Goal: Task Accomplishment & Management: Complete application form

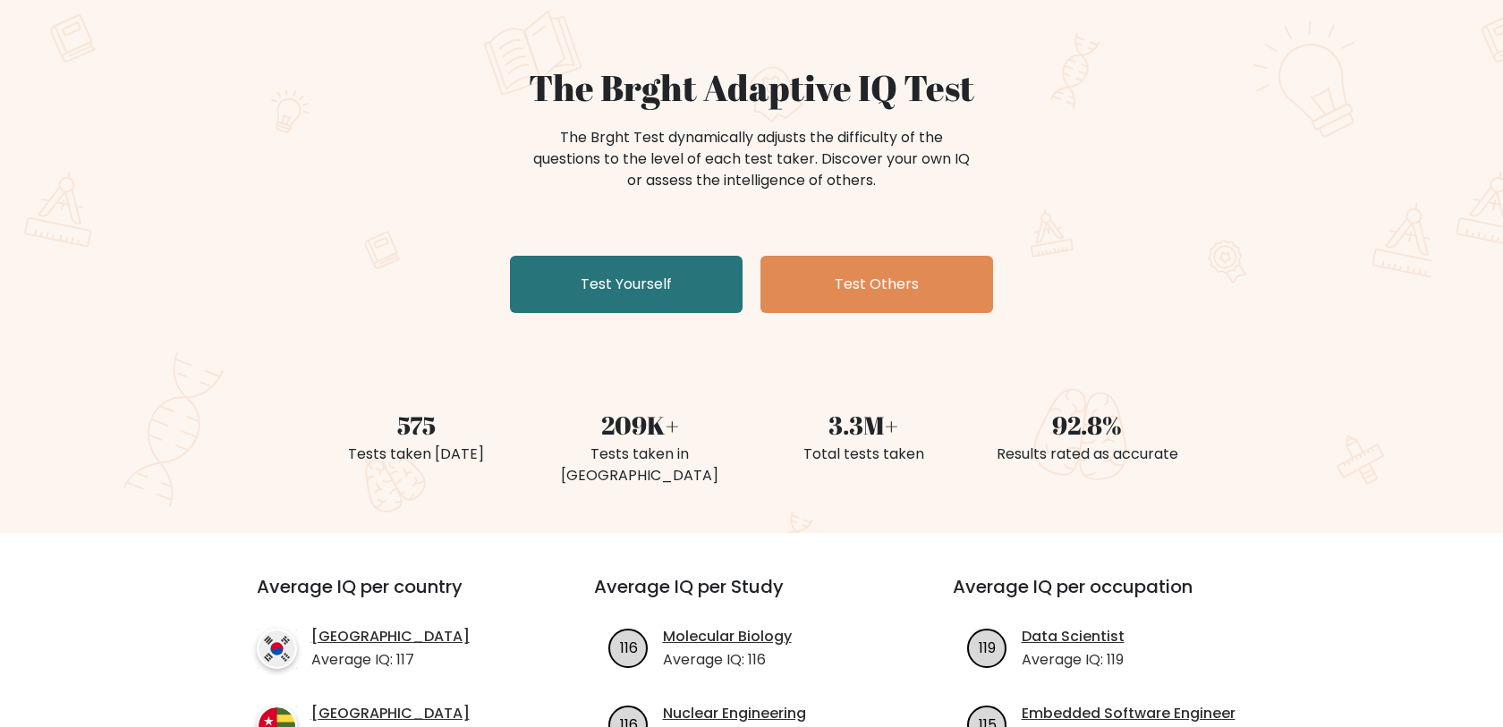
scroll to position [123, 0]
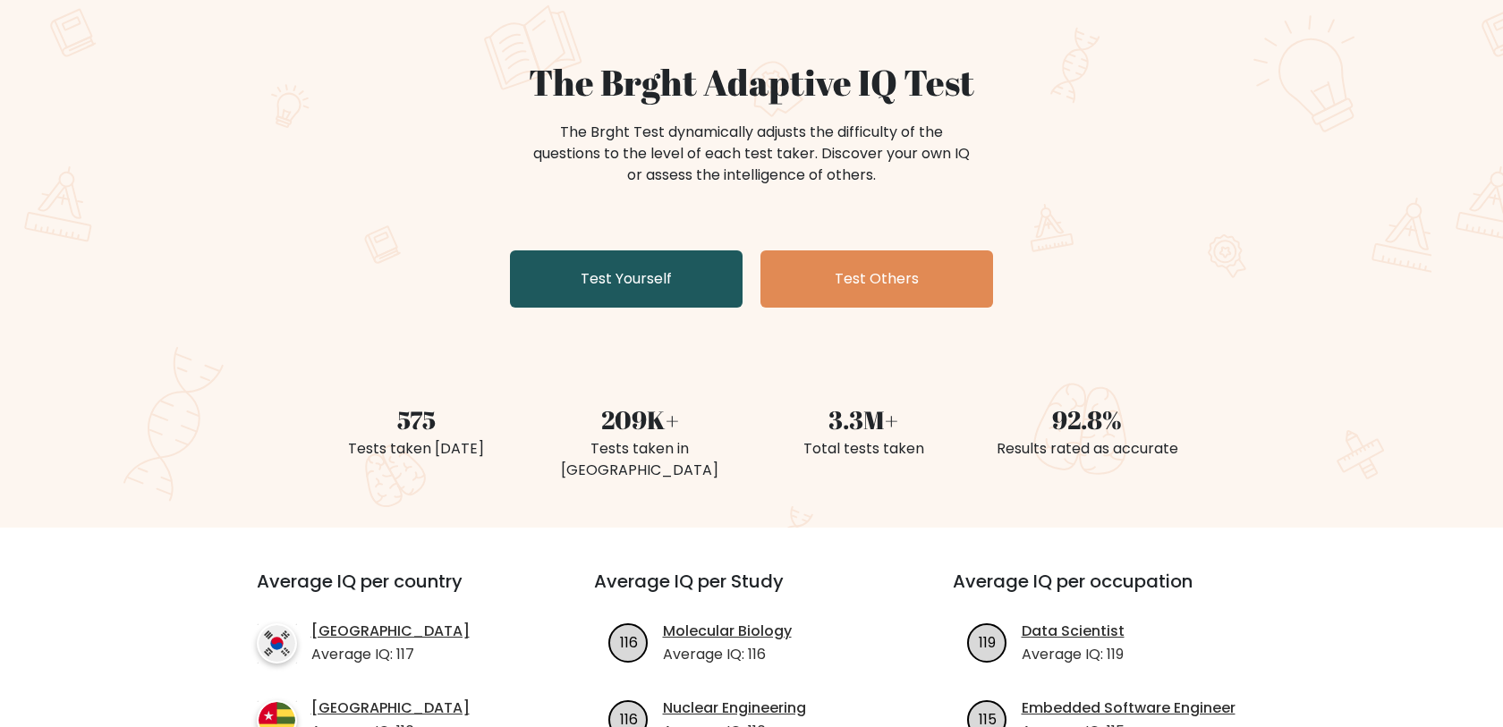
click at [652, 270] on link "Test Yourself" at bounding box center [626, 279] width 233 height 57
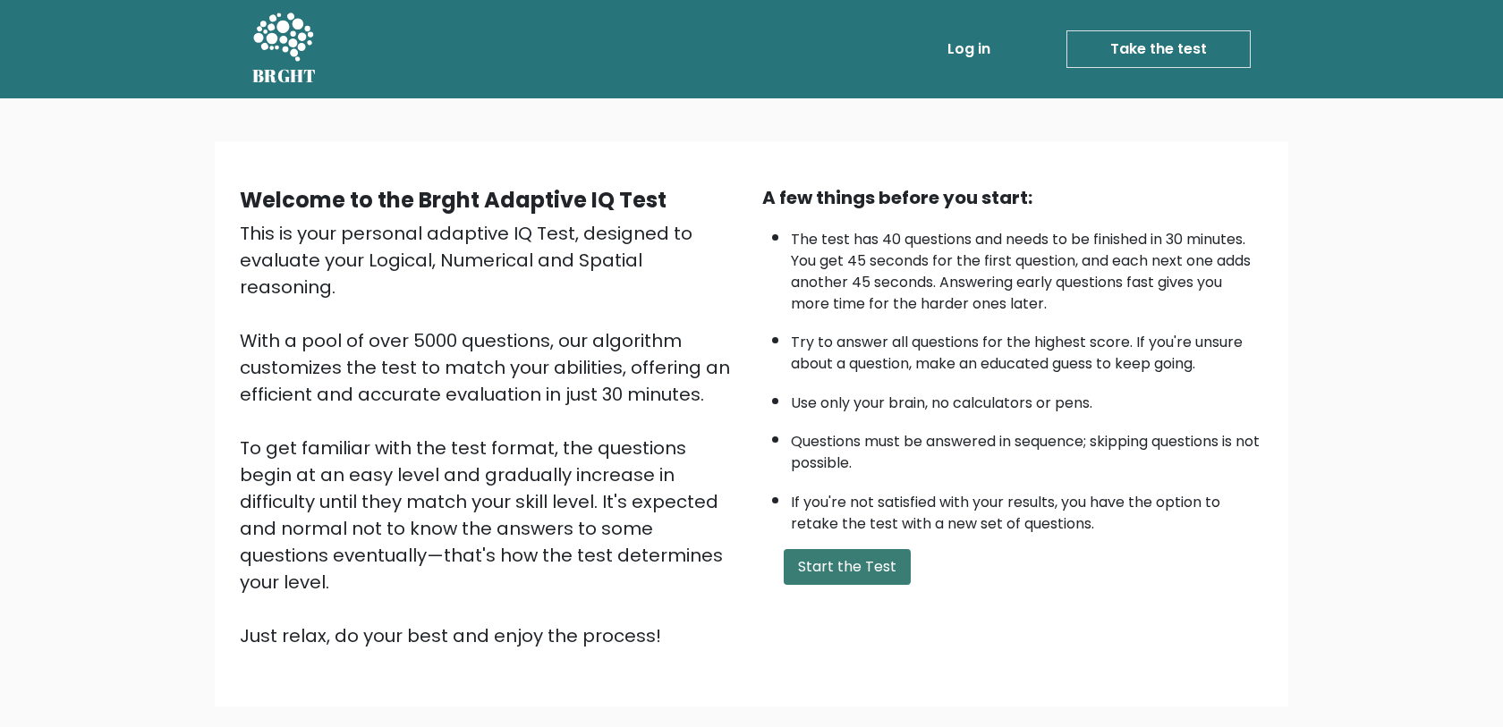
click at [858, 562] on button "Start the Test" at bounding box center [847, 567] width 127 height 36
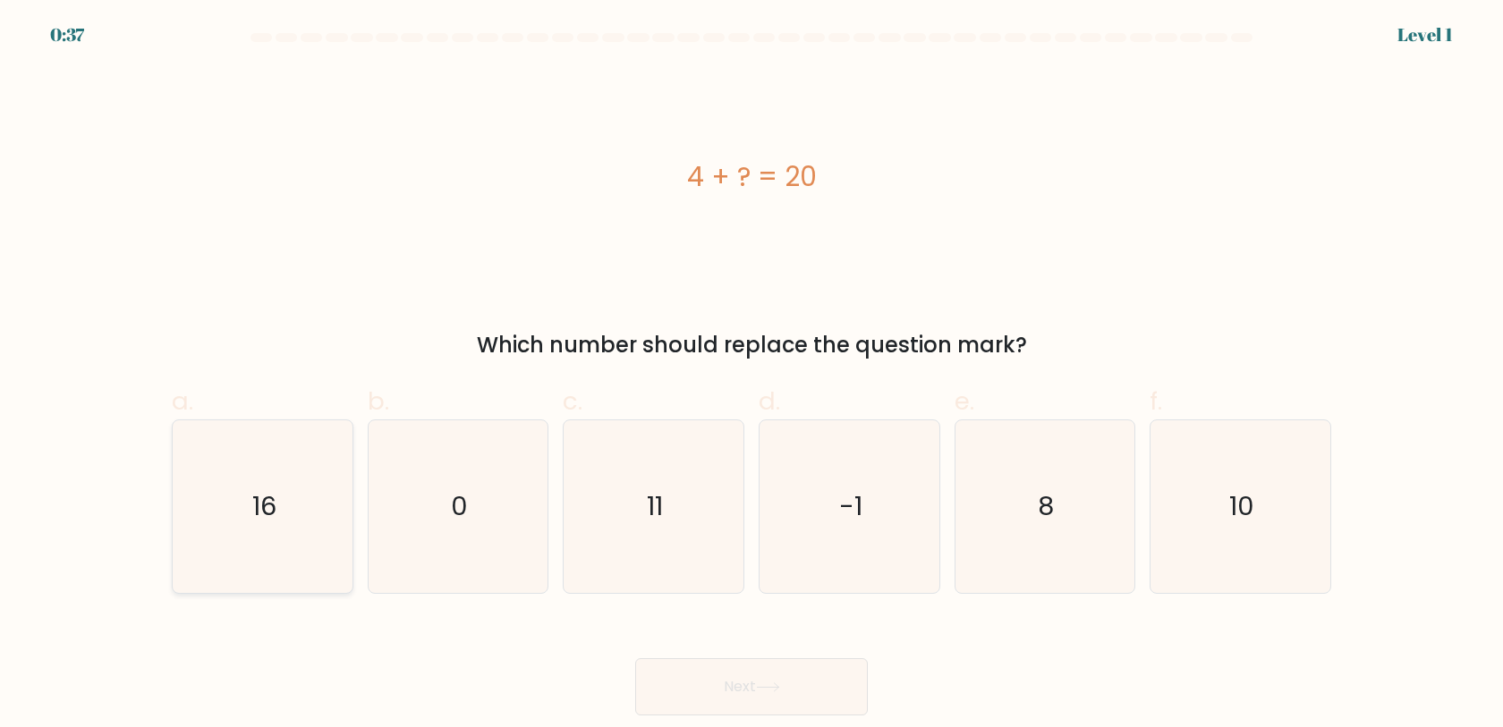
click at [312, 492] on icon "16" at bounding box center [262, 507] width 173 height 173
click at [752, 376] on input "a. 16" at bounding box center [752, 370] width 1 height 12
radio input "true"
click at [701, 670] on button "Next" at bounding box center [751, 687] width 233 height 57
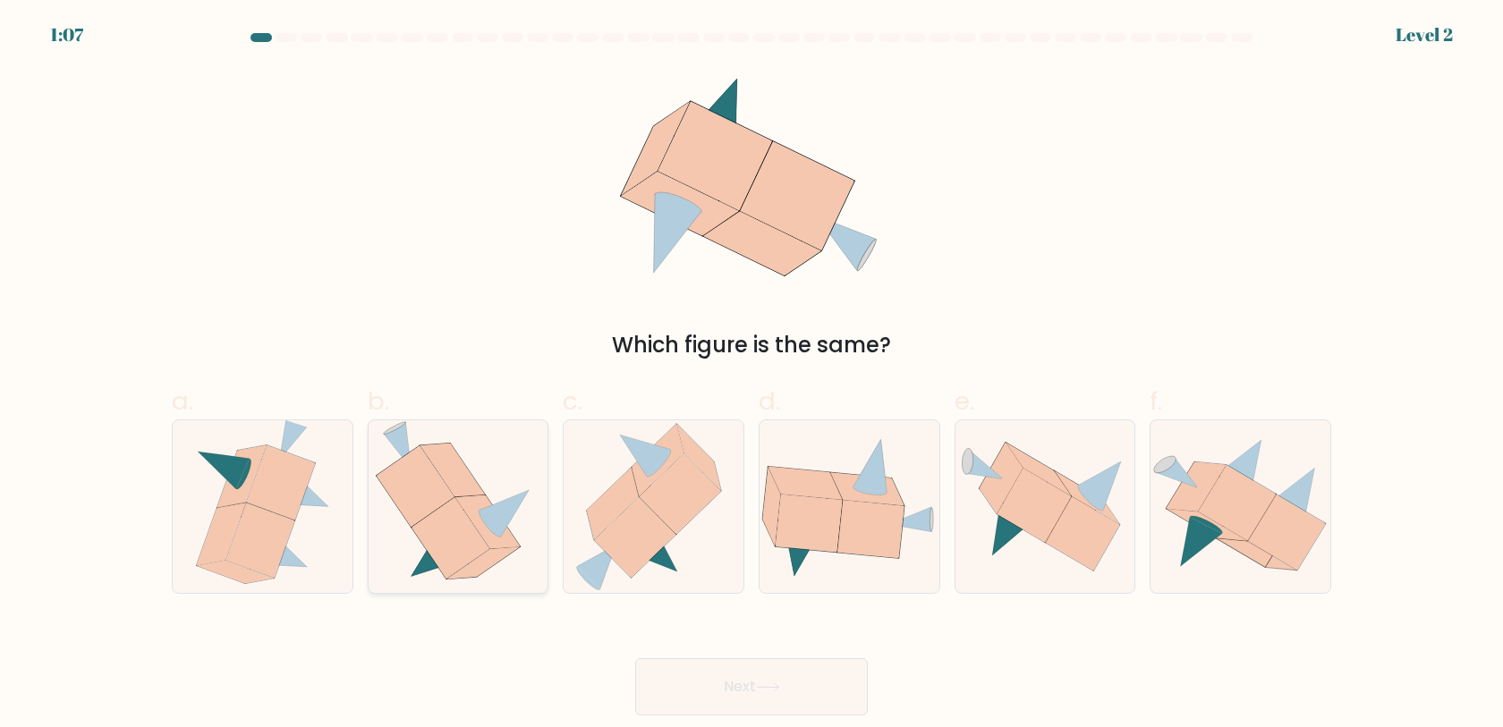
click at [489, 538] on icon at bounding box center [487, 523] width 65 height 54
click at [752, 376] on input "b." at bounding box center [752, 370] width 1 height 12
radio input "true"
click at [766, 673] on button "Next" at bounding box center [751, 687] width 233 height 57
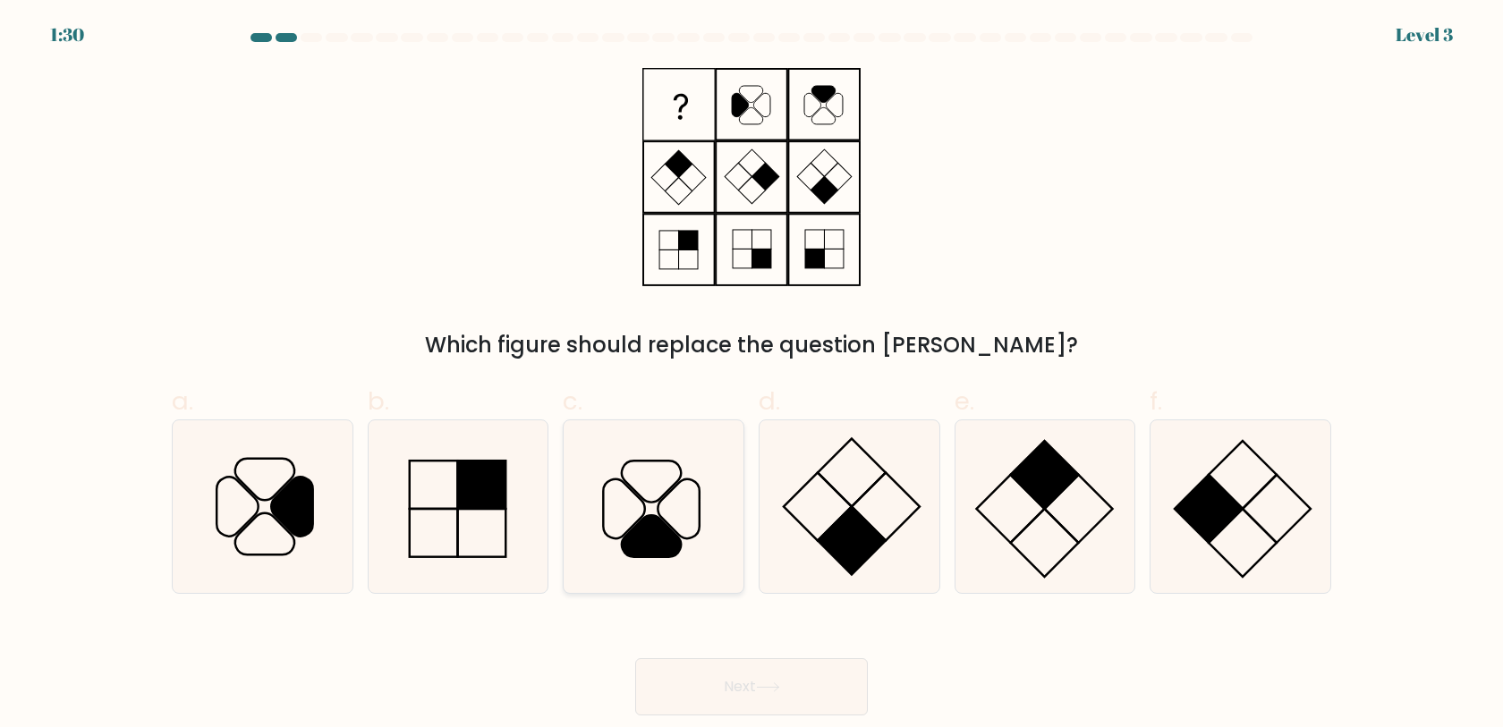
click at [689, 539] on icon at bounding box center [678, 509] width 41 height 59
click at [752, 376] on input "c." at bounding box center [752, 370] width 1 height 12
radio input "true"
click at [764, 685] on icon at bounding box center [768, 688] width 24 height 10
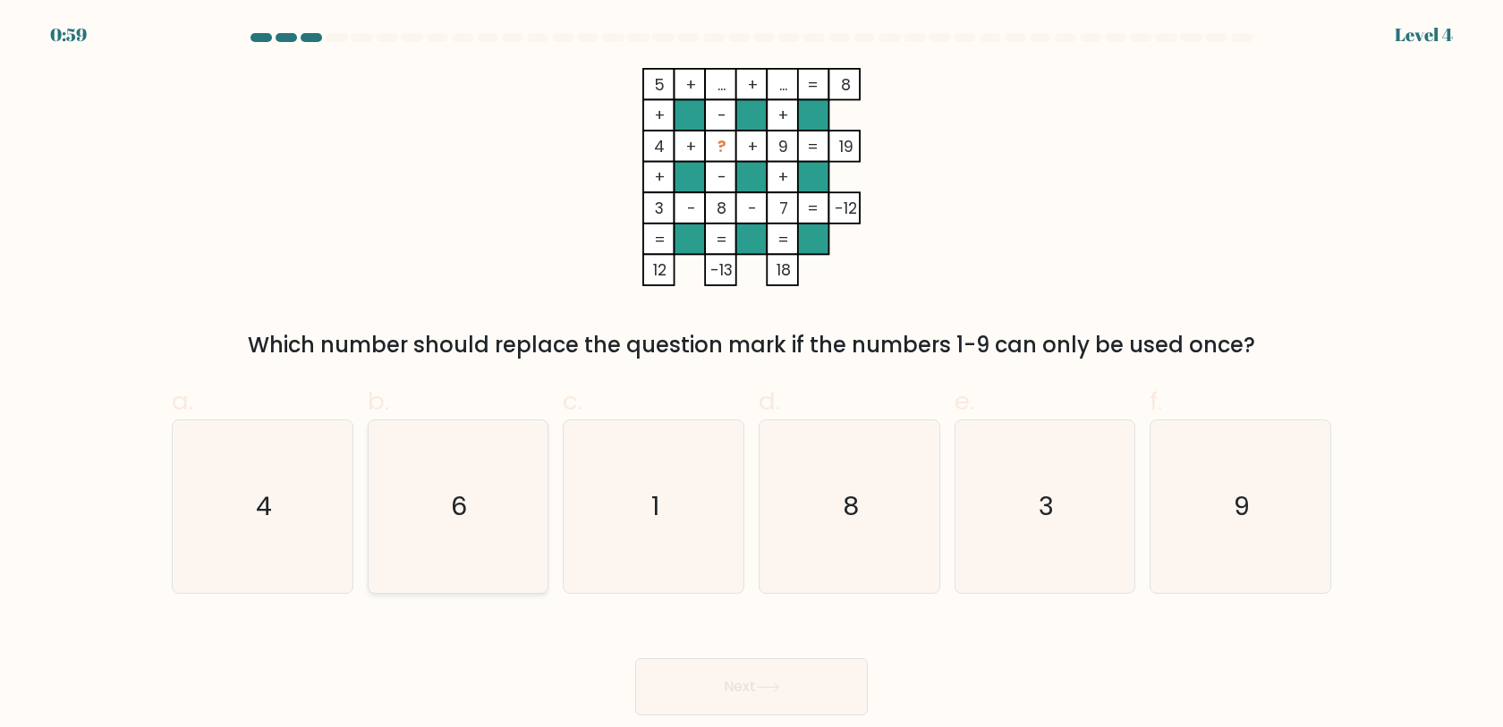
click at [502, 518] on icon "6" at bounding box center [457, 507] width 173 height 173
click at [752, 376] on input "b. 6" at bounding box center [752, 370] width 1 height 12
radio input "true"
click at [821, 700] on button "Next" at bounding box center [751, 687] width 233 height 57
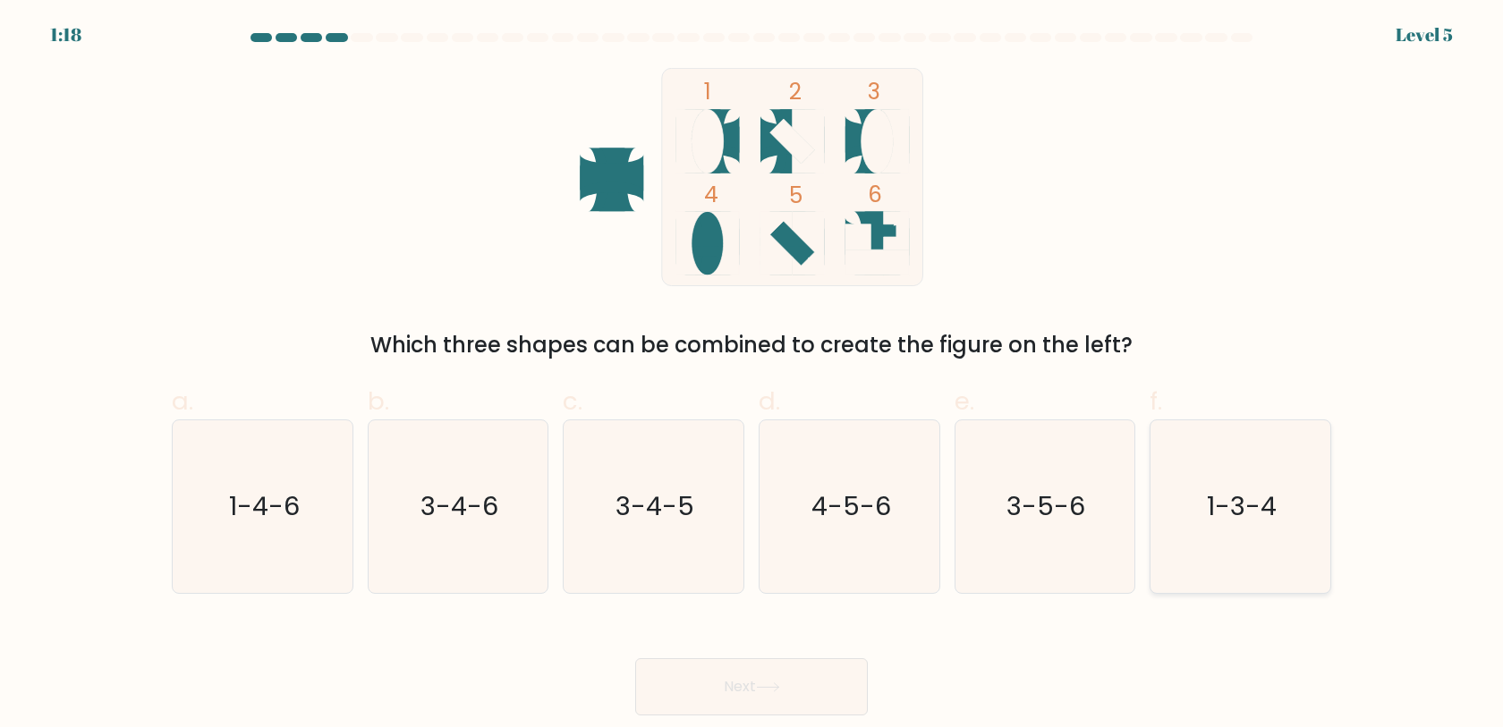
click at [1197, 544] on icon "1-3-4" at bounding box center [1240, 507] width 173 height 173
click at [753, 376] on input "f. 1-3-4" at bounding box center [752, 370] width 1 height 12
radio input "true"
click at [851, 674] on button "Next" at bounding box center [751, 687] width 233 height 57
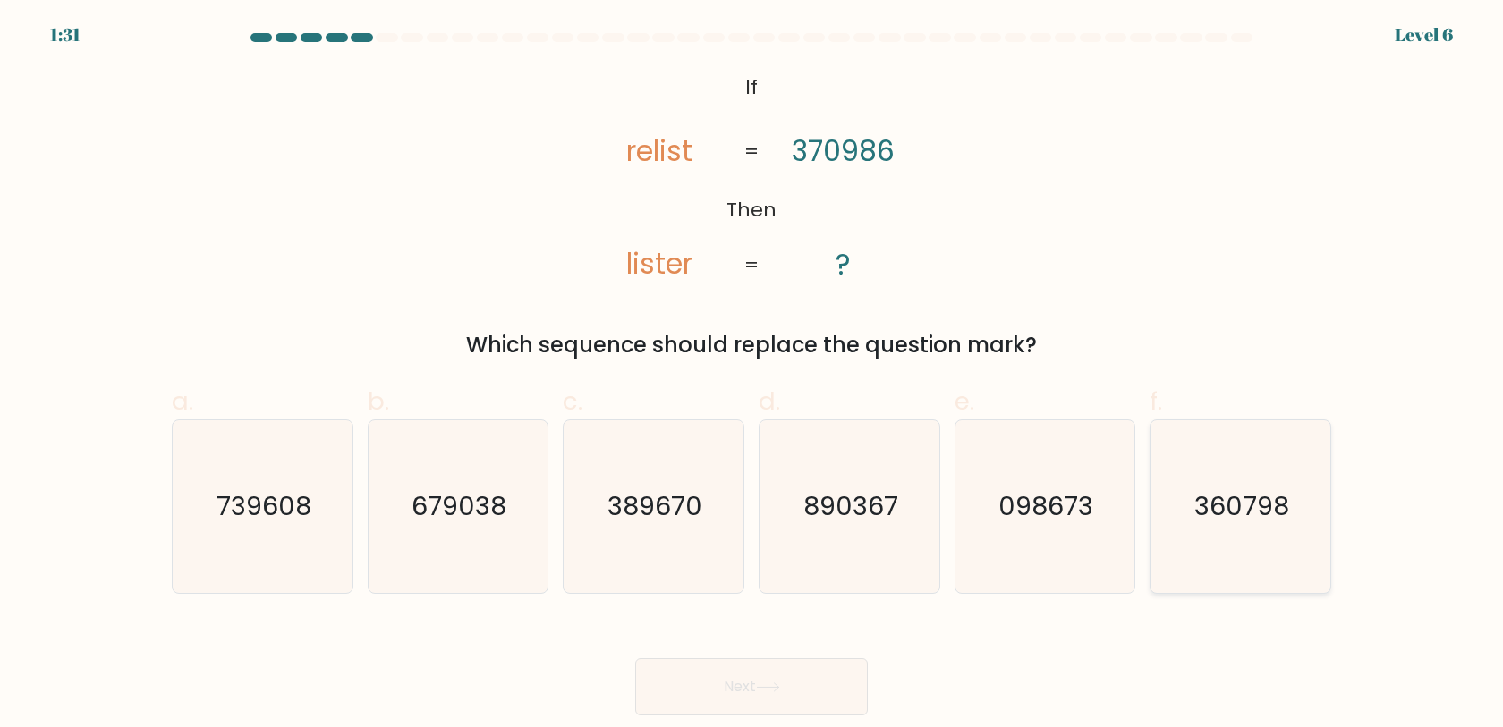
click at [1204, 501] on text "360798" at bounding box center [1242, 507] width 95 height 36
click at [753, 376] on input "f. 360798" at bounding box center [752, 370] width 1 height 12
radio input "true"
click at [840, 671] on button "Next" at bounding box center [751, 687] width 233 height 57
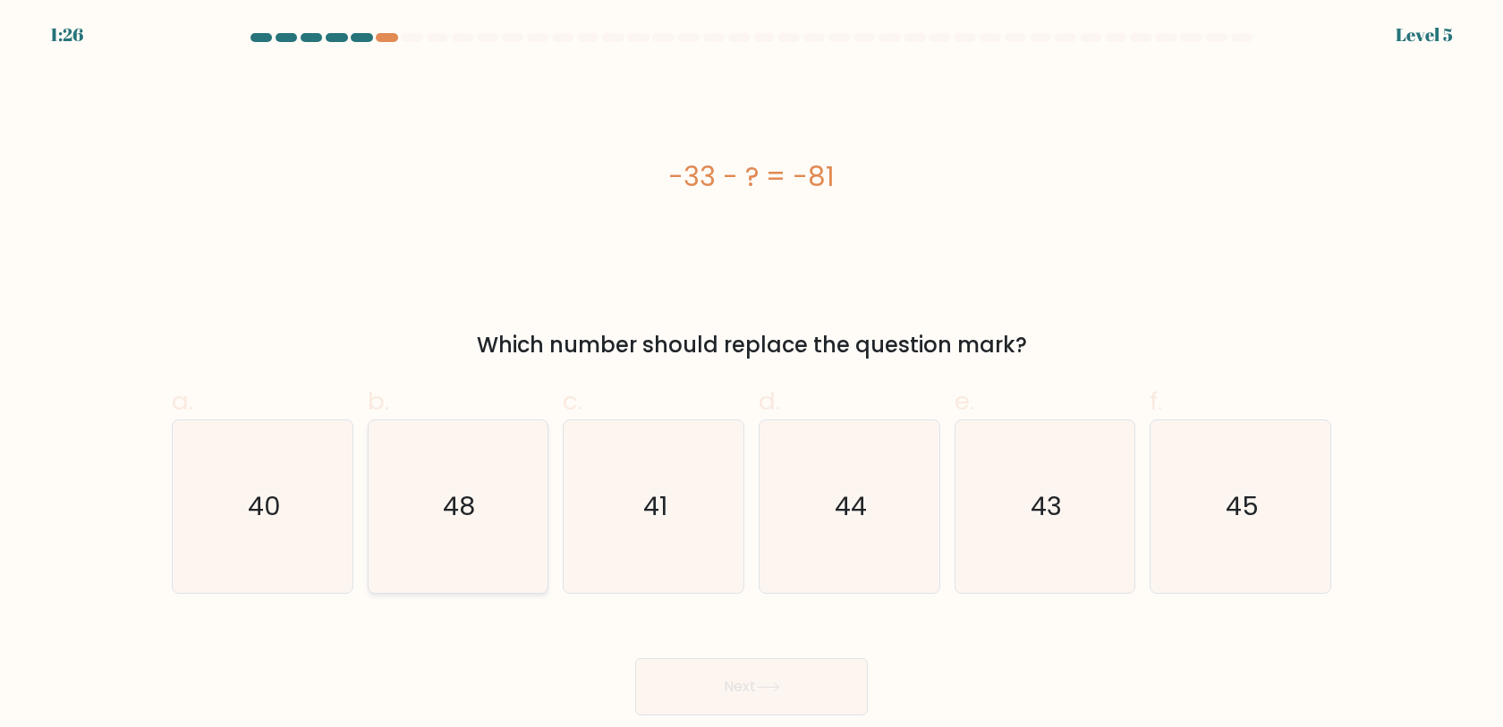
click at [518, 540] on icon "48" at bounding box center [457, 507] width 173 height 173
click at [752, 376] on input "b. 48" at bounding box center [752, 370] width 1 height 12
radio input "true"
click at [718, 683] on button "Next" at bounding box center [751, 687] width 233 height 57
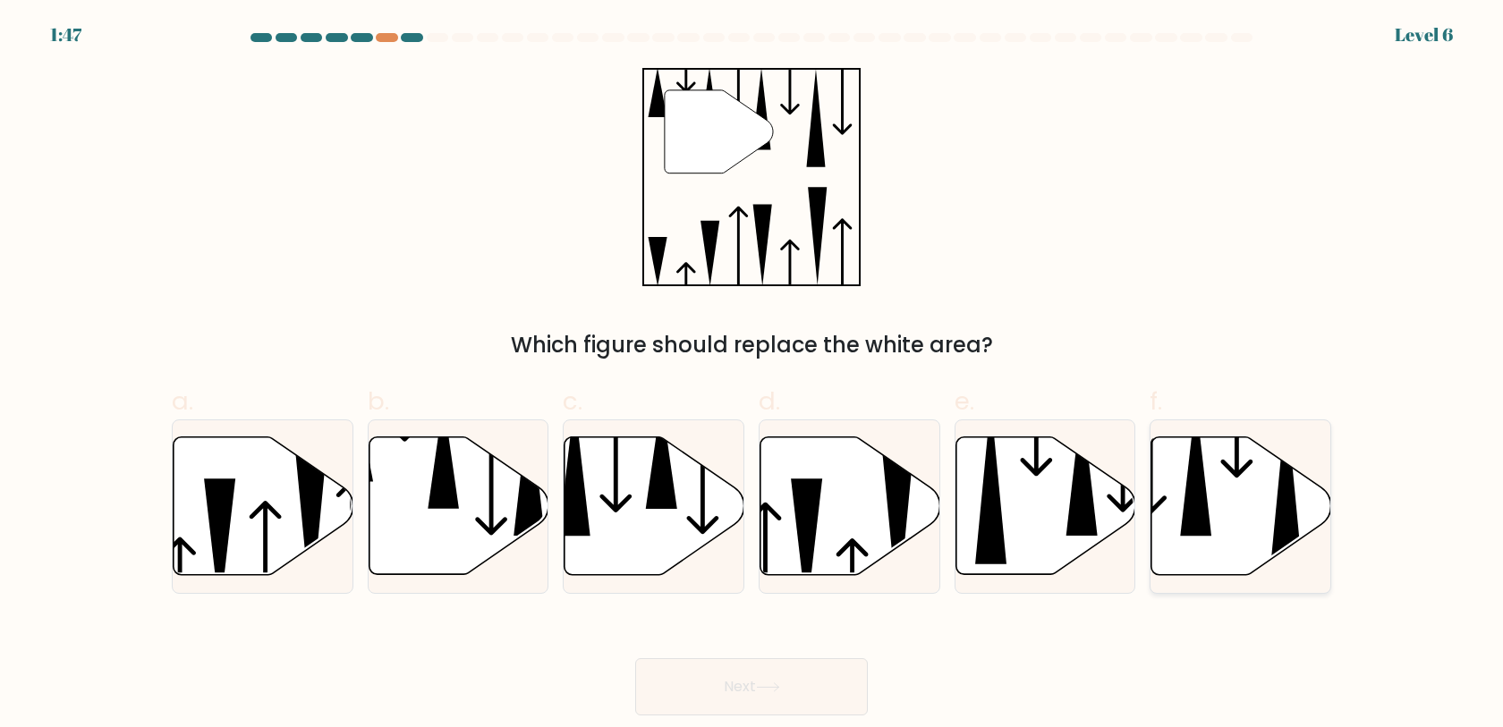
click at [1249, 497] on icon at bounding box center [1242, 507] width 180 height 138
click at [753, 376] on input "f." at bounding box center [752, 370] width 1 height 12
radio input "true"
click at [471, 530] on icon at bounding box center [459, 507] width 180 height 138
click at [752, 376] on input "b." at bounding box center [752, 370] width 1 height 12
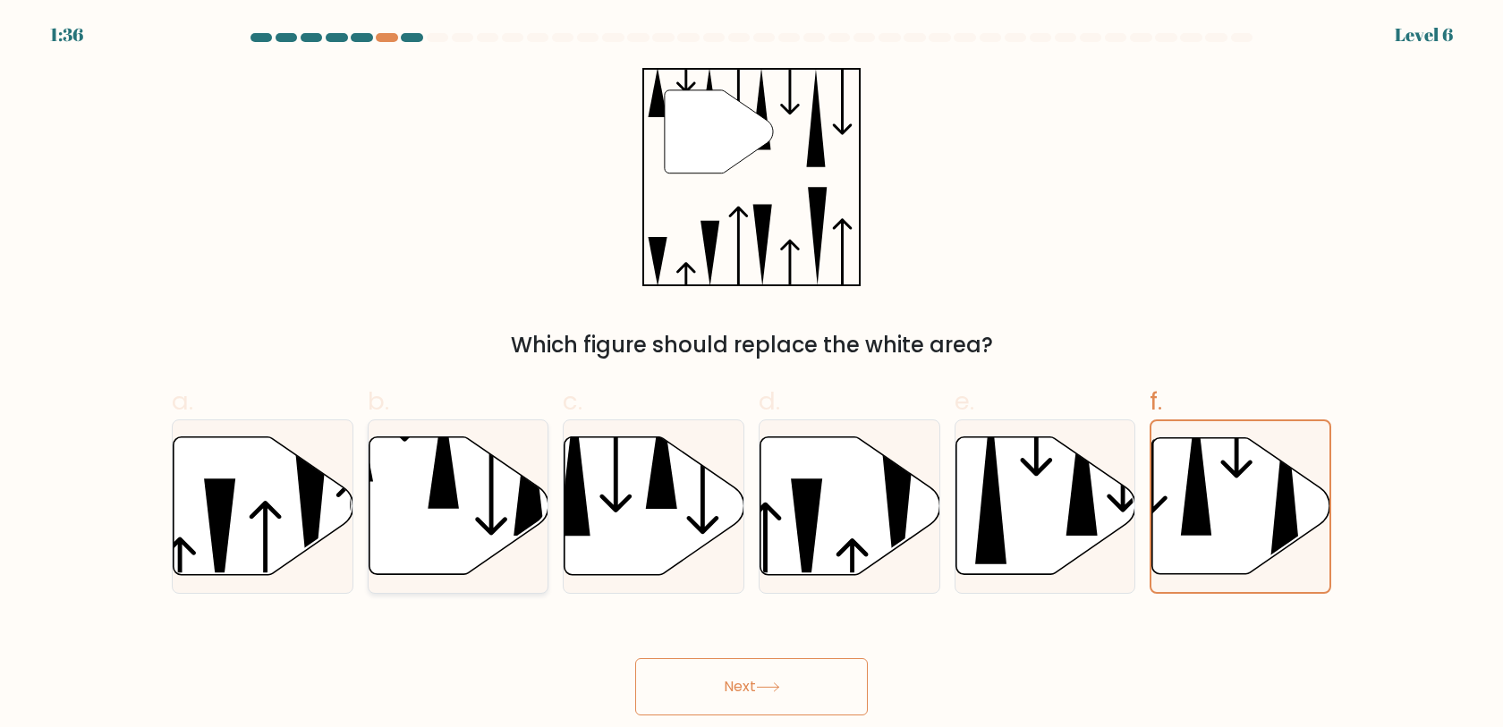
radio input "true"
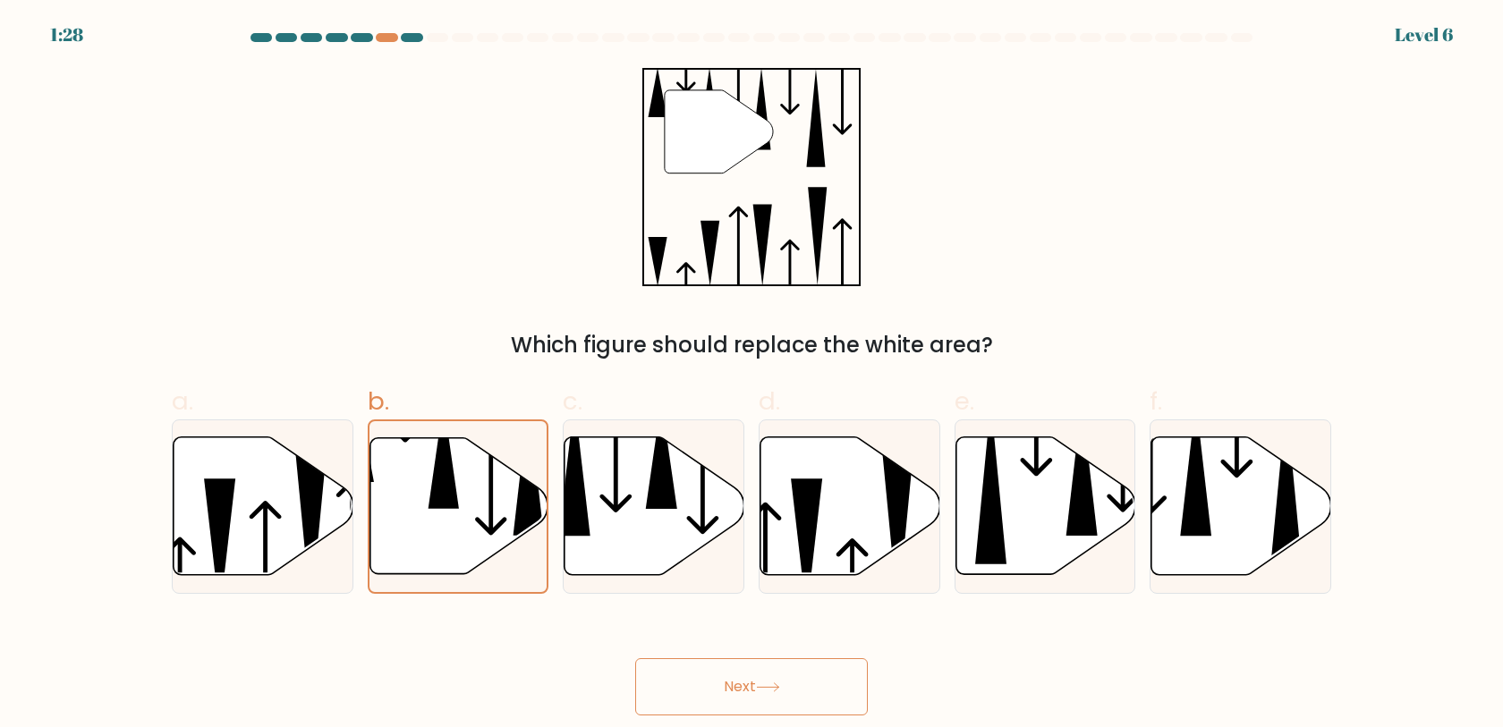
click at [787, 680] on button "Next" at bounding box center [751, 687] width 233 height 57
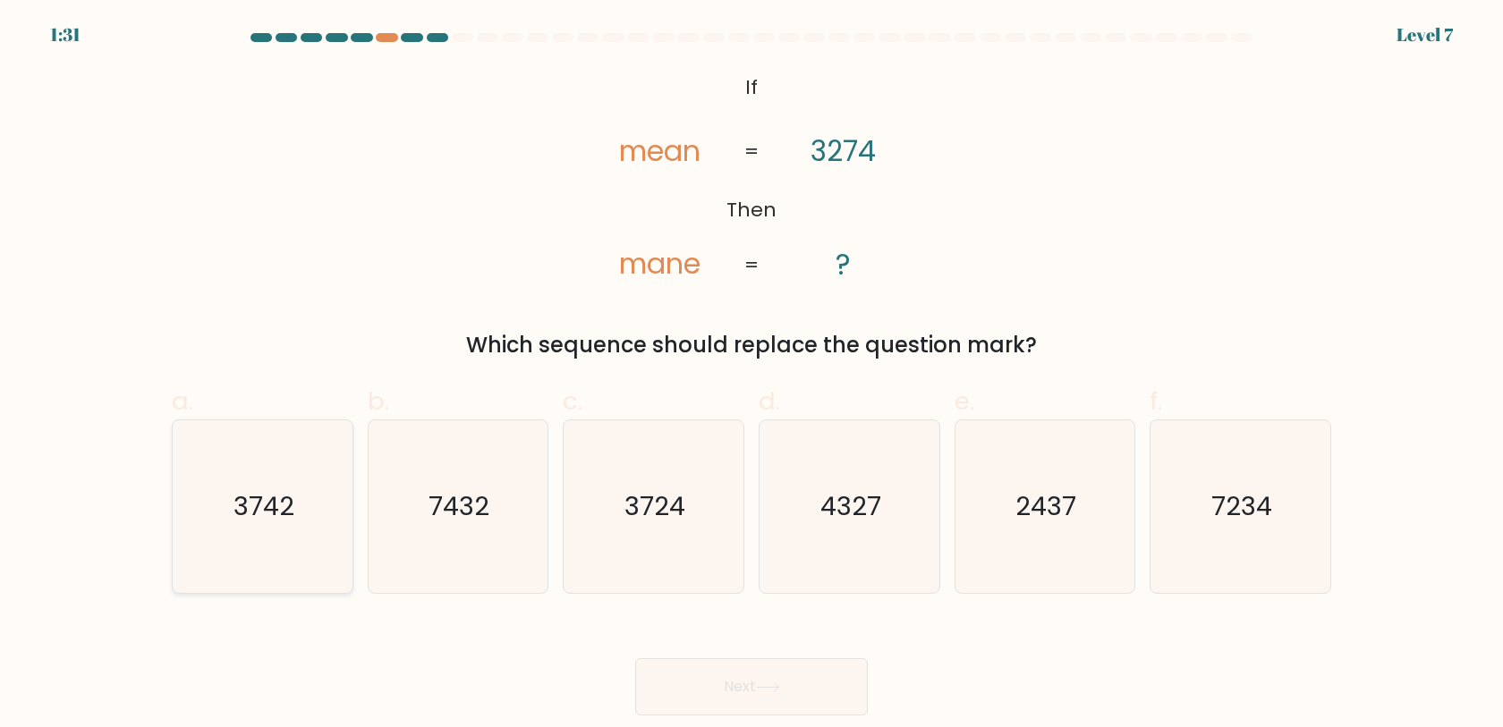
click at [306, 520] on icon "3742" at bounding box center [262, 507] width 173 height 173
click at [752, 376] on input "a. 3742" at bounding box center [752, 370] width 1 height 12
radio input "true"
click at [787, 684] on button "Next" at bounding box center [751, 687] width 233 height 57
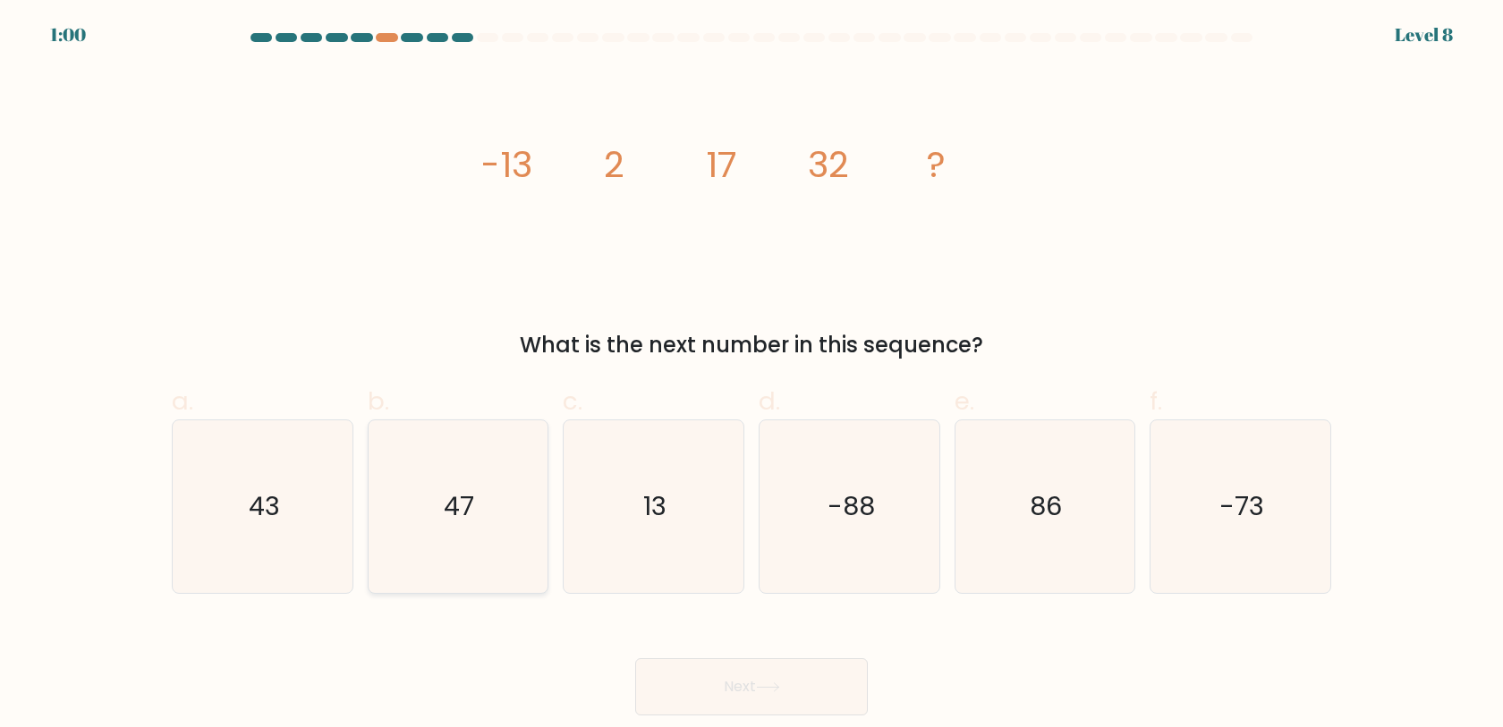
click at [465, 480] on icon "47" at bounding box center [457, 507] width 173 height 173
click at [752, 376] on input "b. 47" at bounding box center [752, 370] width 1 height 12
radio input "true"
click at [733, 687] on button "Next" at bounding box center [751, 687] width 233 height 57
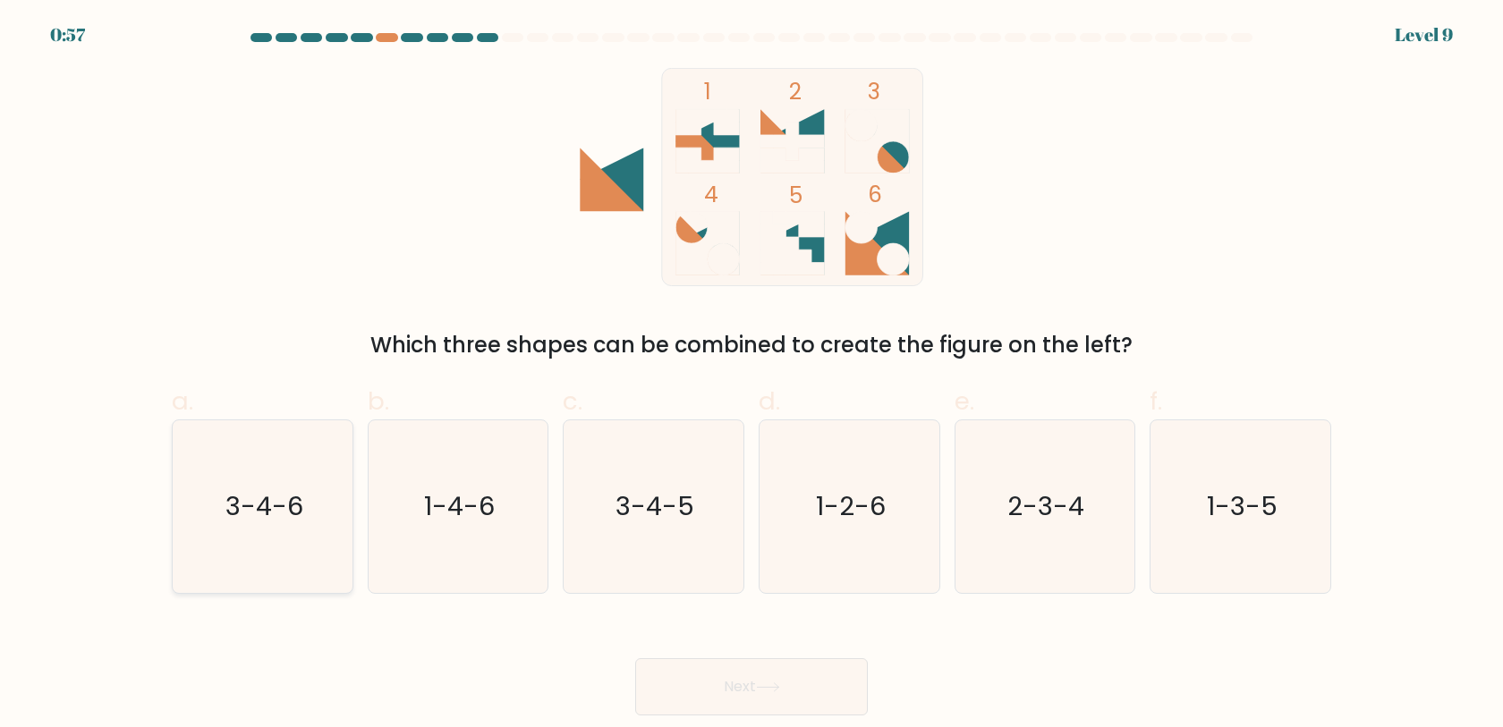
click at [236, 537] on icon "3-4-6" at bounding box center [262, 507] width 173 height 173
click at [752, 376] on input "a. 3-4-6" at bounding box center [752, 370] width 1 height 12
radio input "true"
click at [681, 690] on button "Next" at bounding box center [751, 687] width 233 height 57
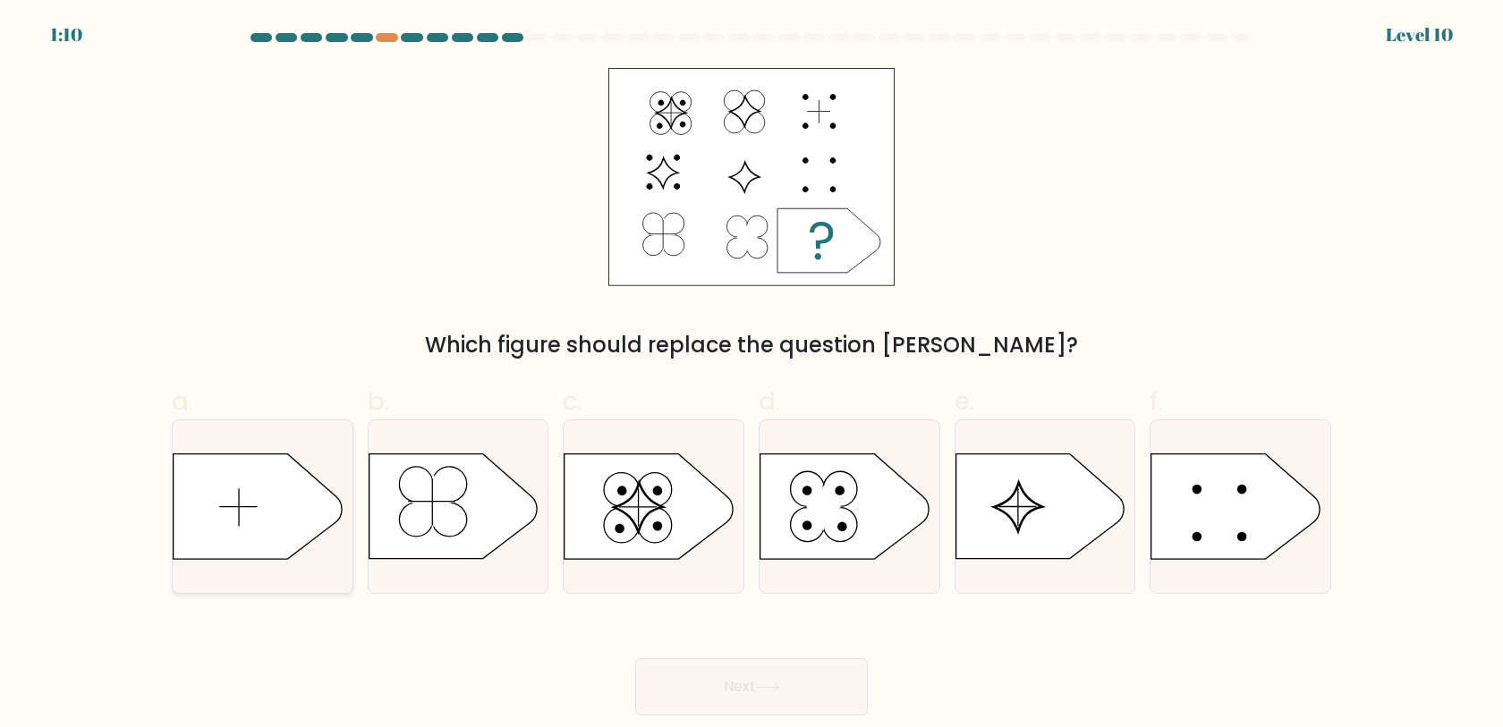
click at [279, 493] on icon at bounding box center [258, 507] width 168 height 105
click at [752, 376] on input "a." at bounding box center [752, 370] width 1 height 12
radio input "true"
click at [789, 693] on button "Next" at bounding box center [751, 687] width 233 height 57
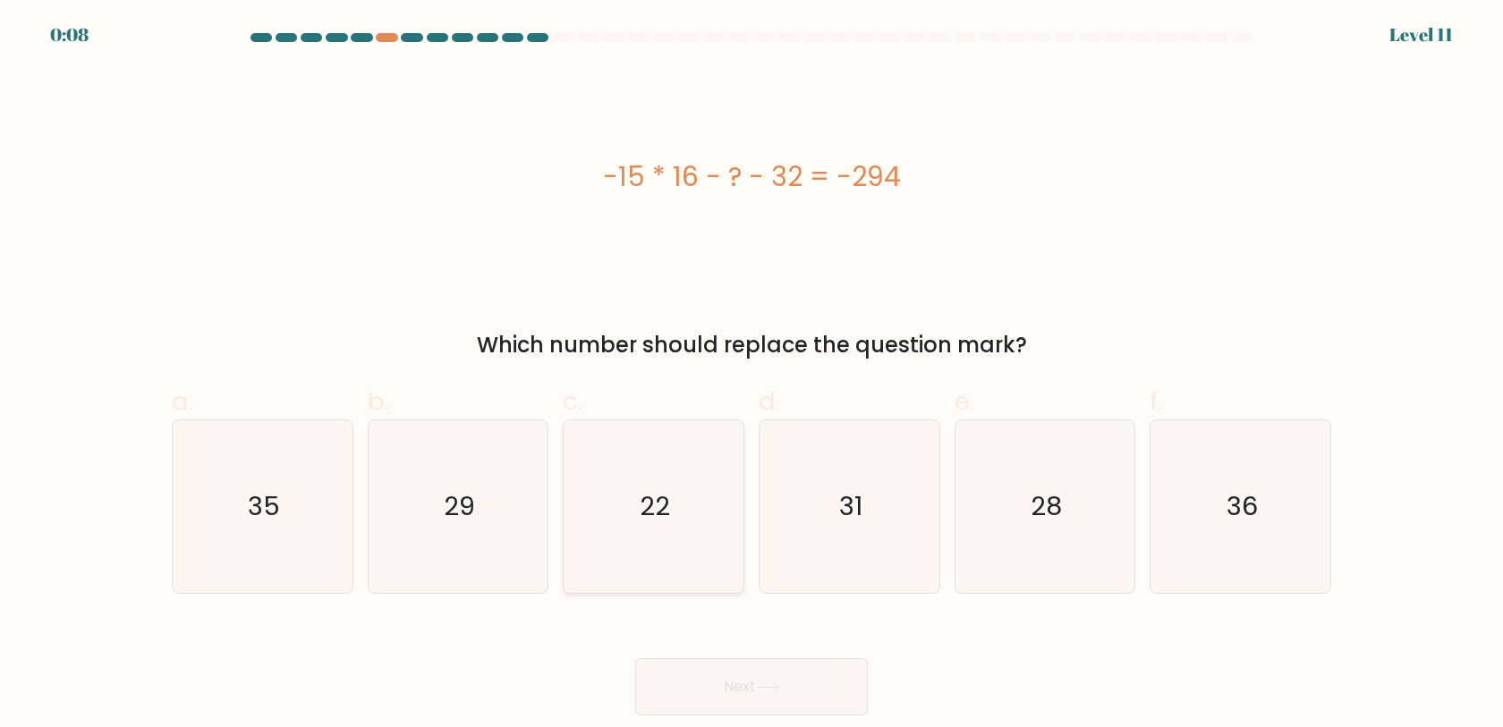
click at [701, 506] on icon "22" at bounding box center [653, 507] width 173 height 173
click at [752, 376] on input "c. 22" at bounding box center [752, 370] width 1 height 12
radio input "true"
click at [775, 701] on button "Next" at bounding box center [751, 687] width 233 height 57
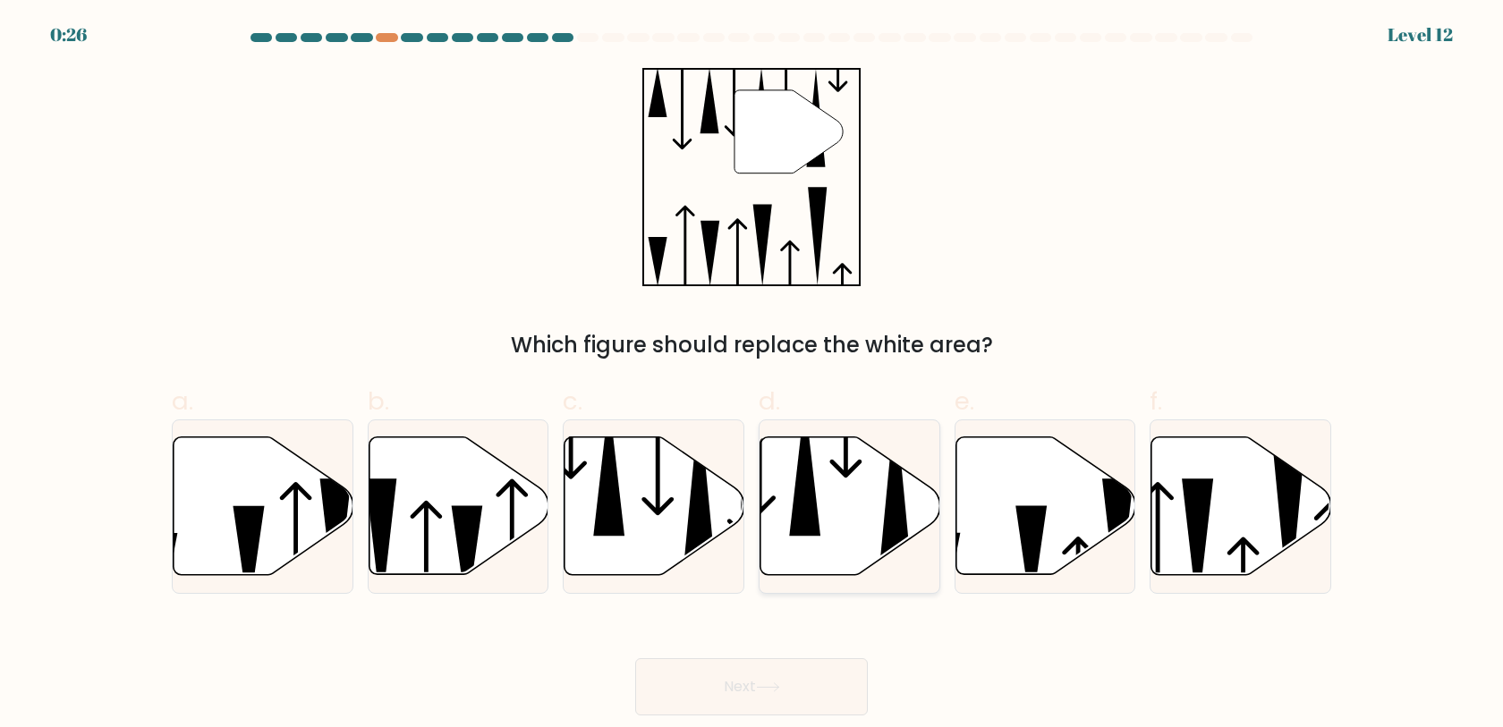
click at [852, 495] on icon at bounding box center [851, 507] width 180 height 138
click at [753, 376] on input "d." at bounding box center [752, 370] width 1 height 12
radio input "true"
click at [767, 680] on button "Next" at bounding box center [751, 687] width 233 height 57
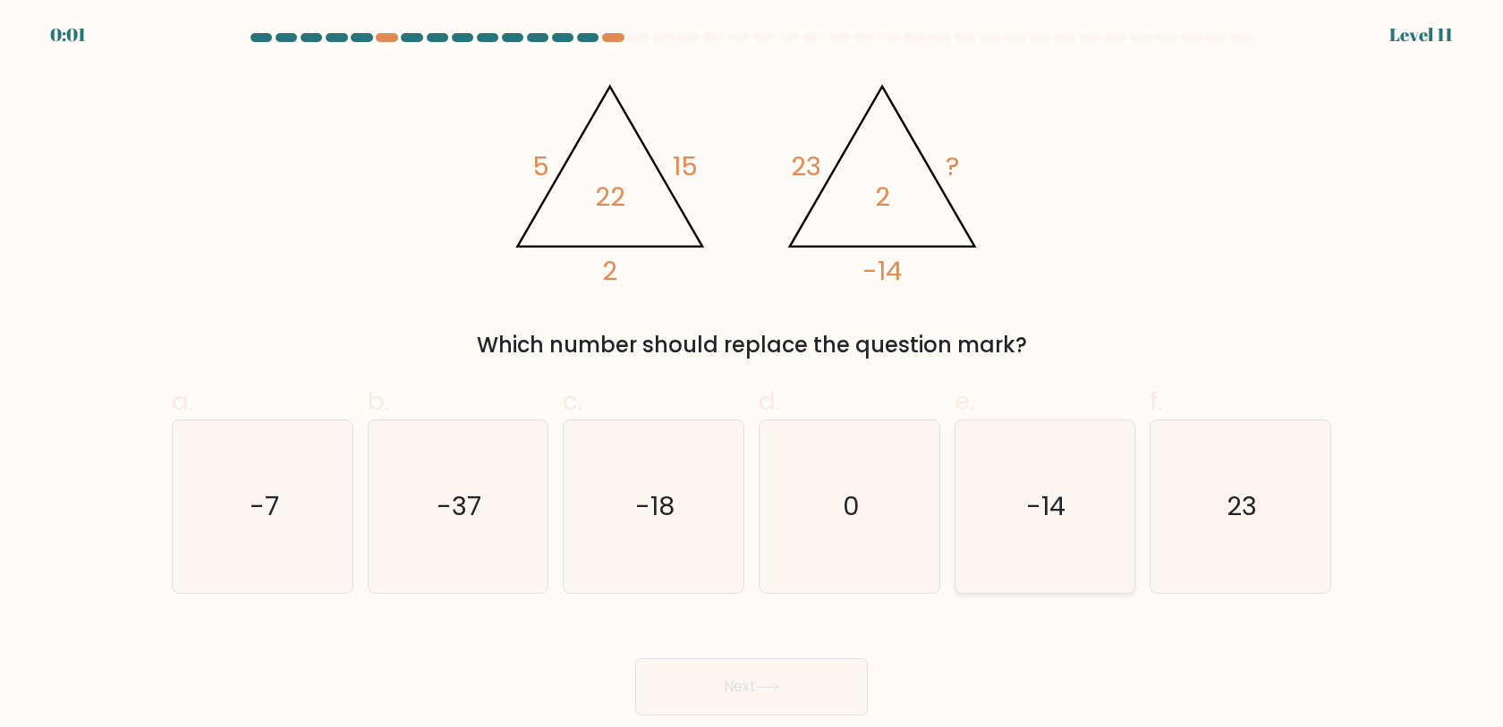
click at [1016, 488] on icon "-14" at bounding box center [1044, 507] width 173 height 173
click at [753, 376] on input "e. -14" at bounding box center [752, 370] width 1 height 12
radio input "true"
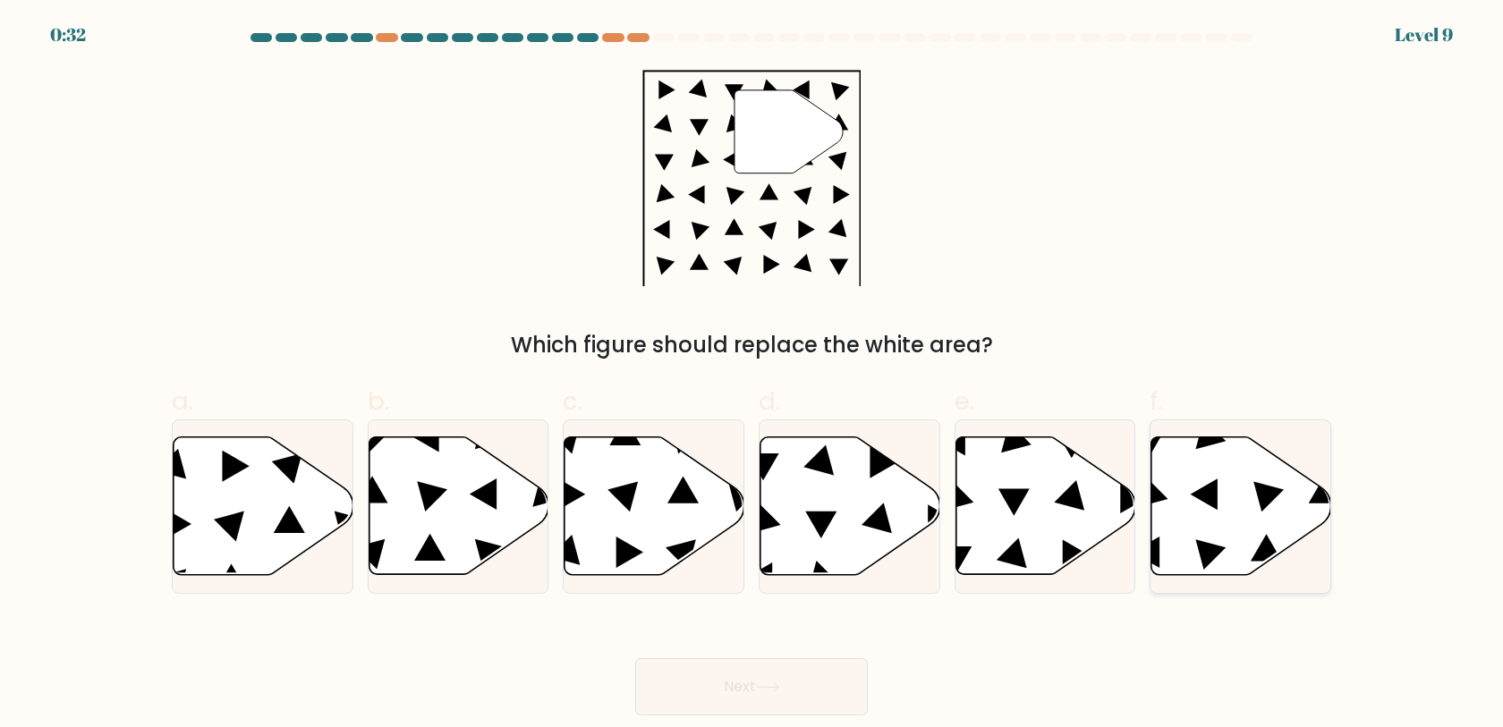
click at [1229, 456] on icon at bounding box center [1242, 507] width 180 height 138
click at [753, 376] on input "f." at bounding box center [752, 370] width 1 height 12
radio input "true"
click at [799, 690] on button "Next" at bounding box center [751, 687] width 233 height 57
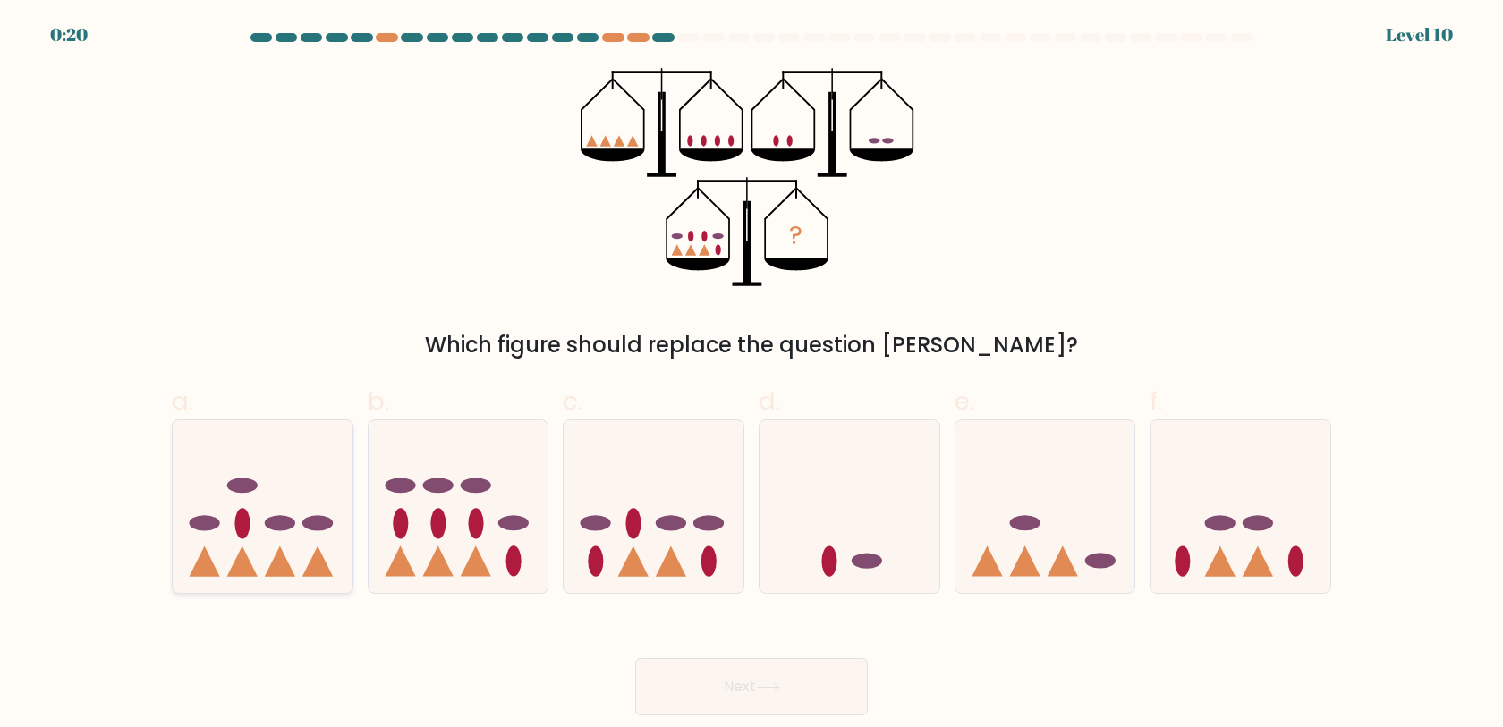
click at [291, 557] on icon at bounding box center [263, 507] width 180 height 149
click at [752, 376] on input "a." at bounding box center [752, 370] width 1 height 12
radio input "true"
click at [730, 676] on button "Next" at bounding box center [751, 687] width 233 height 57
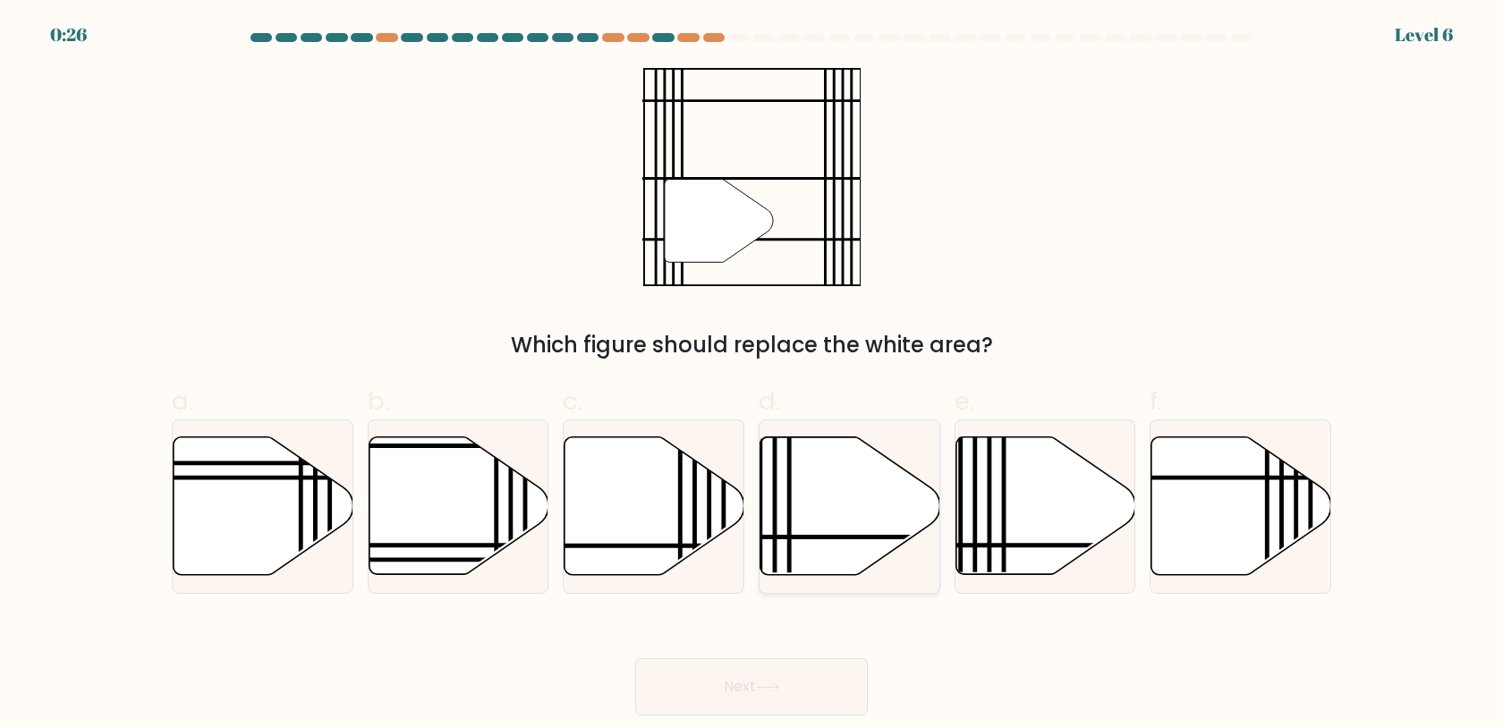
click at [832, 513] on icon at bounding box center [851, 507] width 180 height 138
click at [753, 376] on input "d." at bounding box center [752, 370] width 1 height 12
radio input "true"
click at [766, 676] on button "Next" at bounding box center [751, 687] width 233 height 57
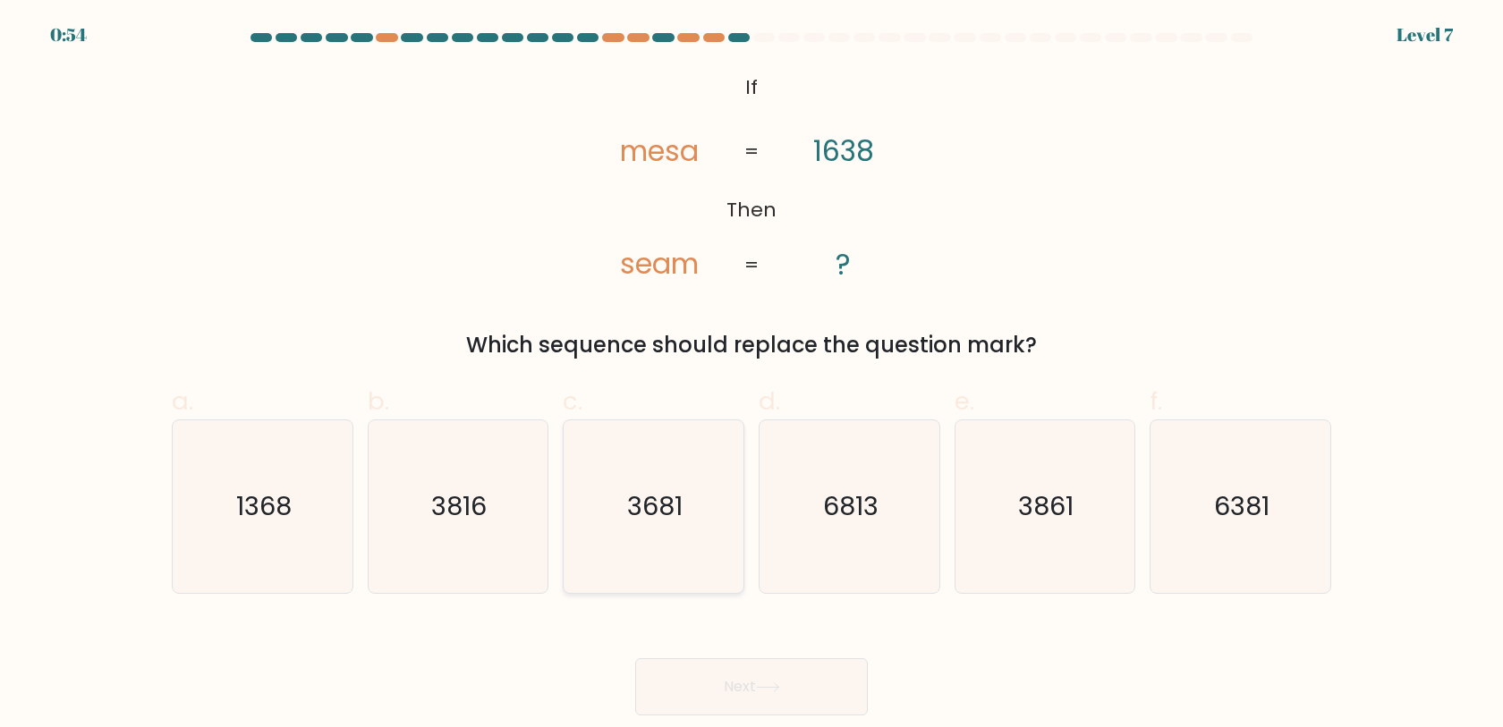
click at [678, 522] on text "3681" at bounding box center [655, 507] width 55 height 36
click at [752, 376] on input "c. 3681" at bounding box center [752, 370] width 1 height 12
radio input "true"
click at [749, 668] on button "Next" at bounding box center [751, 687] width 233 height 57
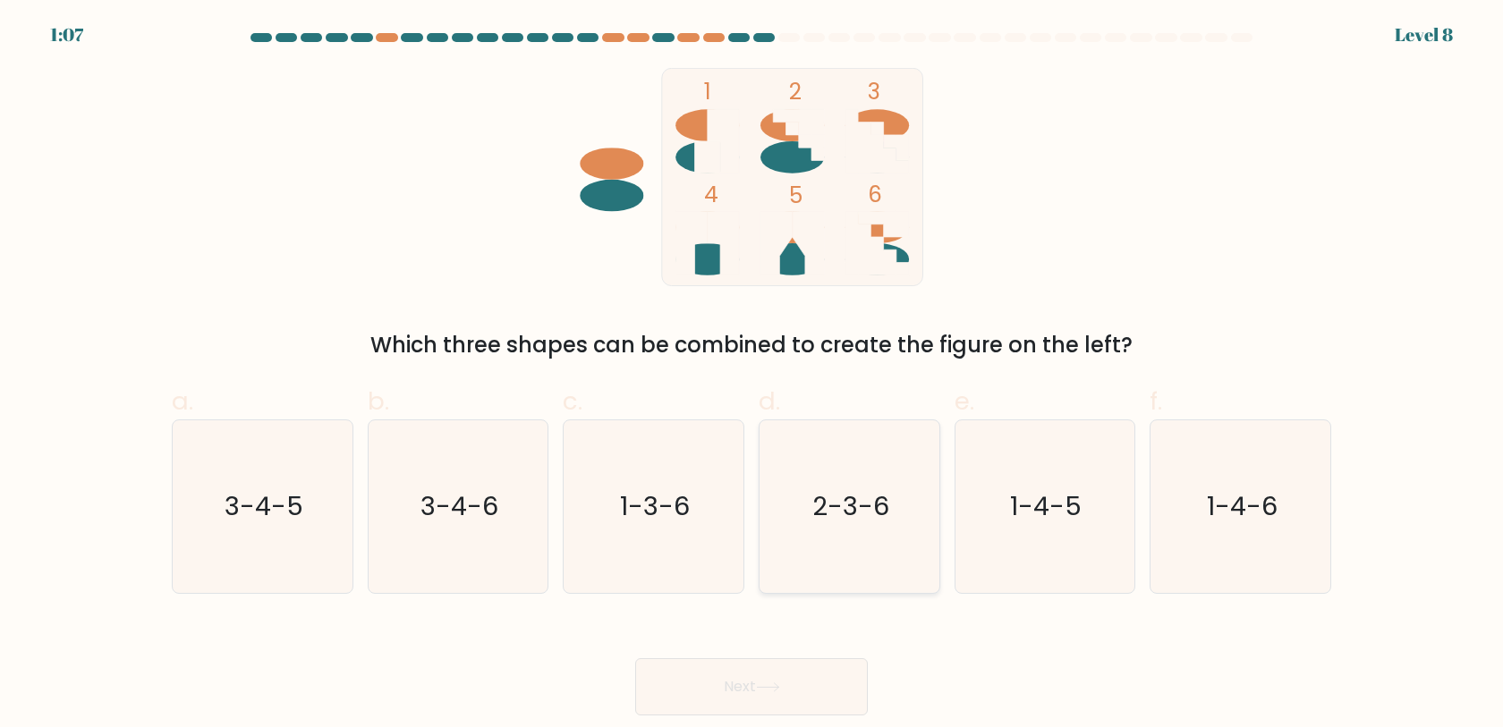
click at [872, 541] on icon "2-3-6" at bounding box center [849, 507] width 173 height 173
click at [753, 376] on input "d. 2-3-6" at bounding box center [752, 370] width 1 height 12
radio input "true"
click at [775, 681] on button "Next" at bounding box center [751, 687] width 233 height 57
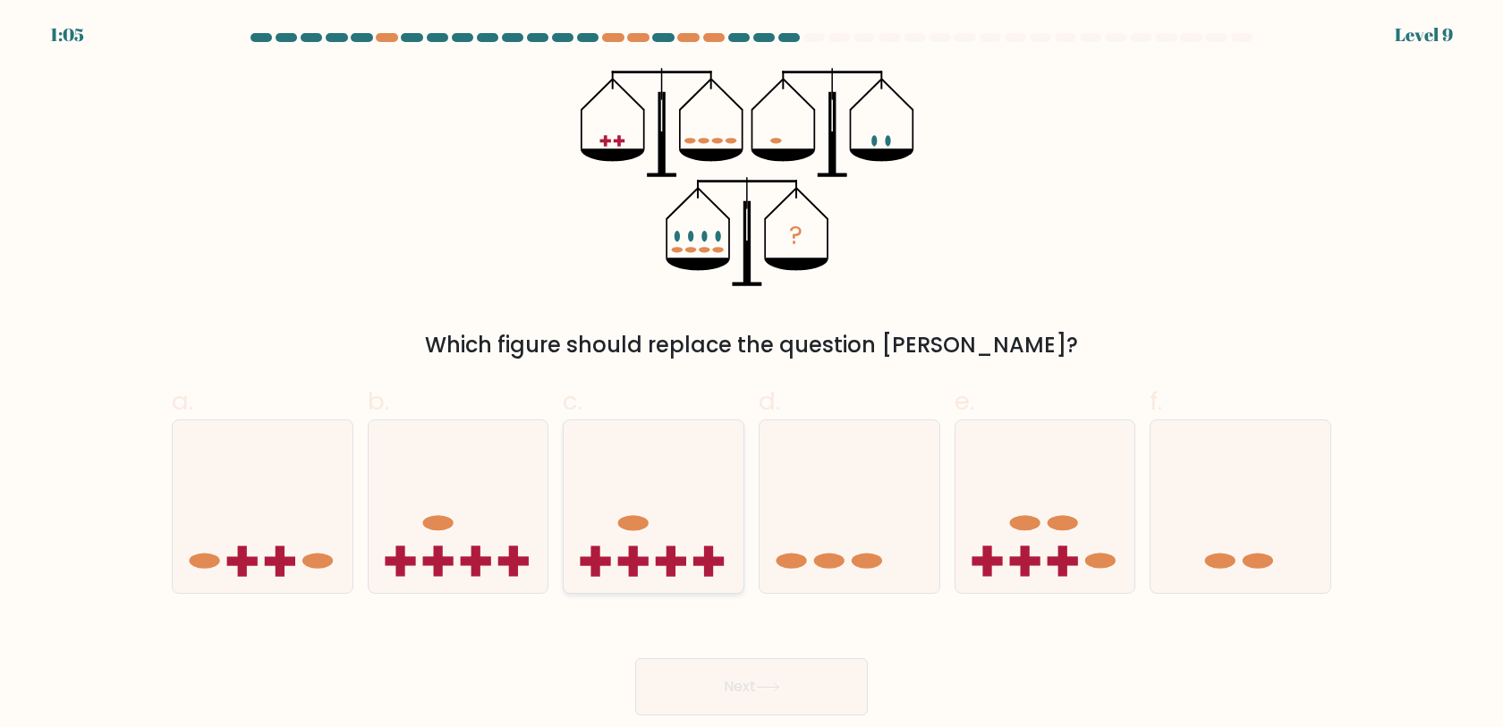
click at [667, 476] on icon at bounding box center [654, 507] width 180 height 149
click at [752, 376] on input "c." at bounding box center [752, 370] width 1 height 12
radio input "true"
click at [727, 674] on button "Next" at bounding box center [751, 687] width 233 height 57
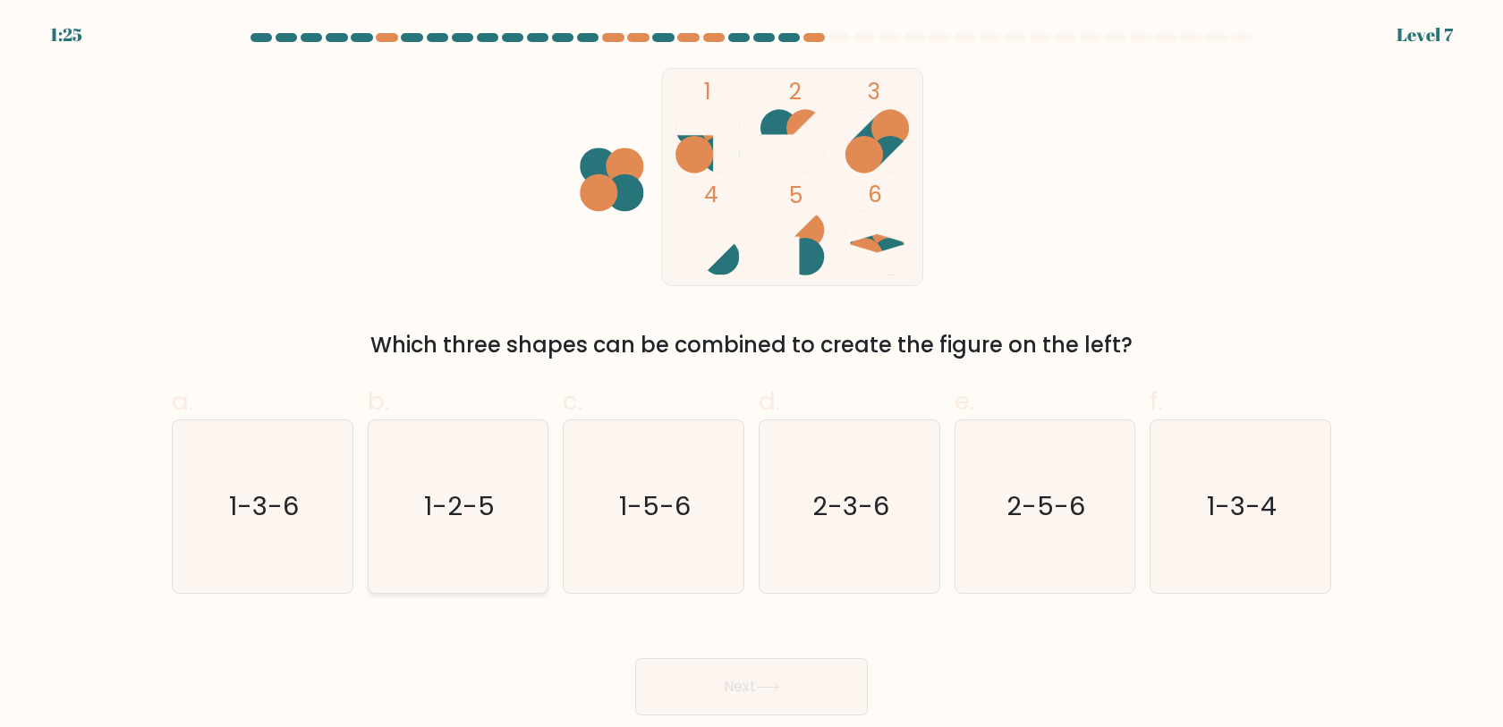
click at [451, 490] on text "1-2-5" at bounding box center [459, 507] width 71 height 36
click at [752, 376] on input "b. 1-2-5" at bounding box center [752, 370] width 1 height 12
radio input "true"
click at [728, 693] on button "Next" at bounding box center [751, 687] width 233 height 57
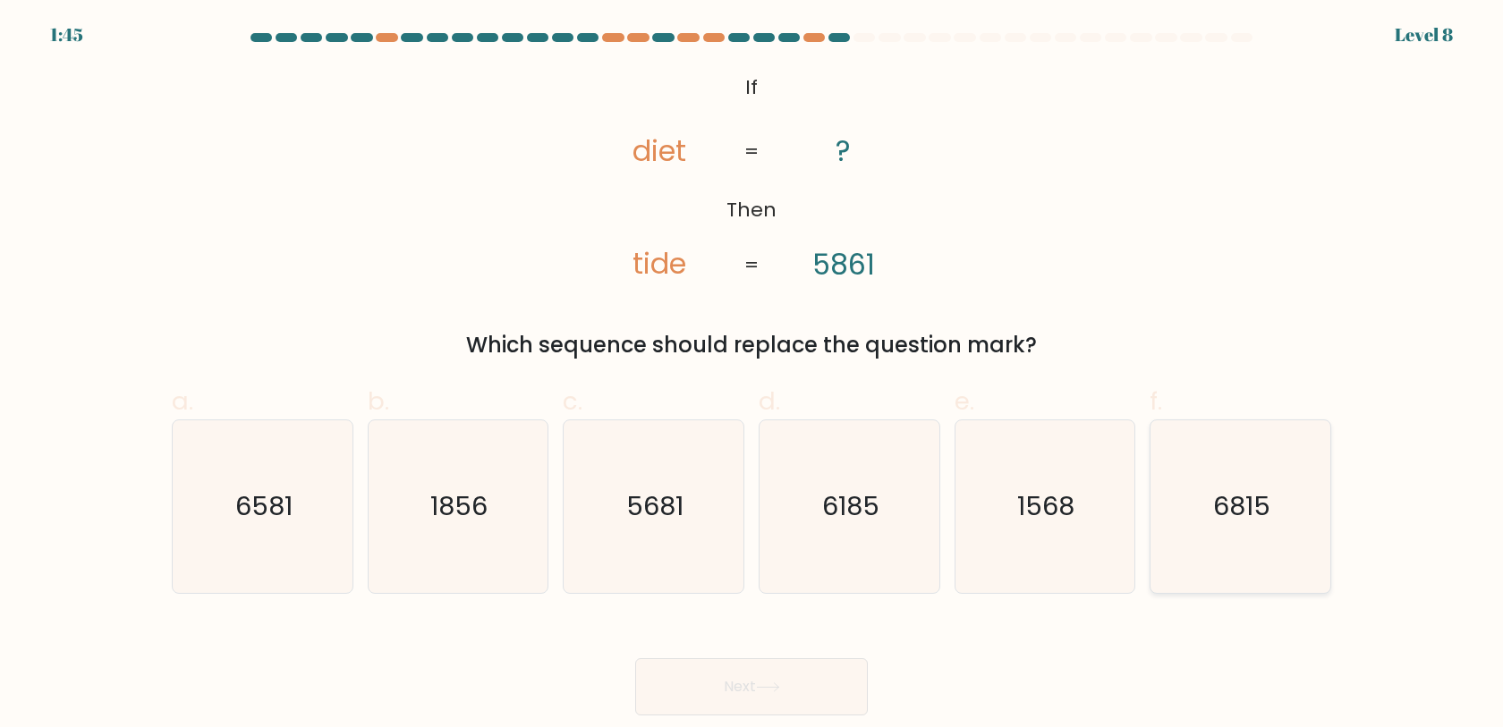
click at [1261, 483] on icon "6815" at bounding box center [1240, 507] width 173 height 173
click at [753, 376] on input "f. 6815" at bounding box center [752, 370] width 1 height 12
radio input "true"
click at [789, 667] on button "Next" at bounding box center [751, 687] width 233 height 57
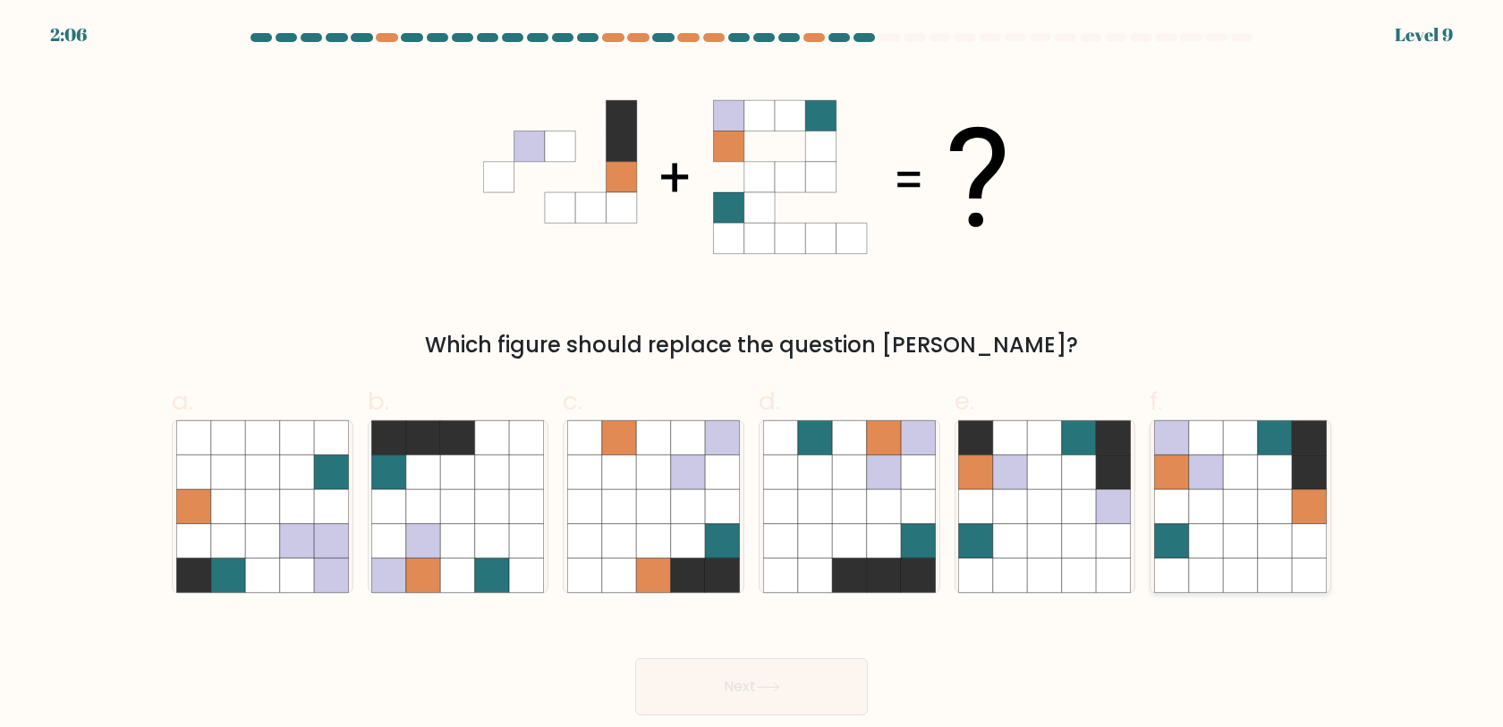
click at [1304, 514] on icon at bounding box center [1309, 506] width 34 height 34
click at [753, 376] on input "f." at bounding box center [752, 370] width 1 height 12
radio input "true"
click at [819, 680] on button "Next" at bounding box center [751, 687] width 233 height 57
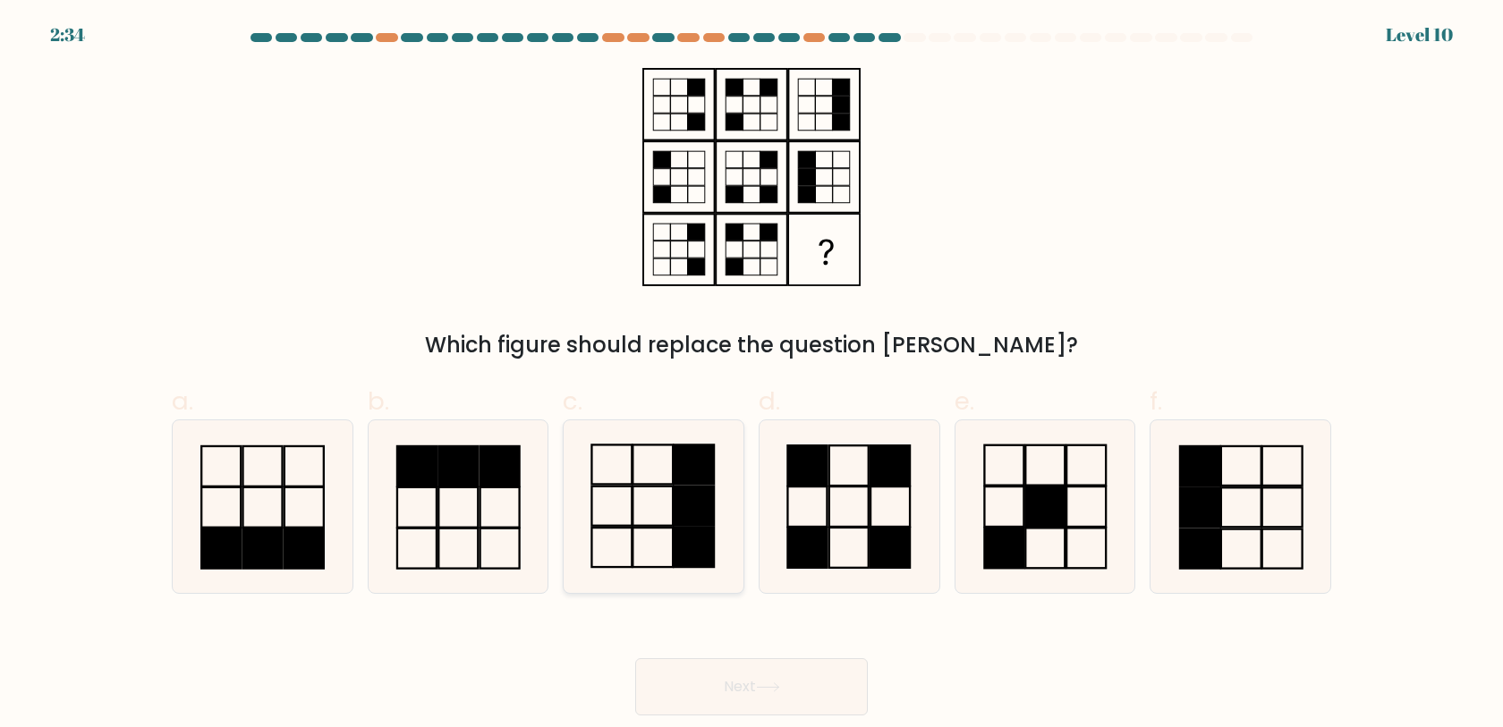
click at [692, 484] on rect at bounding box center [694, 465] width 40 height 39
click at [752, 376] on input "c." at bounding box center [752, 370] width 1 height 12
radio input "true"
click at [810, 681] on button "Next" at bounding box center [751, 687] width 233 height 57
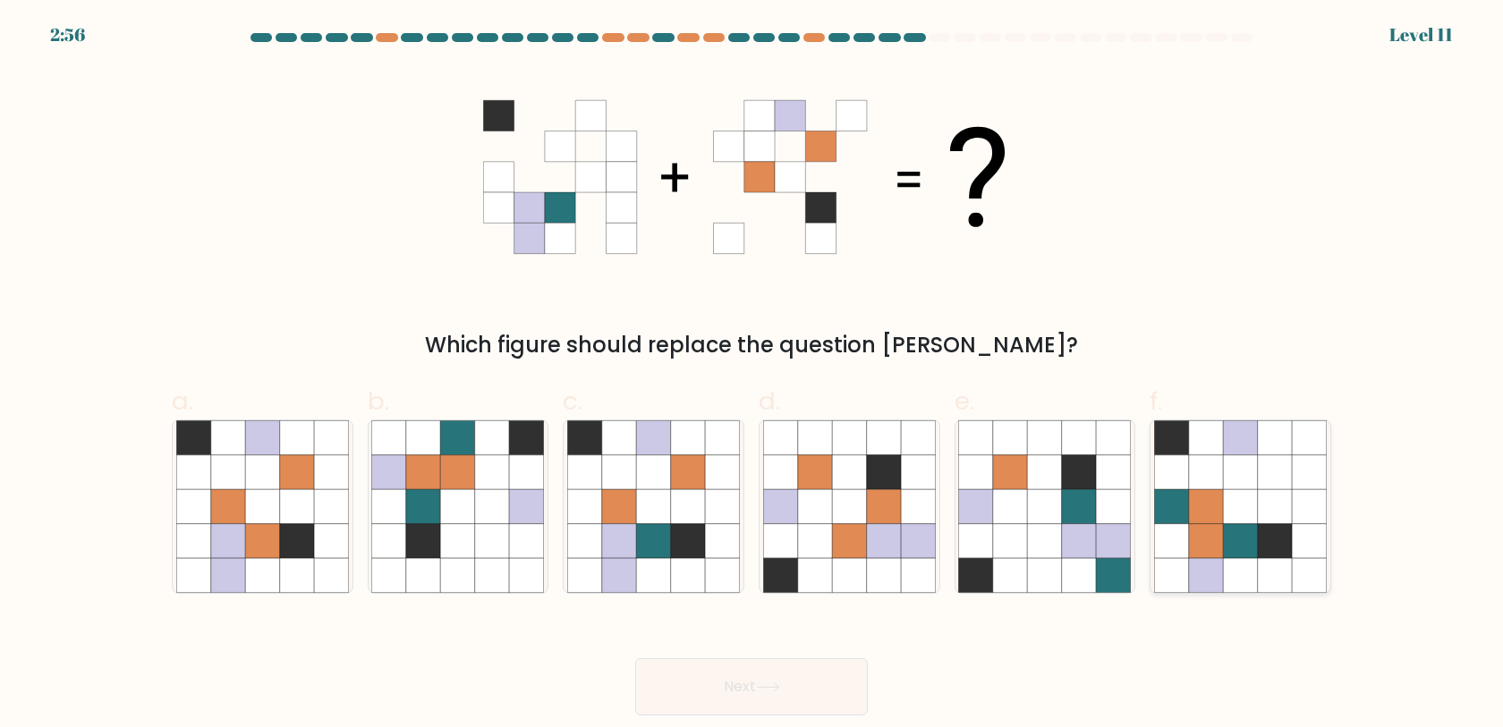
click at [1181, 507] on icon at bounding box center [1171, 506] width 34 height 34
click at [753, 376] on input "f." at bounding box center [752, 370] width 1 height 12
radio input "true"
click at [836, 678] on button "Next" at bounding box center [751, 687] width 233 height 57
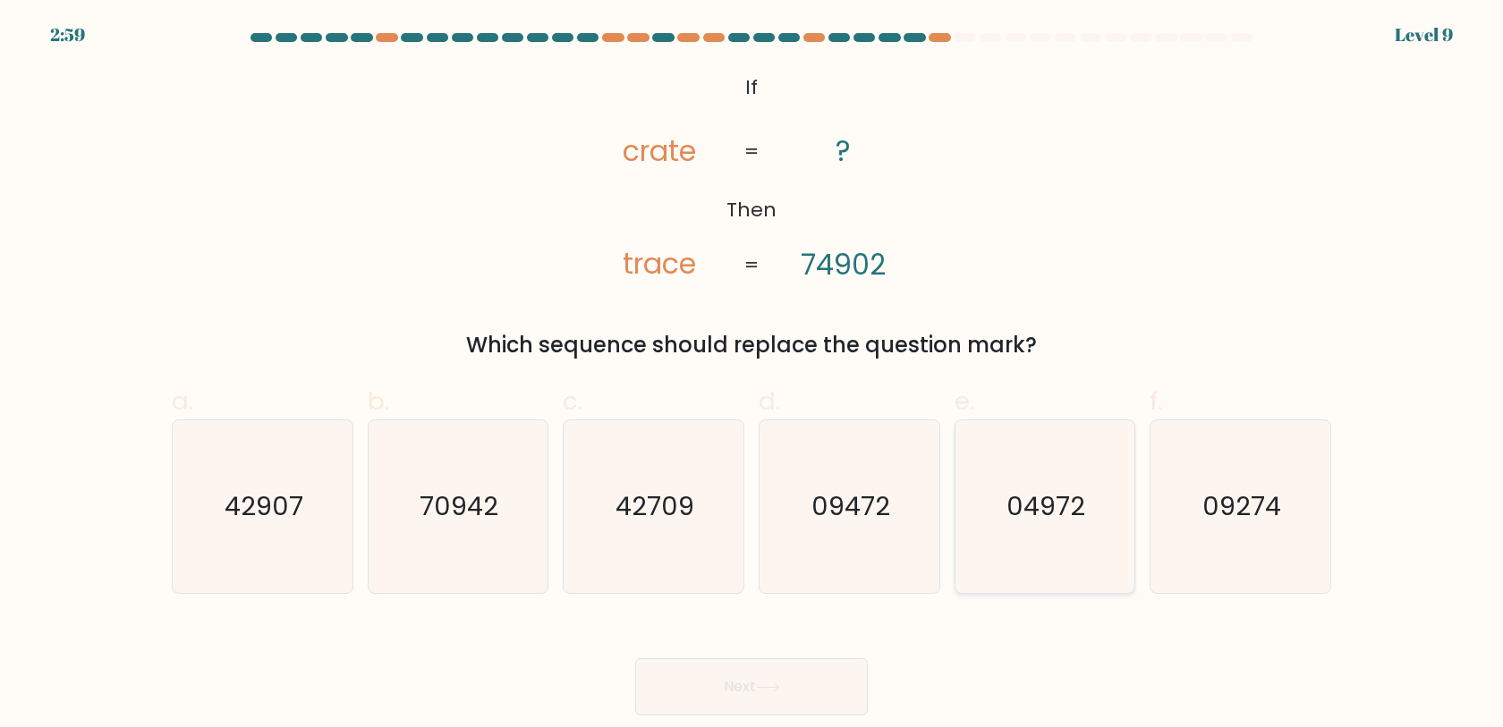
click at [1076, 540] on icon "04972" at bounding box center [1044, 507] width 173 height 173
click at [753, 376] on input "e. 04972" at bounding box center [752, 370] width 1 height 12
radio input "true"
click at [735, 678] on button "Next" at bounding box center [751, 687] width 233 height 57
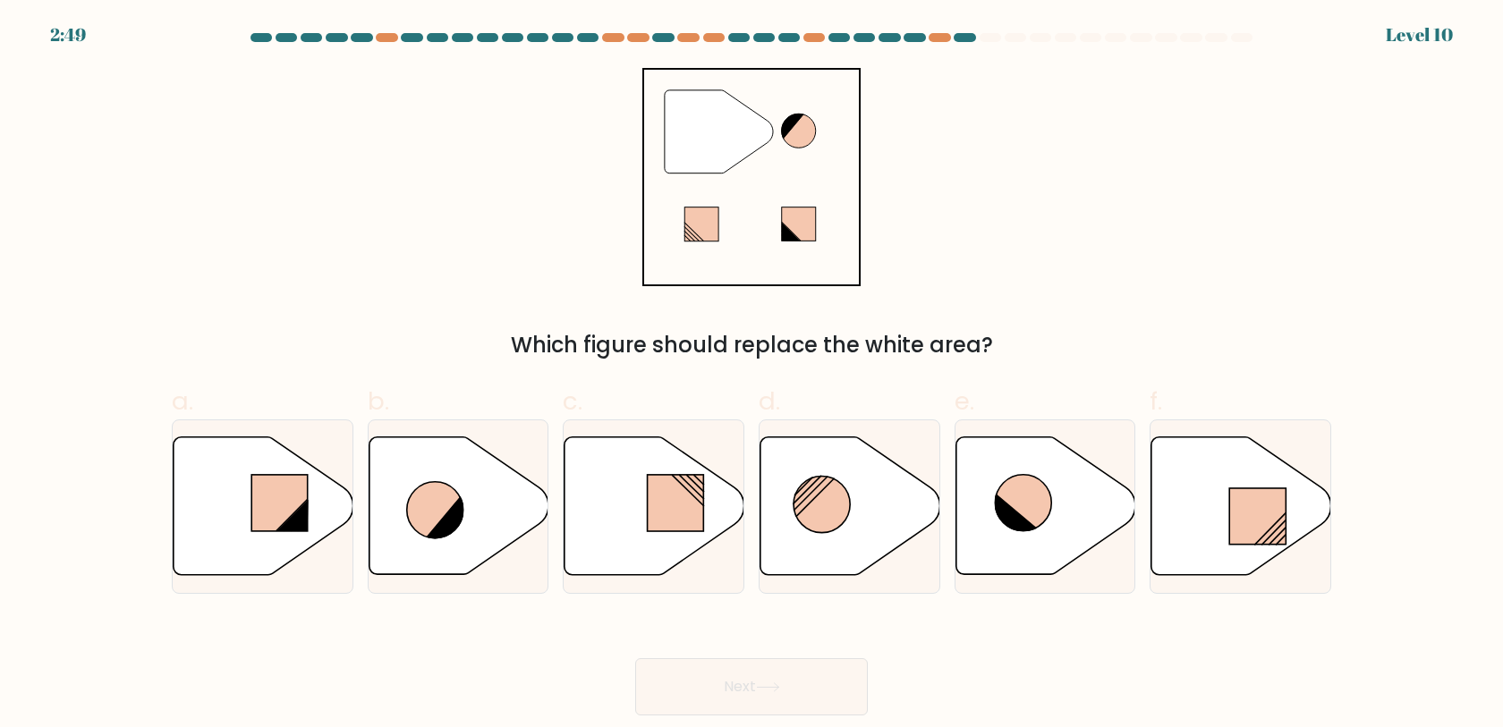
click at [735, 678] on button "Next" at bounding box center [751, 687] width 233 height 57
click at [1121, 280] on div "" Which figure should replace the white area?" at bounding box center [751, 214] width 1181 height 293
click at [875, 506] on icon at bounding box center [851, 507] width 180 height 138
click at [753, 376] on input "d." at bounding box center [752, 370] width 1 height 12
radio input "true"
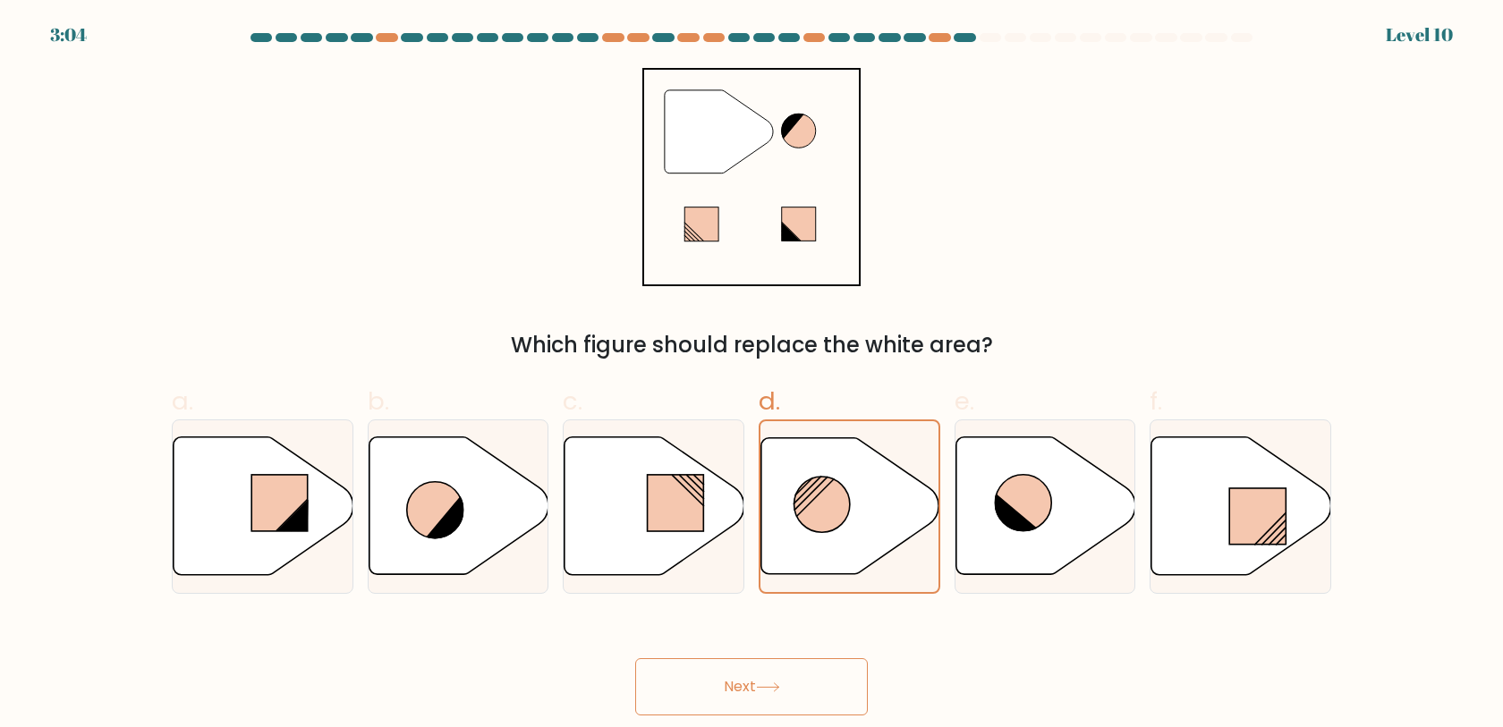
click at [769, 683] on icon at bounding box center [768, 688] width 24 height 10
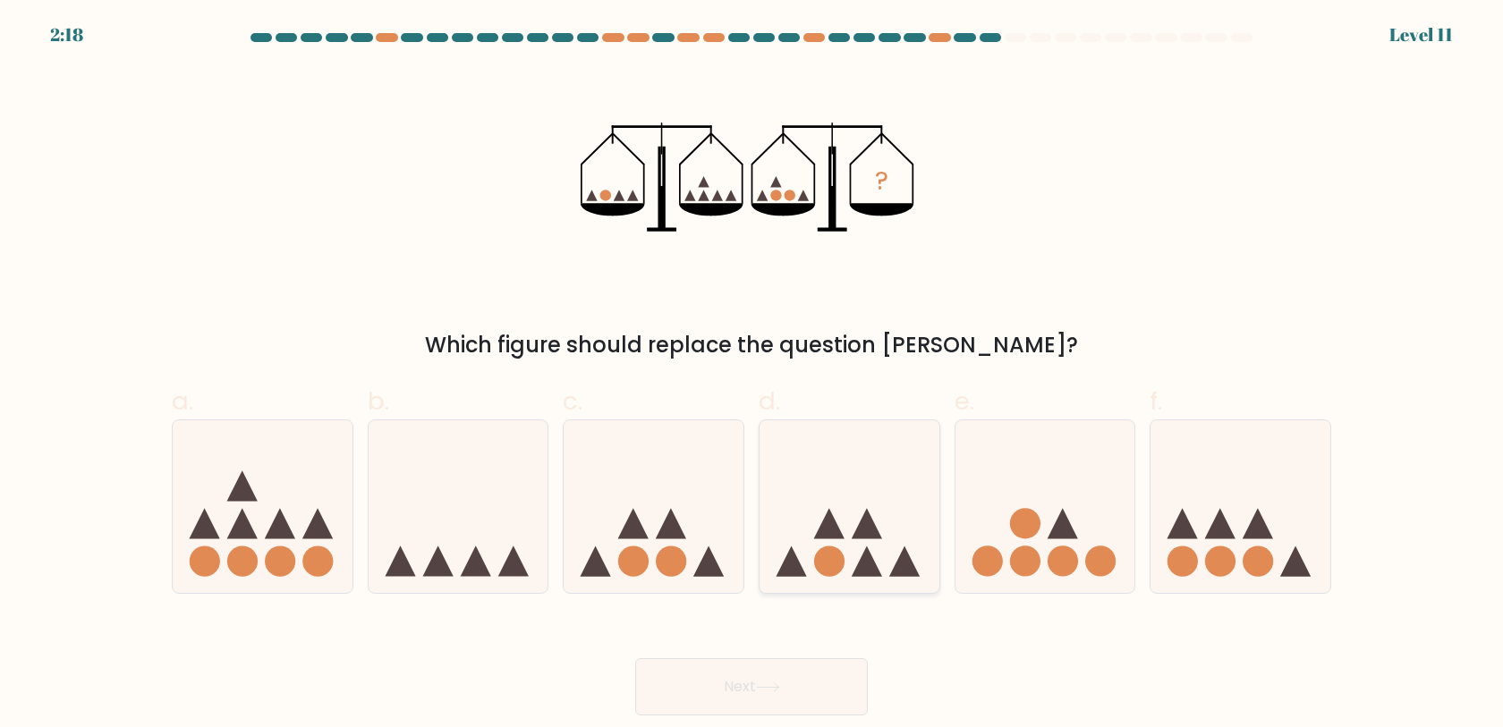
click at [828, 550] on circle at bounding box center [829, 561] width 30 height 30
click at [753, 376] on input "d." at bounding box center [752, 370] width 1 height 12
radio input "true"
click at [770, 697] on button "Next" at bounding box center [751, 687] width 233 height 57
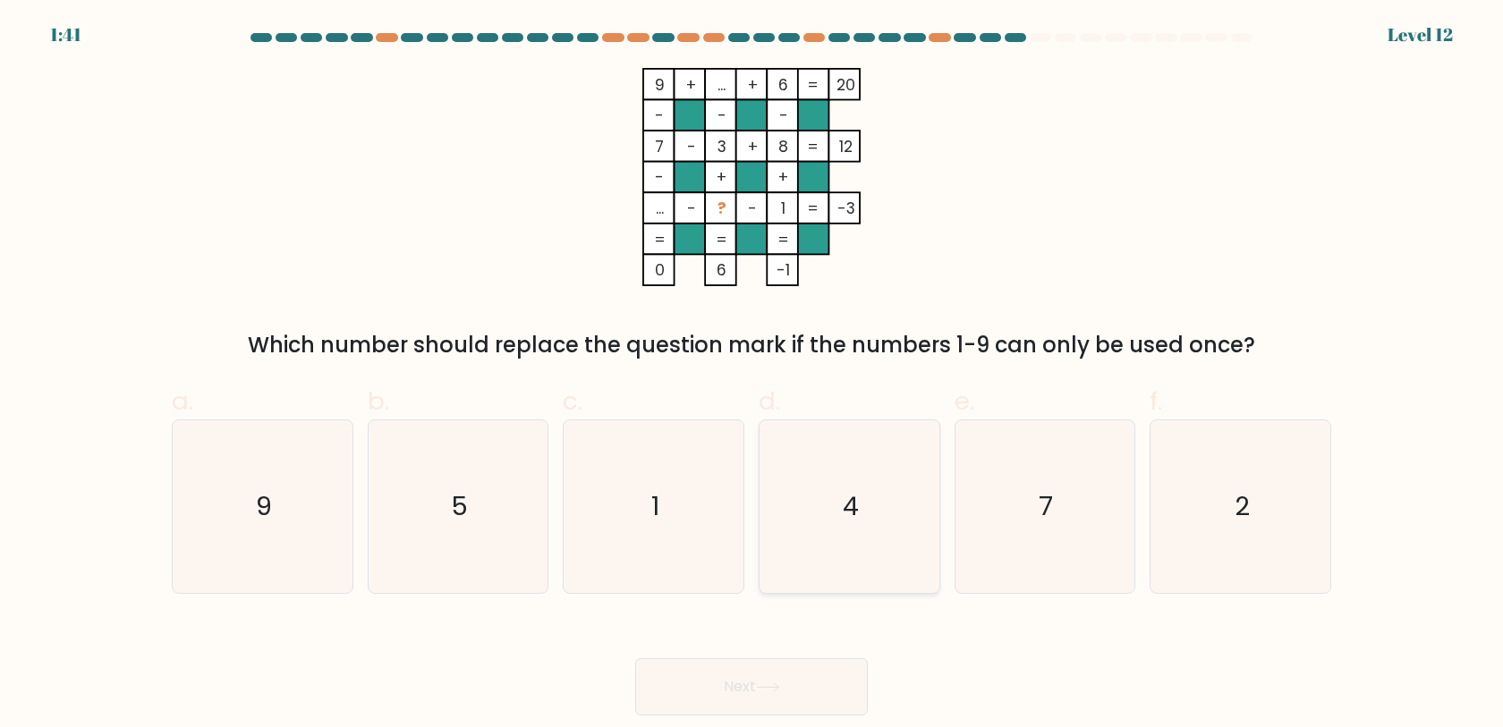
click at [905, 447] on icon "4" at bounding box center [849, 507] width 173 height 173
click at [753, 376] on input "d. 4" at bounding box center [752, 370] width 1 height 12
radio input "true"
click at [801, 683] on button "Next" at bounding box center [751, 687] width 233 height 57
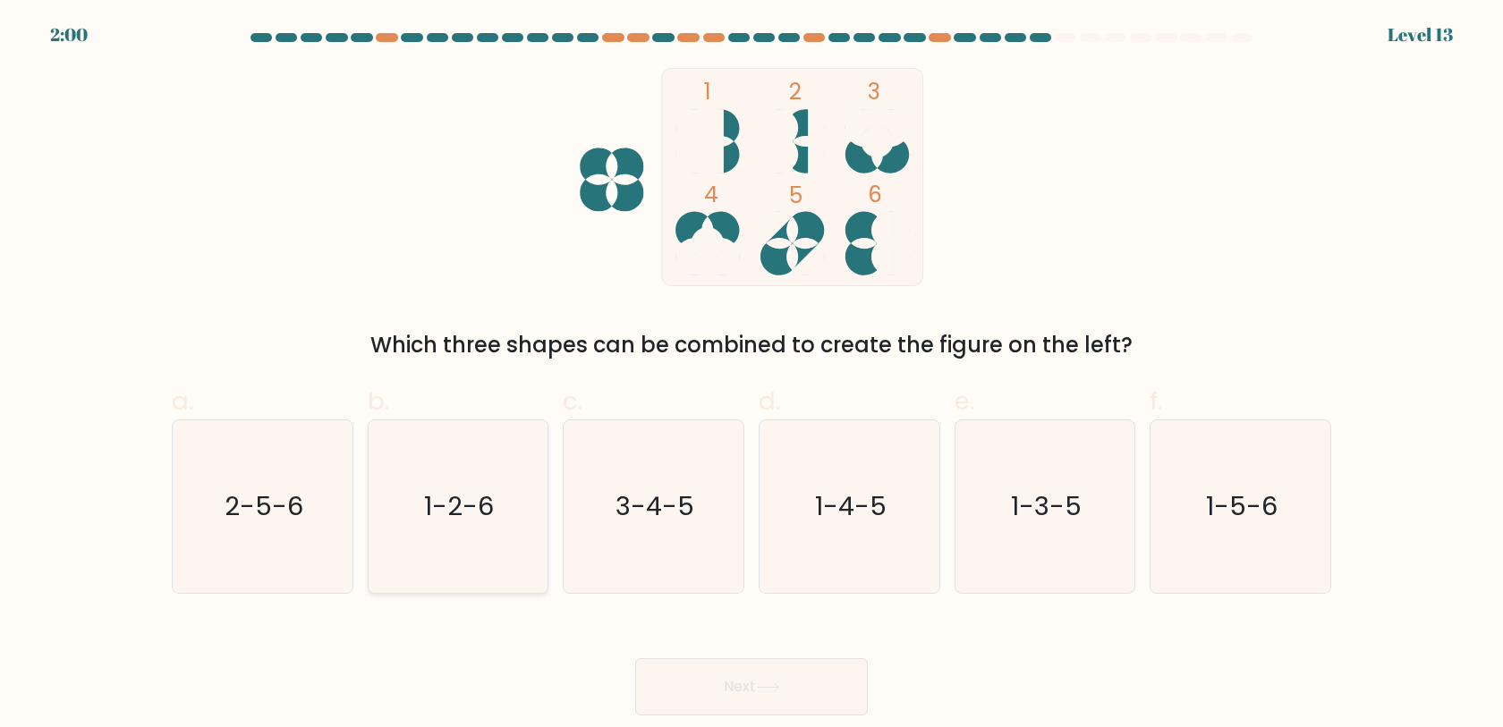
click at [452, 543] on icon "1-2-6" at bounding box center [457, 507] width 173 height 173
click at [752, 376] on input "b. 1-2-6" at bounding box center [752, 370] width 1 height 12
radio input "true"
click at [719, 684] on button "Next" at bounding box center [751, 687] width 233 height 57
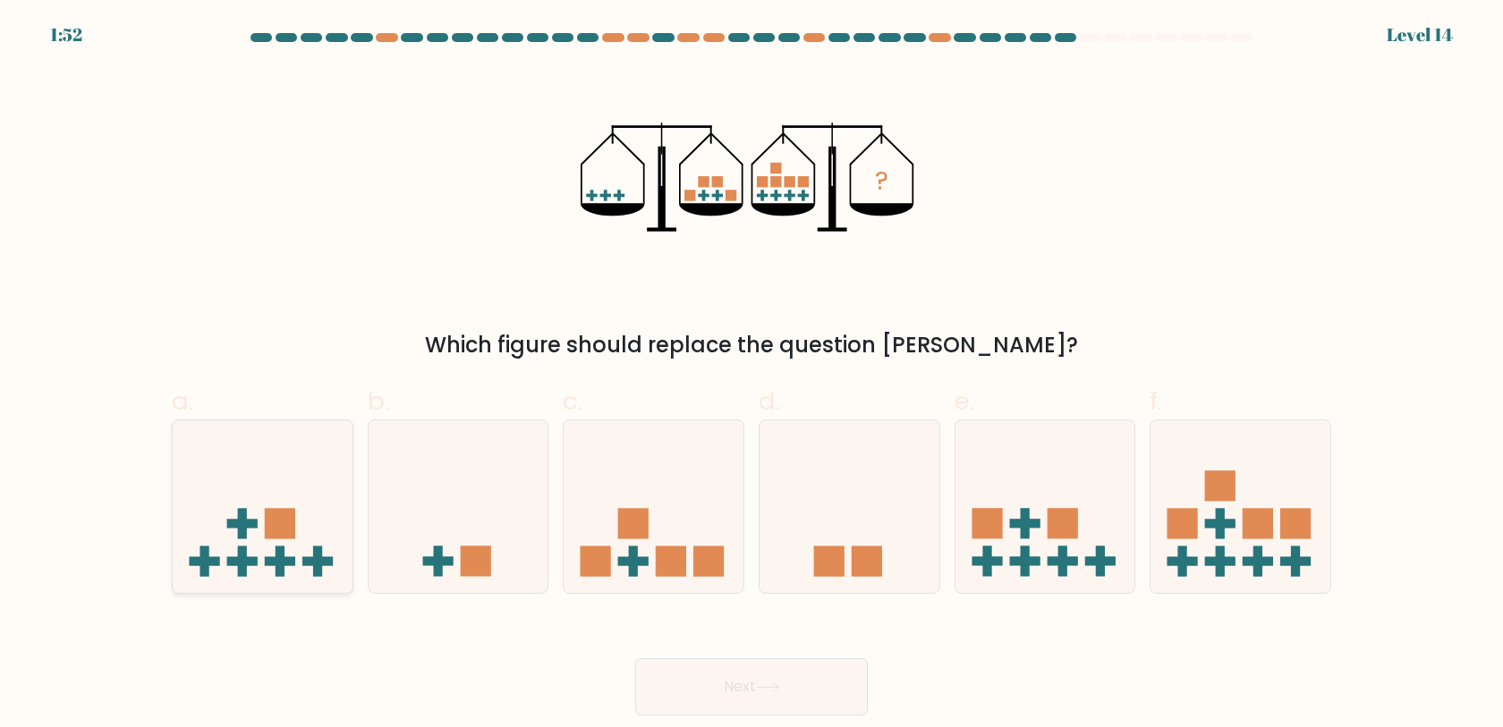
click at [234, 529] on icon at bounding box center [263, 507] width 180 height 149
click at [752, 376] on input "a." at bounding box center [752, 370] width 1 height 12
radio input "true"
click at [723, 669] on button "Next" at bounding box center [751, 687] width 233 height 57
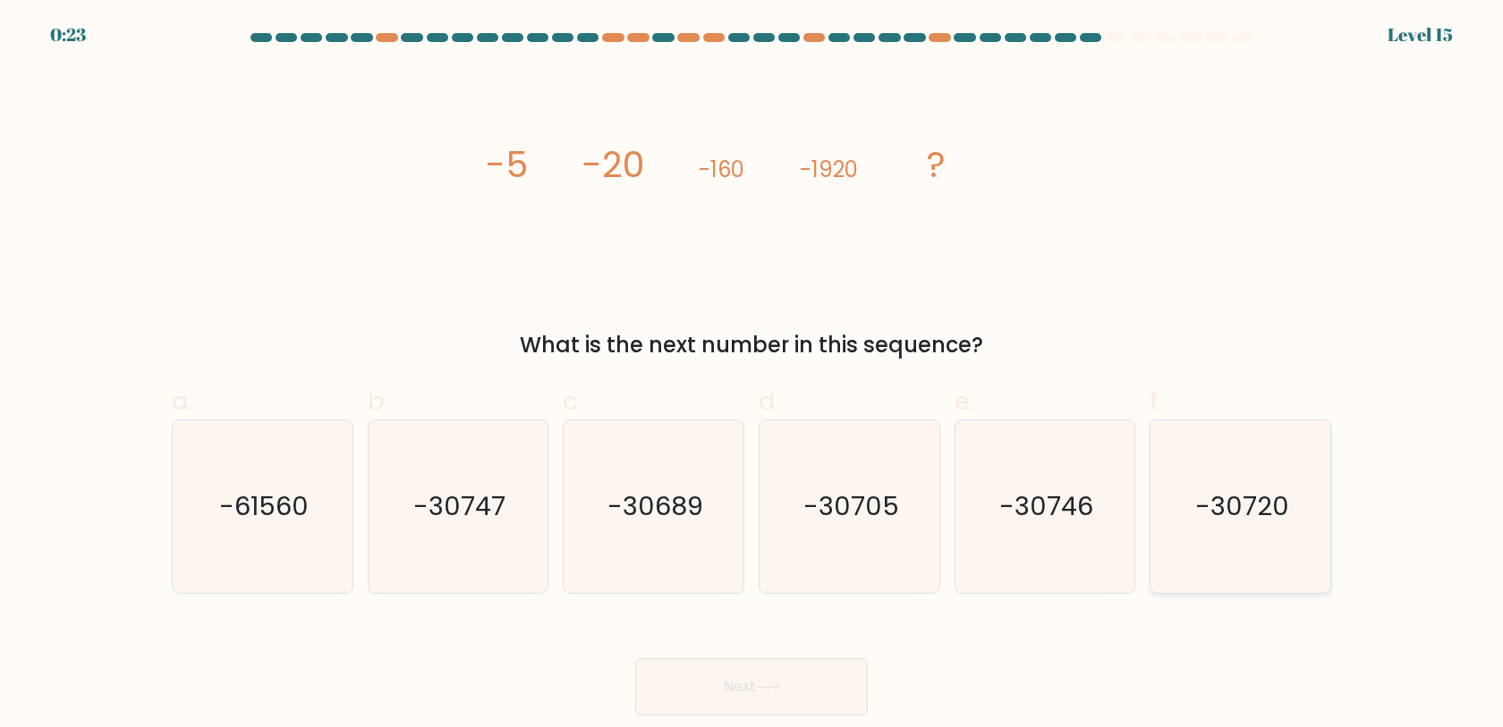
click at [1194, 512] on icon "-30720" at bounding box center [1240, 507] width 173 height 173
click at [753, 376] on input "f. -30720" at bounding box center [752, 370] width 1 height 12
radio input "true"
click at [852, 676] on button "Next" at bounding box center [751, 687] width 233 height 57
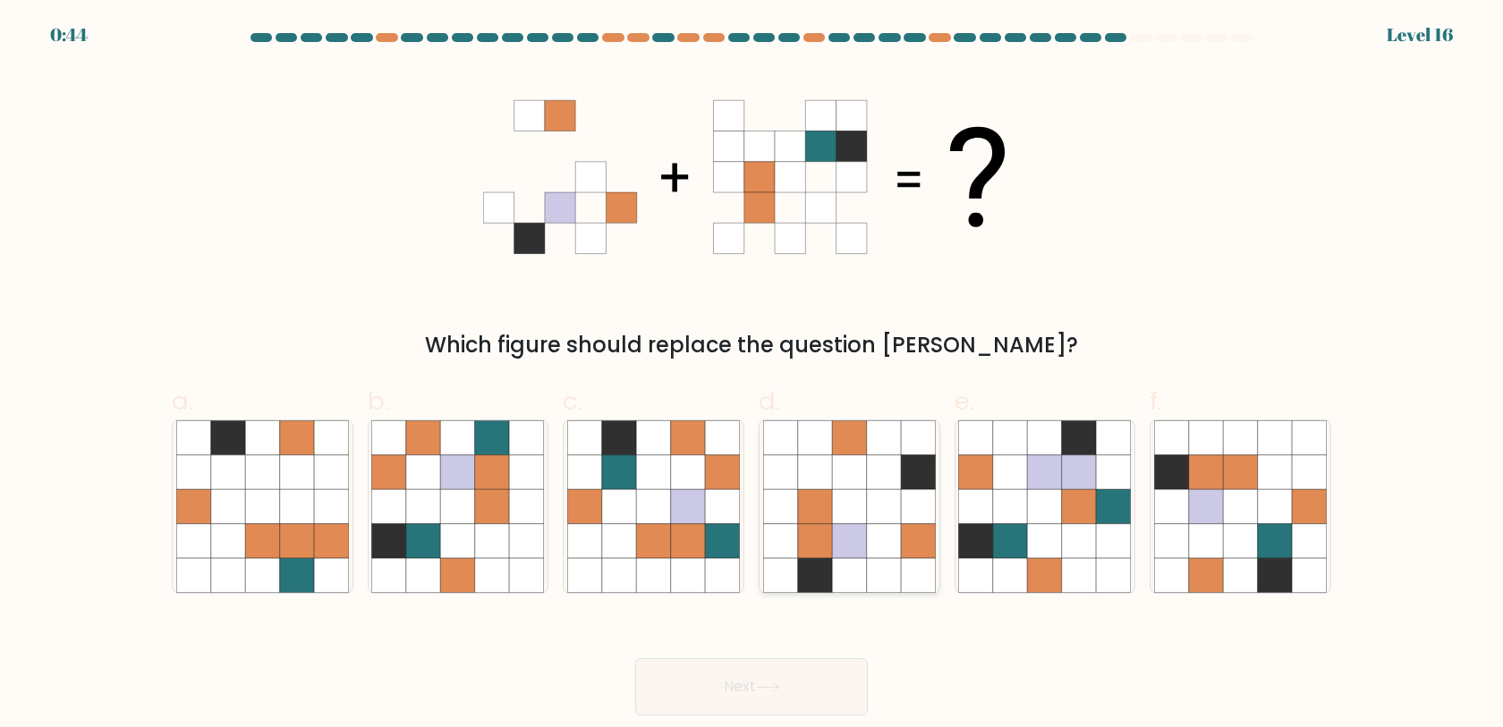
click at [873, 502] on icon at bounding box center [884, 506] width 34 height 34
click at [753, 376] on input "d." at bounding box center [752, 370] width 1 height 12
radio input "true"
click at [769, 710] on button "Next" at bounding box center [751, 687] width 233 height 57
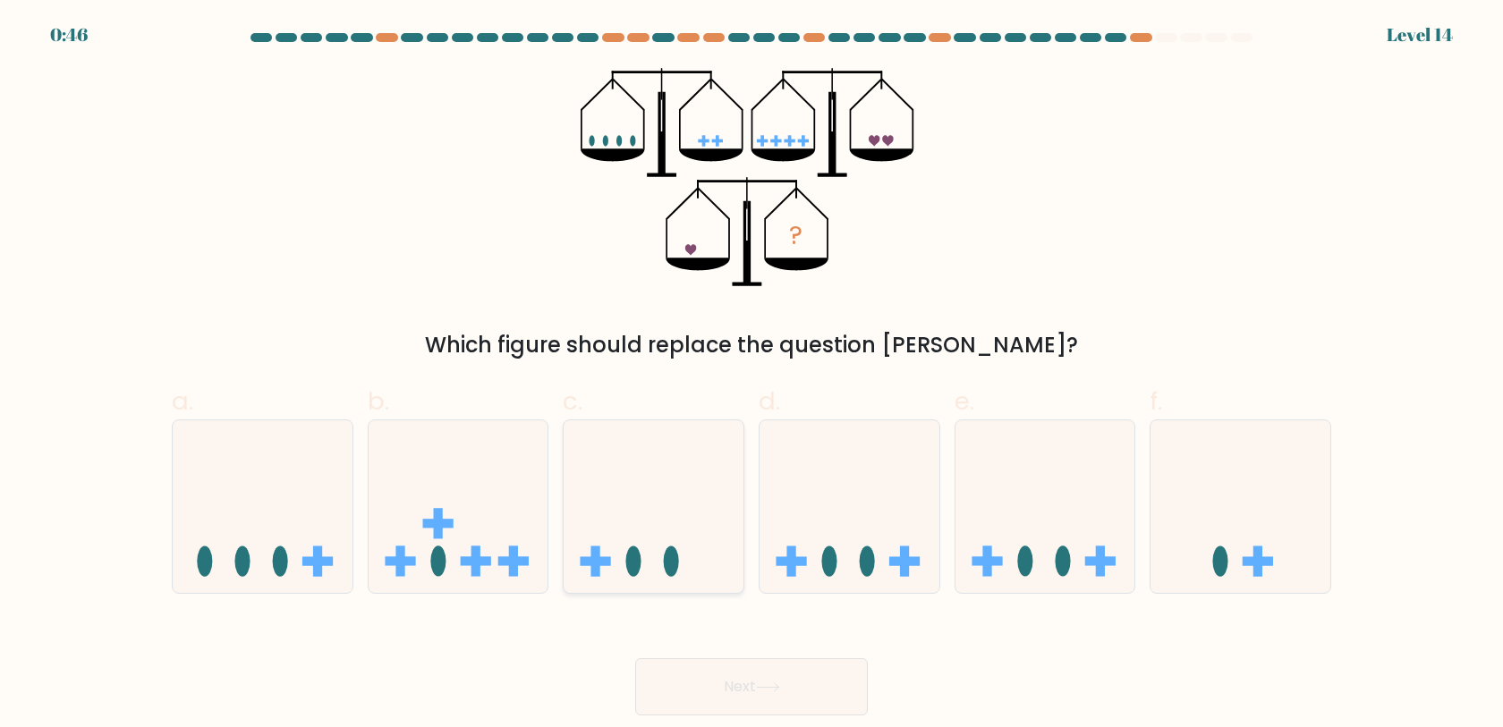
click at [646, 514] on icon at bounding box center [654, 507] width 180 height 149
click at [752, 376] on input "c." at bounding box center [752, 370] width 1 height 12
radio input "true"
click at [715, 676] on button "Next" at bounding box center [751, 687] width 233 height 57
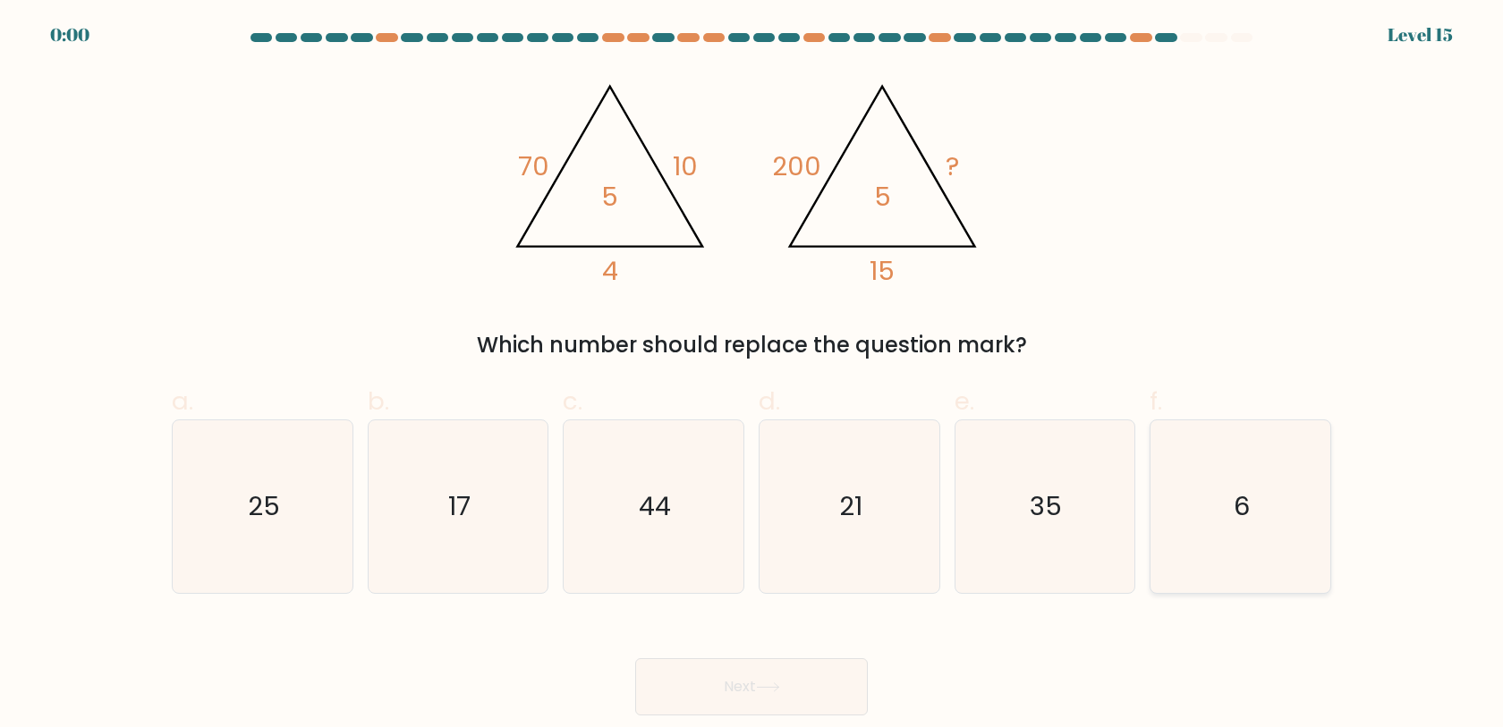
click at [1173, 511] on icon "6" at bounding box center [1240, 507] width 173 height 173
click at [753, 376] on input "f. 6" at bounding box center [752, 370] width 1 height 12
radio input "true"
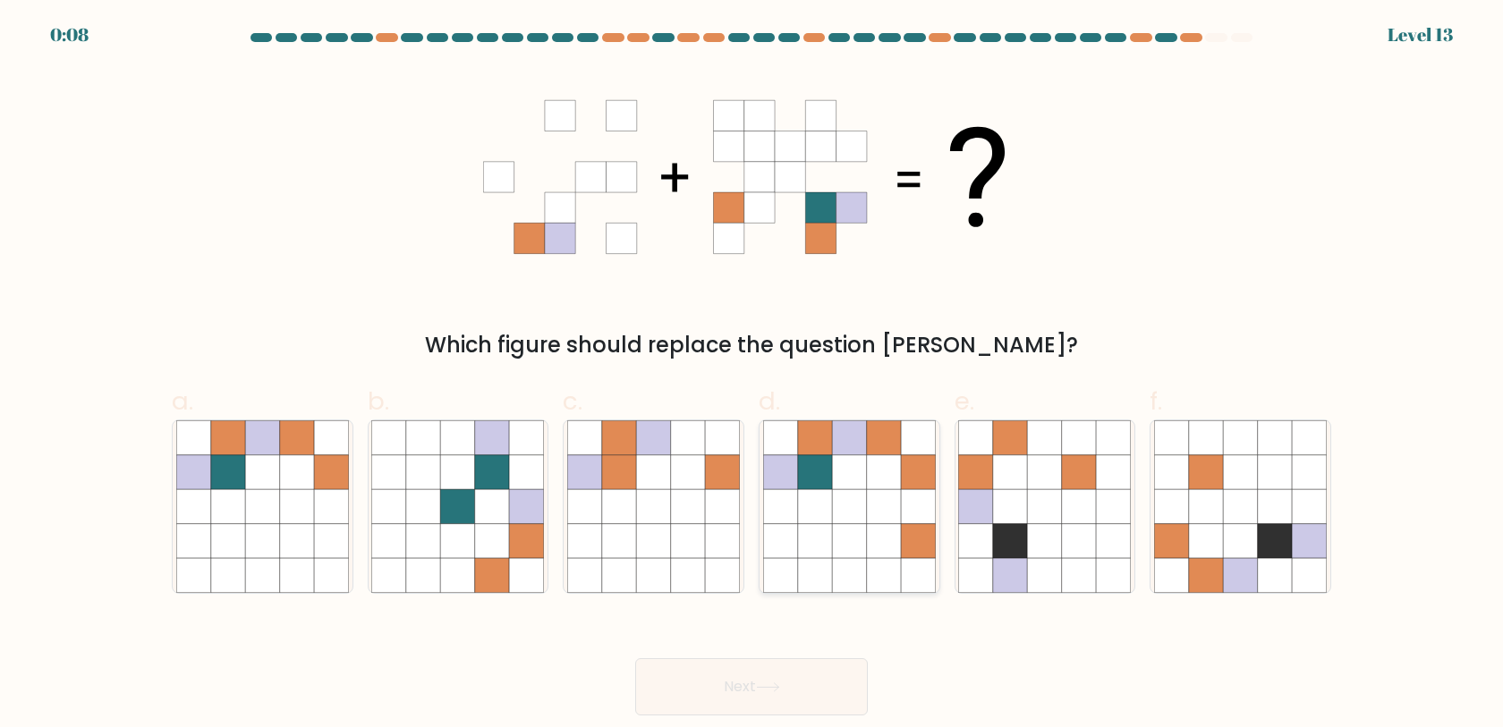
click at [880, 570] on icon at bounding box center [884, 575] width 34 height 34
click at [753, 376] on input "d." at bounding box center [752, 370] width 1 height 12
radio input "true"
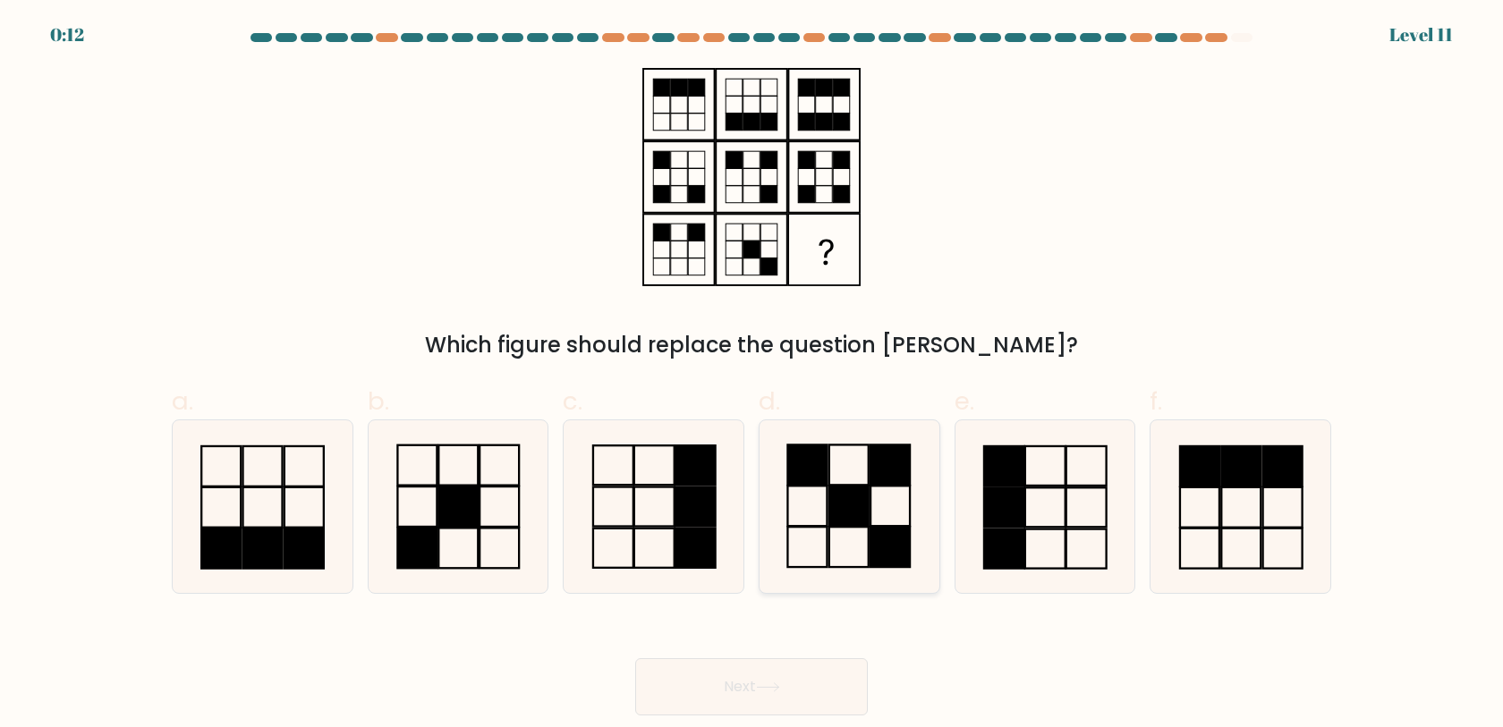
click at [839, 506] on rect at bounding box center [848, 506] width 39 height 40
click at [753, 376] on input "d." at bounding box center [752, 370] width 1 height 12
radio input "true"
click at [789, 683] on button "Next" at bounding box center [751, 687] width 233 height 57
click at [777, 688] on icon at bounding box center [767, 688] width 21 height 8
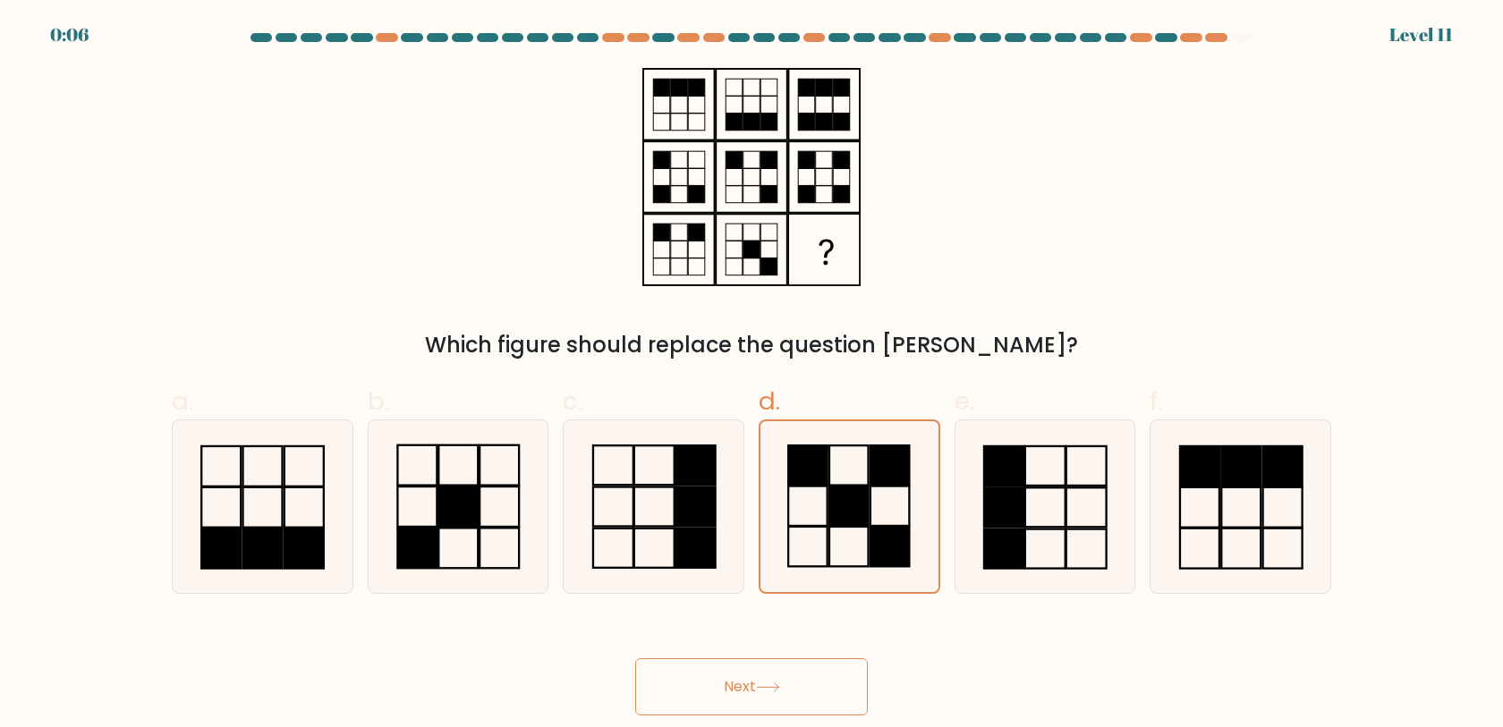
click at [777, 688] on icon at bounding box center [767, 688] width 21 height 8
click at [716, 703] on button "Next" at bounding box center [751, 687] width 233 height 57
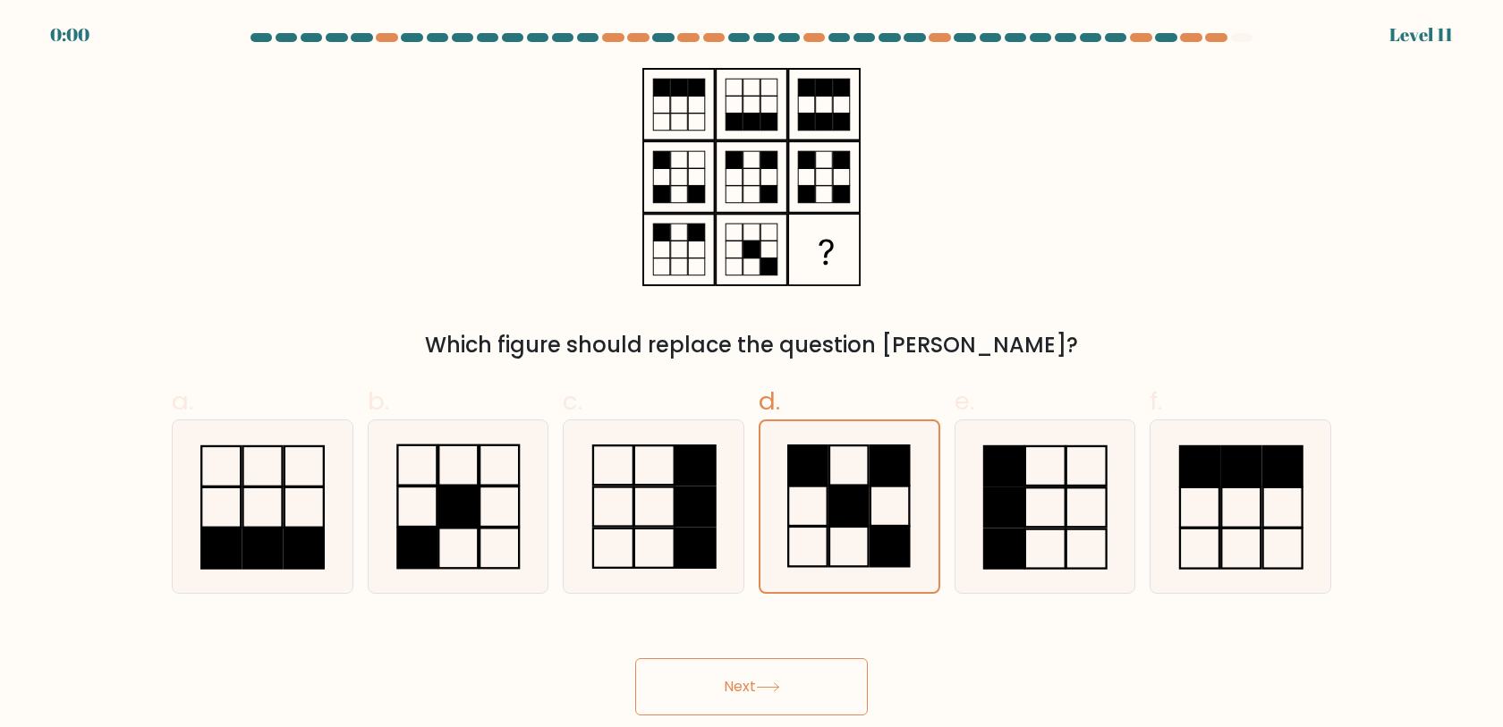
click at [716, 703] on button "Next" at bounding box center [751, 687] width 233 height 57
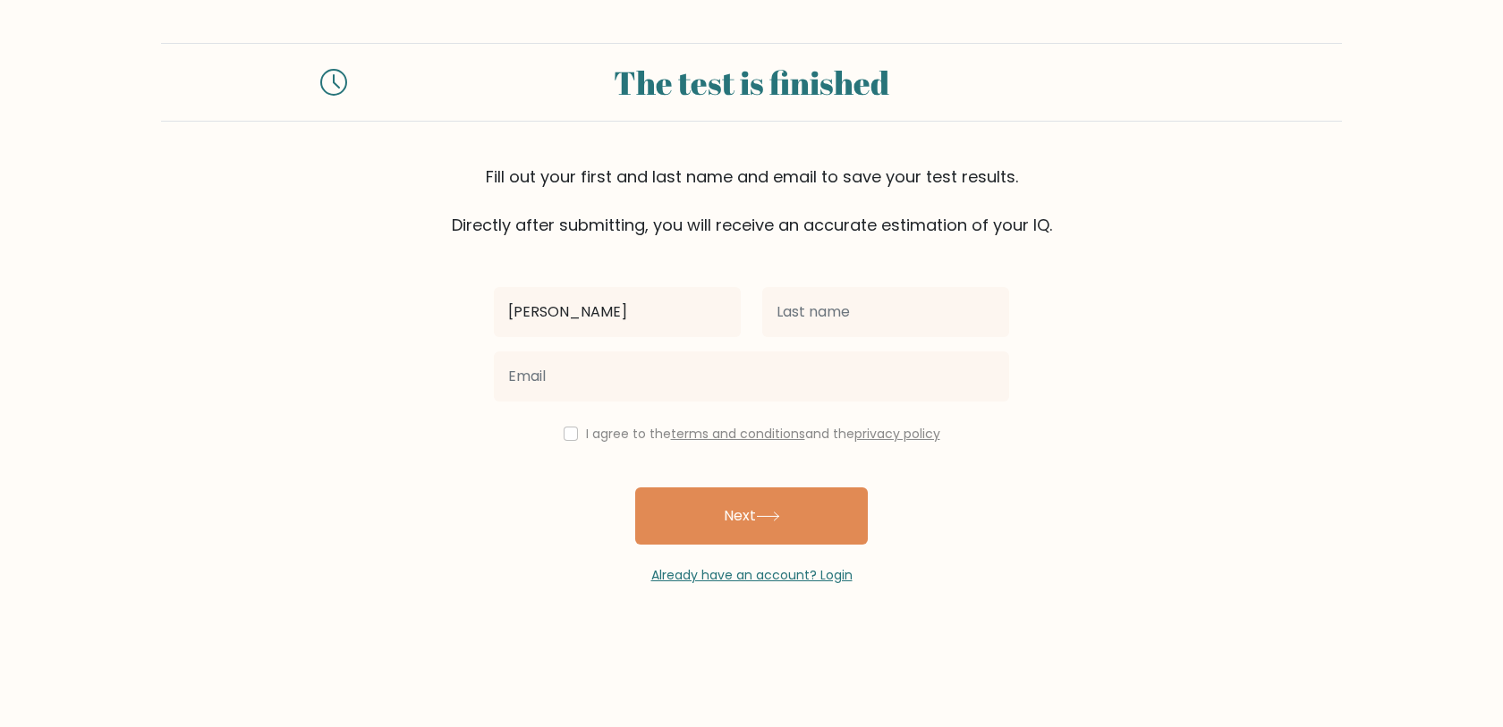
type input "[PERSON_NAME]"
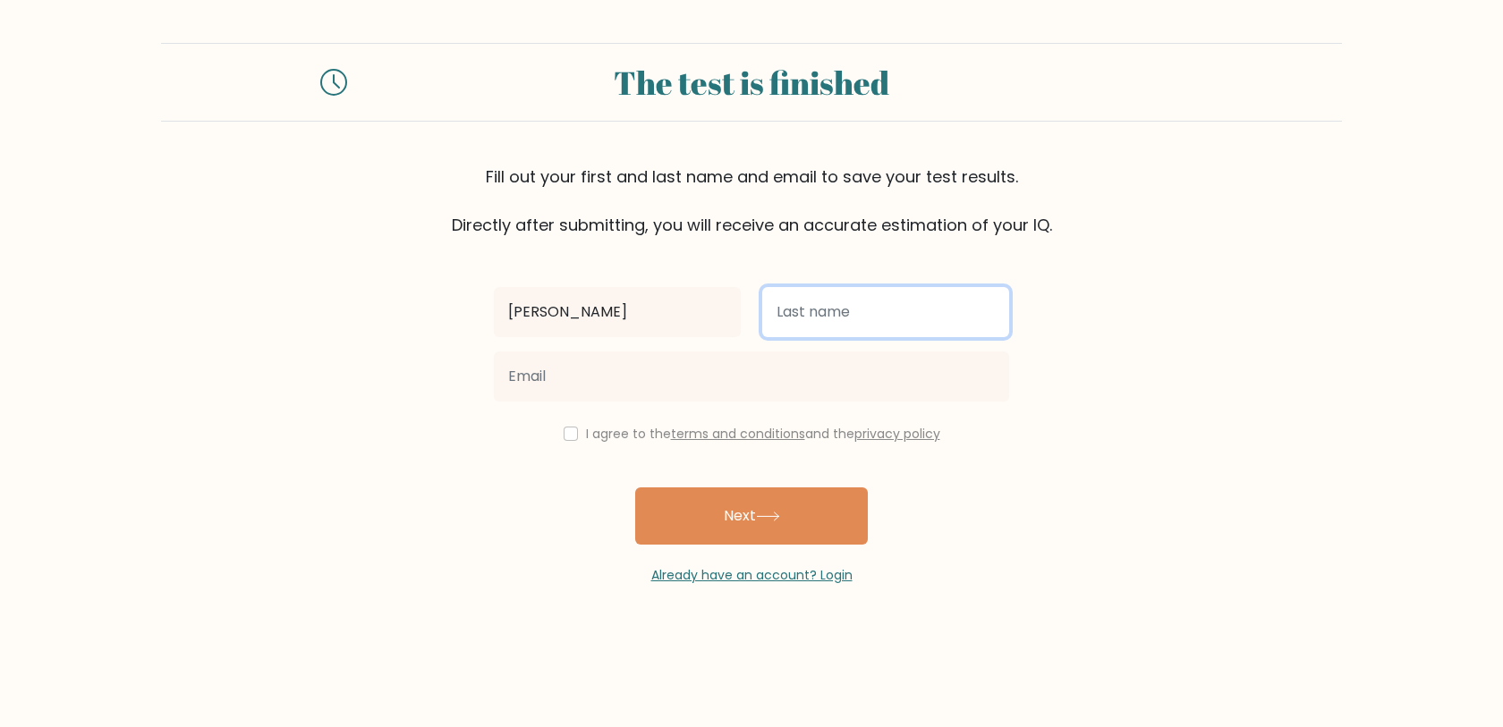
click at [962, 298] on input "text" at bounding box center [885, 312] width 247 height 50
type input "[DATE]"
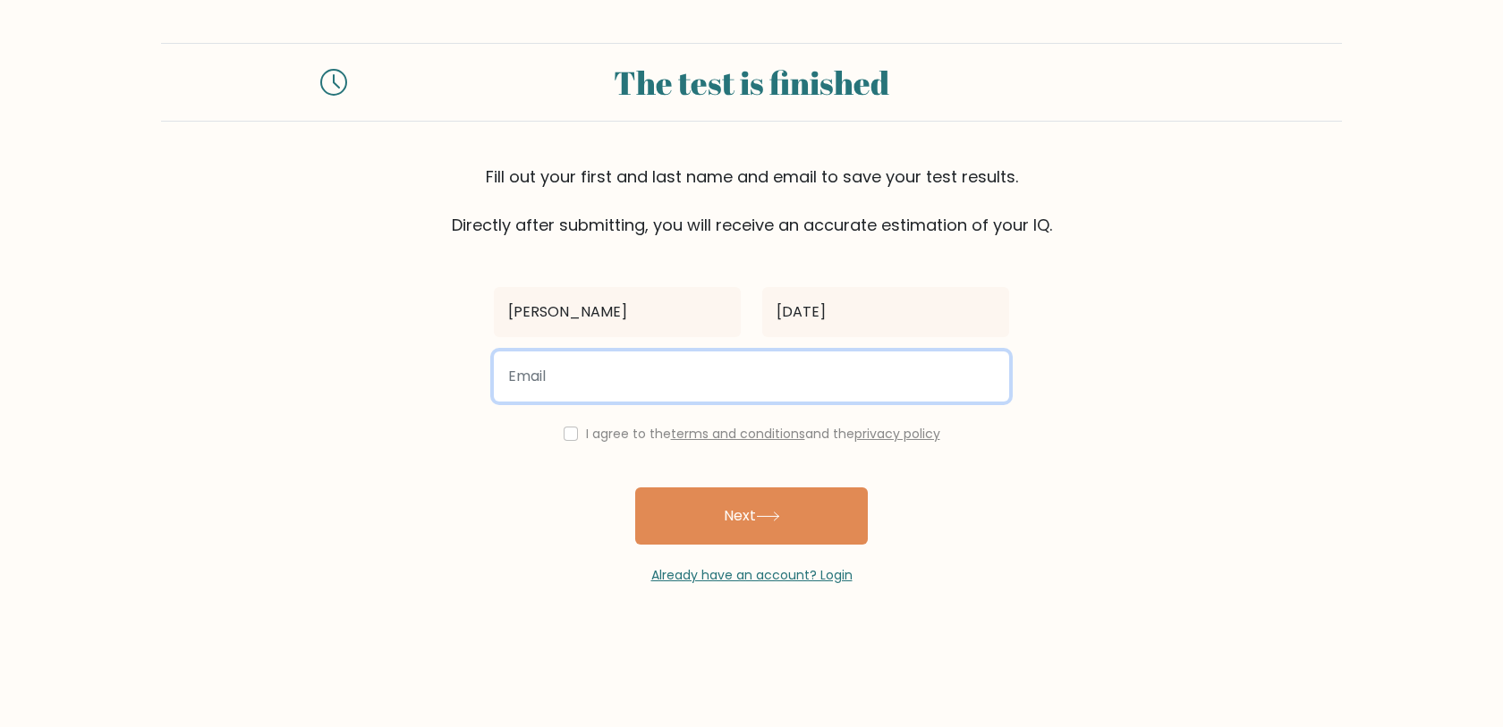
click at [657, 380] on input "email" at bounding box center [751, 377] width 515 height 50
type input "hunterpascua1118@gmail.com"
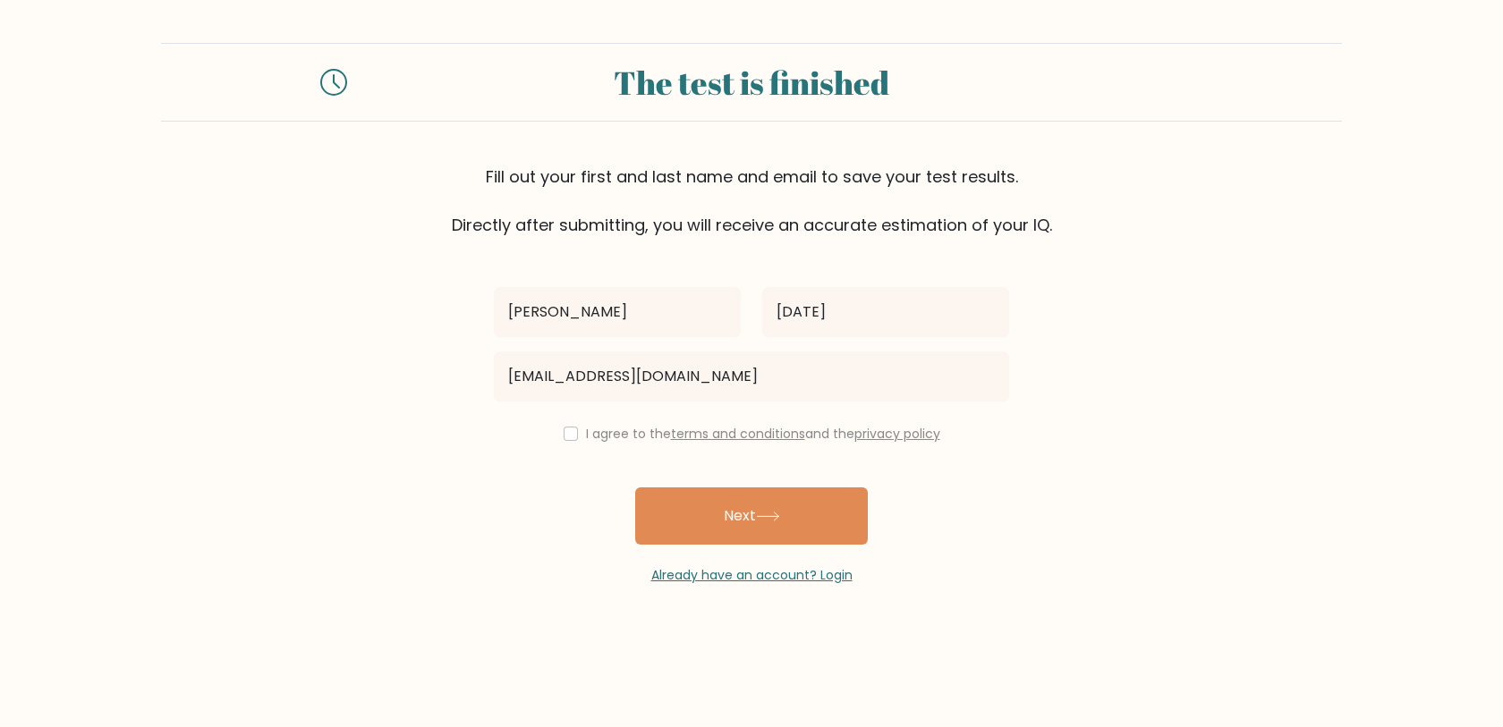
click at [576, 437] on div "I agree to the terms and conditions and the privacy policy" at bounding box center [751, 433] width 537 height 21
click at [565, 426] on div "I agree to the terms and conditions and the privacy policy" at bounding box center [751, 433] width 537 height 21
click at [571, 437] on input "checkbox" at bounding box center [571, 434] width 14 height 14
checkbox input "true"
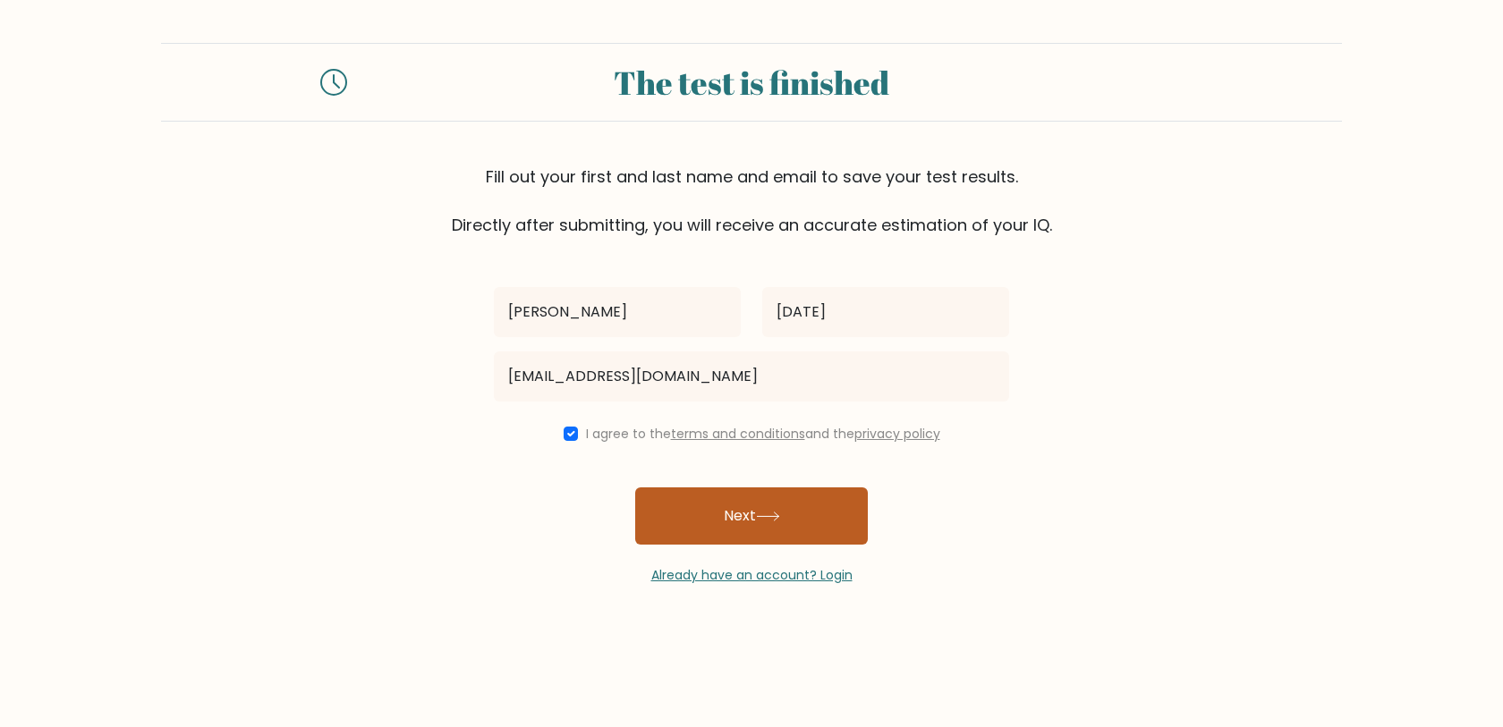
click at [693, 515] on button "Next" at bounding box center [751, 516] width 233 height 57
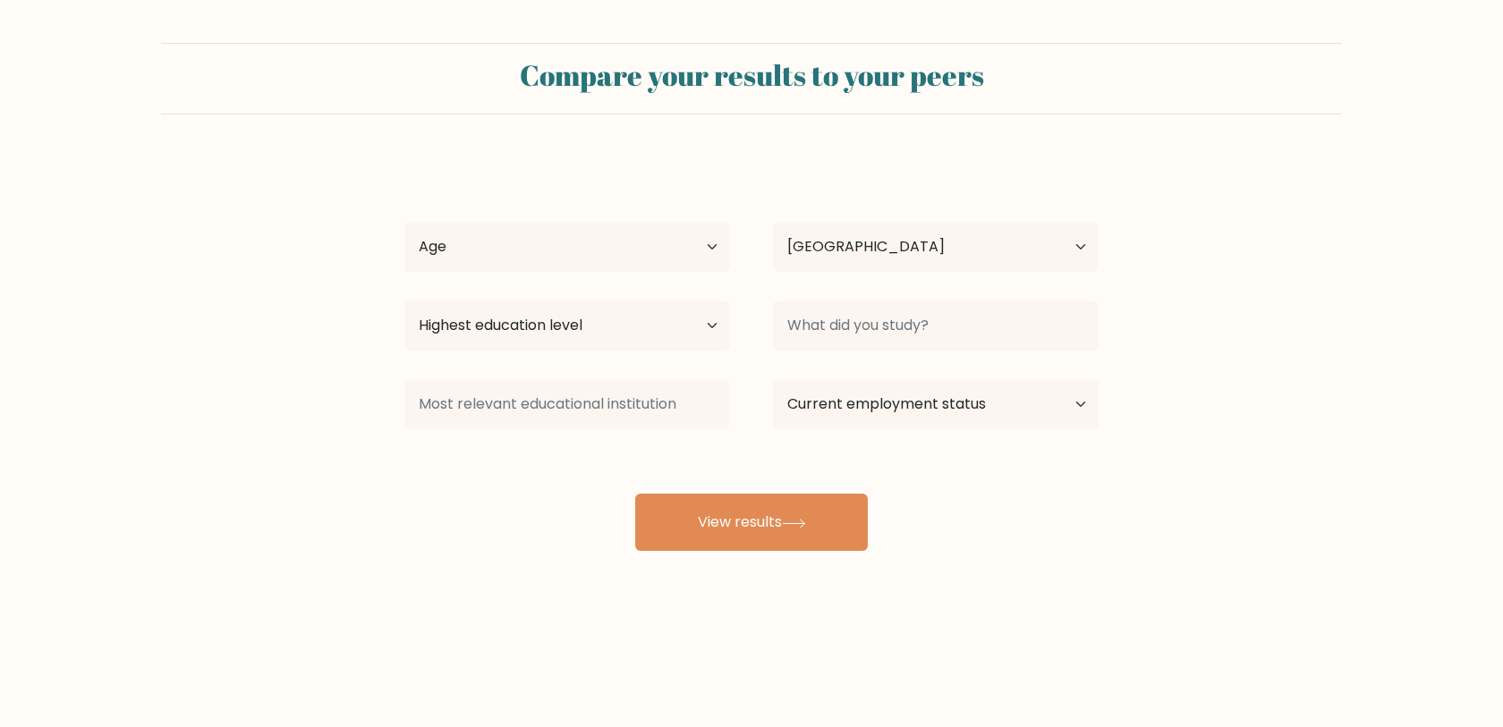
select select "PH"
click at [766, 487] on div "[PERSON_NAME][DATE] Age Under [DEMOGRAPHIC_DATA] [DEMOGRAPHIC_DATA] [DEMOGRAPHI…" at bounding box center [752, 354] width 716 height 394
click at [752, 527] on button "View results" at bounding box center [751, 522] width 233 height 57
click at [705, 258] on select "Age Under [DEMOGRAPHIC_DATA] [DEMOGRAPHIC_DATA] [DEMOGRAPHIC_DATA] [DEMOGRAPHIC…" at bounding box center [567, 247] width 326 height 50
select select "25_34"
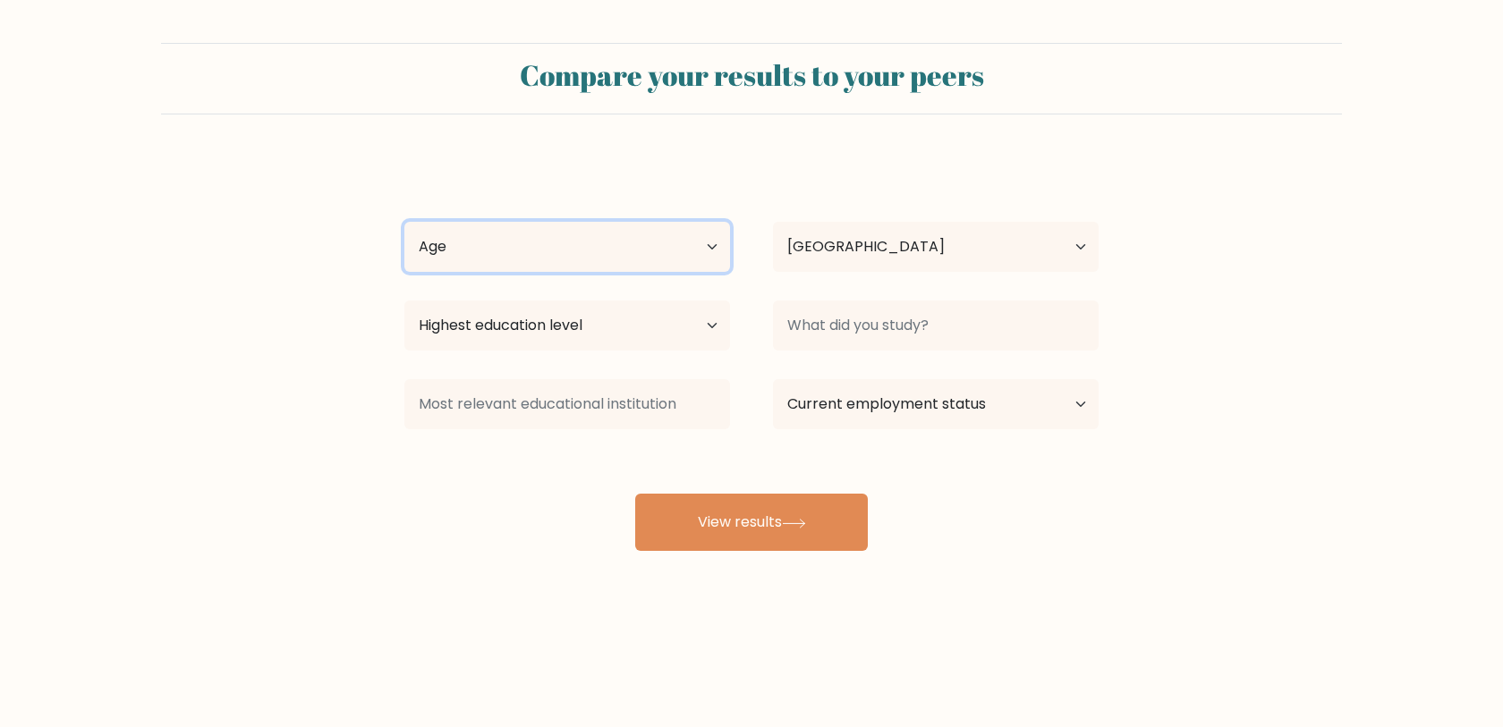
click at [404, 222] on select "Age Under [DEMOGRAPHIC_DATA] [DEMOGRAPHIC_DATA] [DEMOGRAPHIC_DATA] [DEMOGRAPHIC…" at bounding box center [567, 247] width 326 height 50
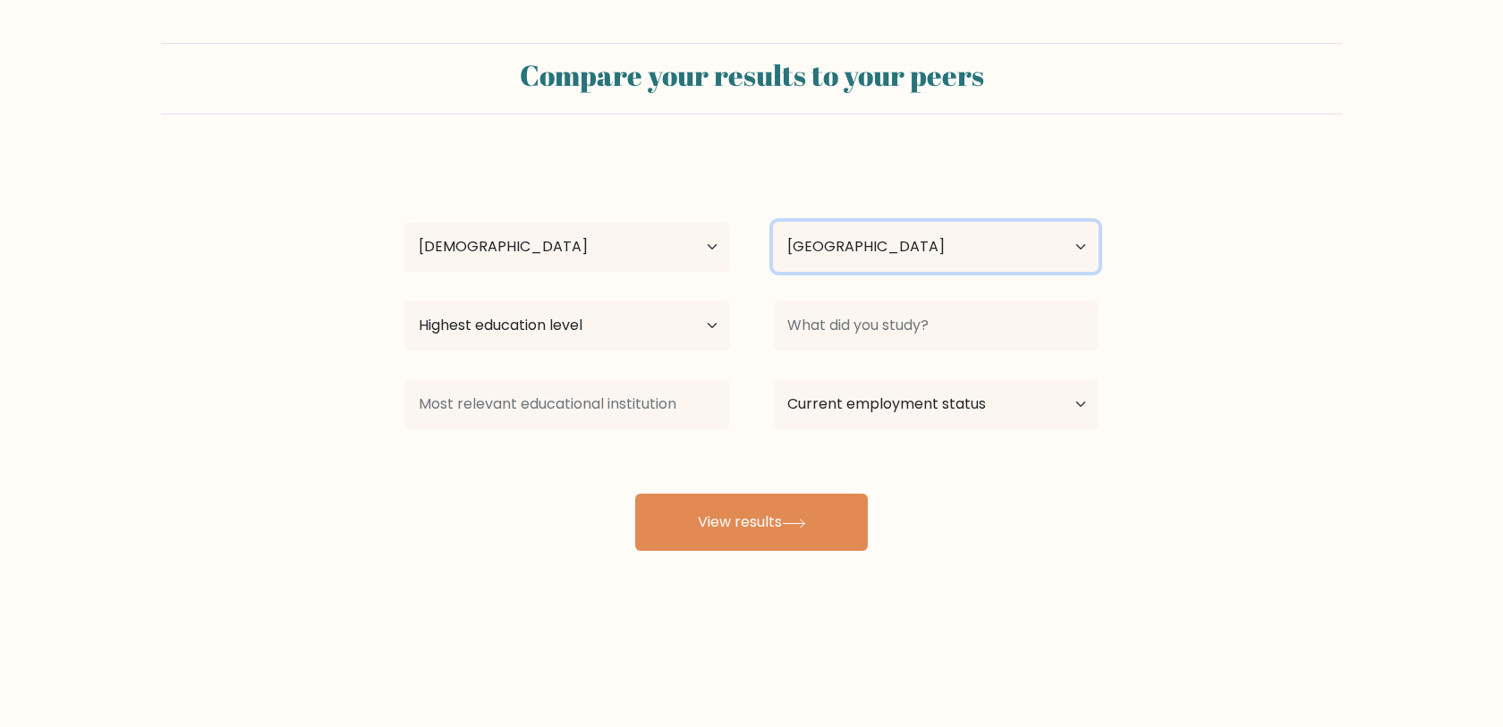
click at [924, 235] on select "Country [GEOGRAPHIC_DATA] [GEOGRAPHIC_DATA] [GEOGRAPHIC_DATA] [US_STATE] [GEOGR…" at bounding box center [936, 247] width 326 height 50
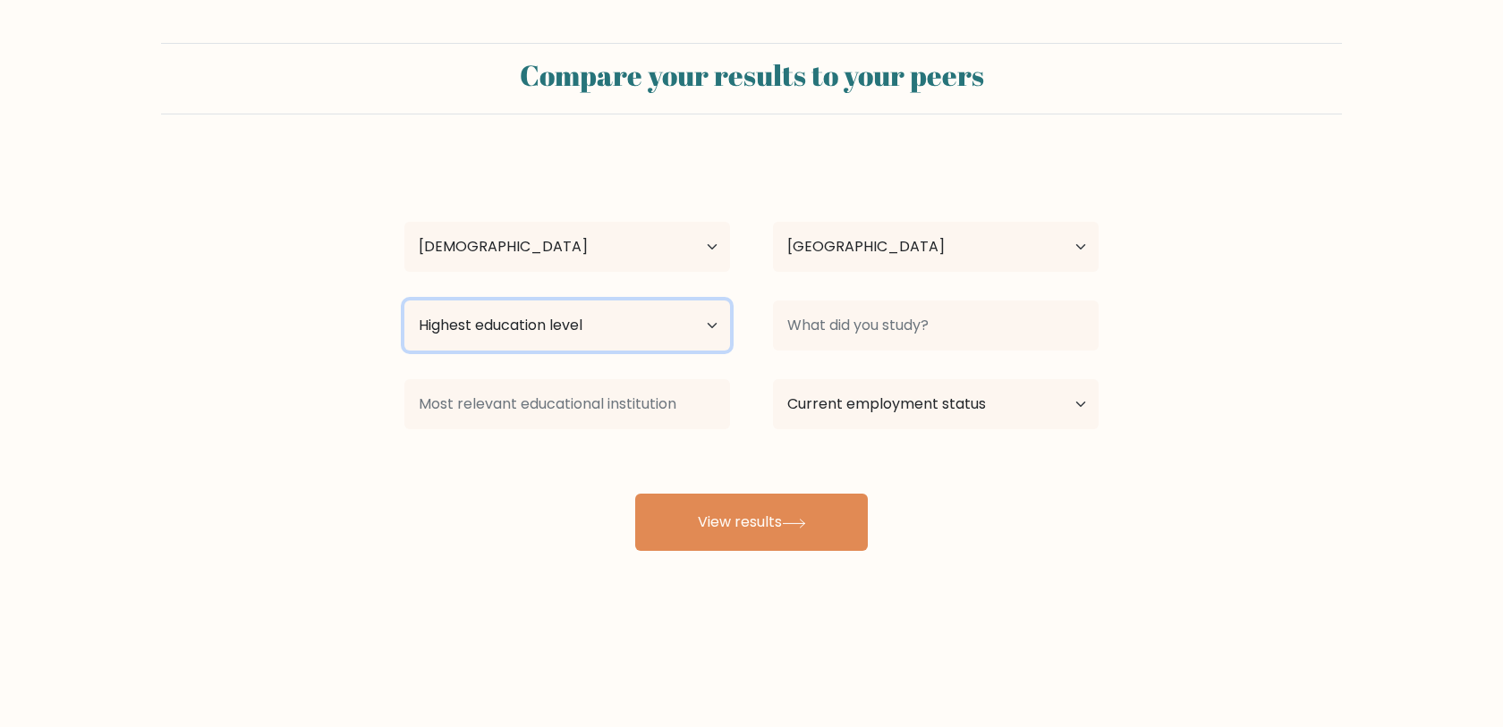
click at [702, 323] on select "Highest education level No schooling Primary Lower Secondary Upper Secondary Oc…" at bounding box center [567, 326] width 326 height 50
select select "upper_secondary"
click at [404, 301] on select "Highest education level No schooling Primary Lower Secondary Upper Secondary Oc…" at bounding box center [567, 326] width 326 height 50
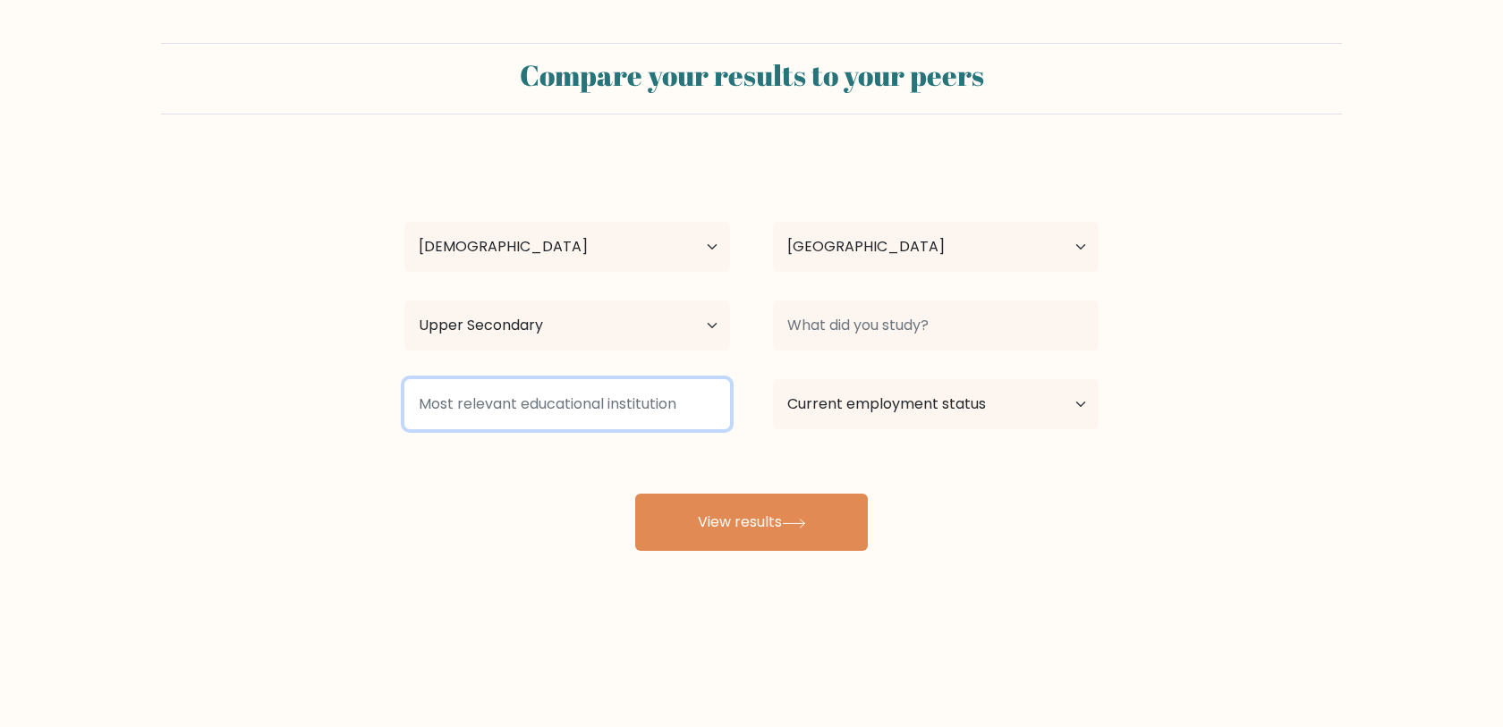
click at [718, 400] on input at bounding box center [567, 404] width 326 height 50
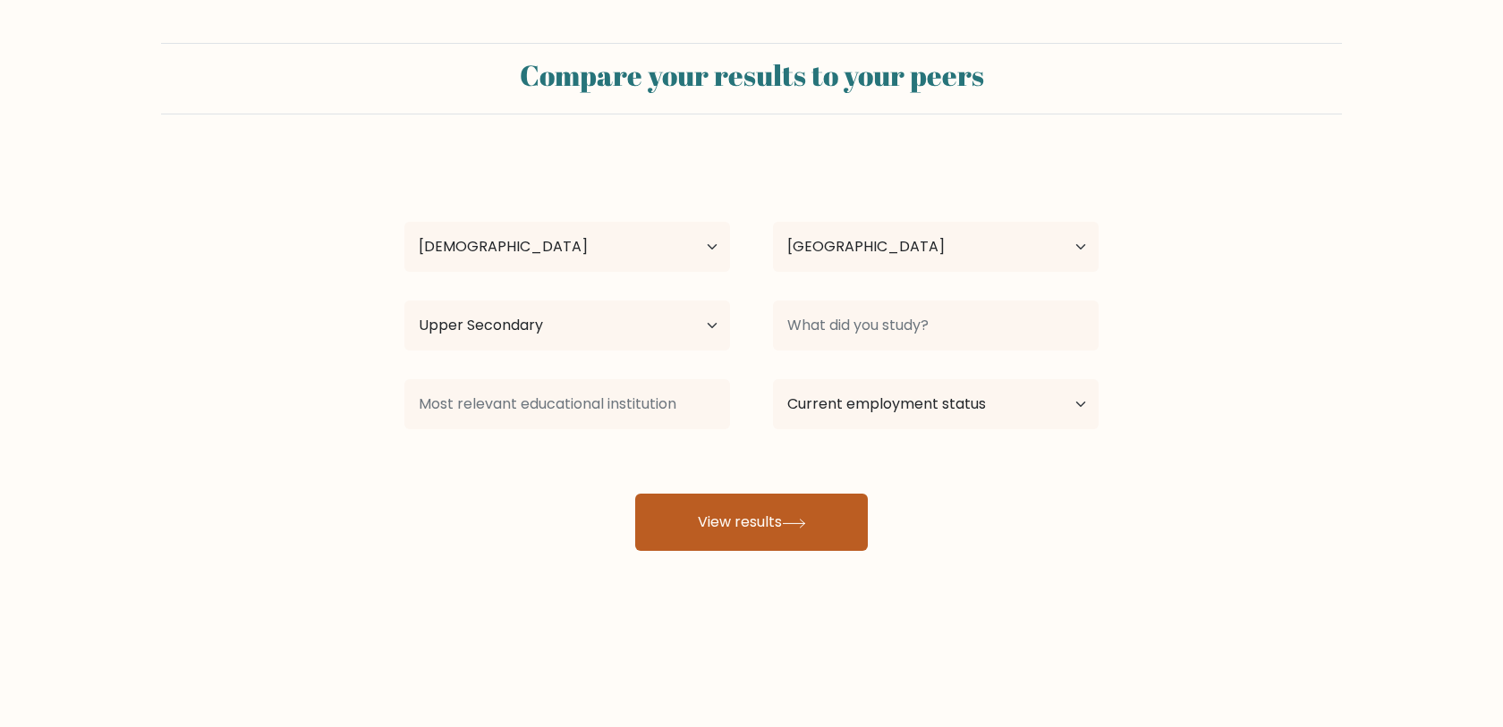
click at [789, 509] on button "View results" at bounding box center [751, 522] width 233 height 57
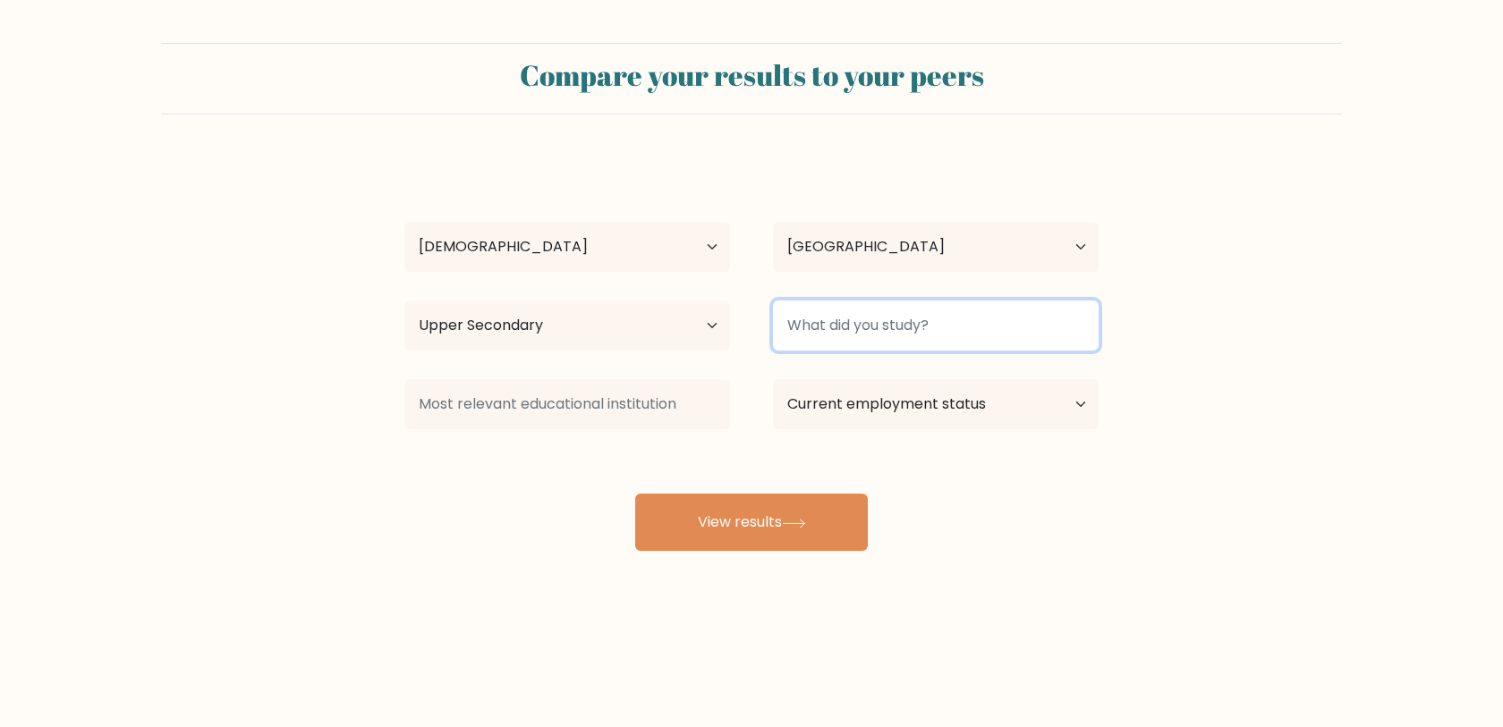
click at [893, 331] on input at bounding box center [936, 326] width 326 height 50
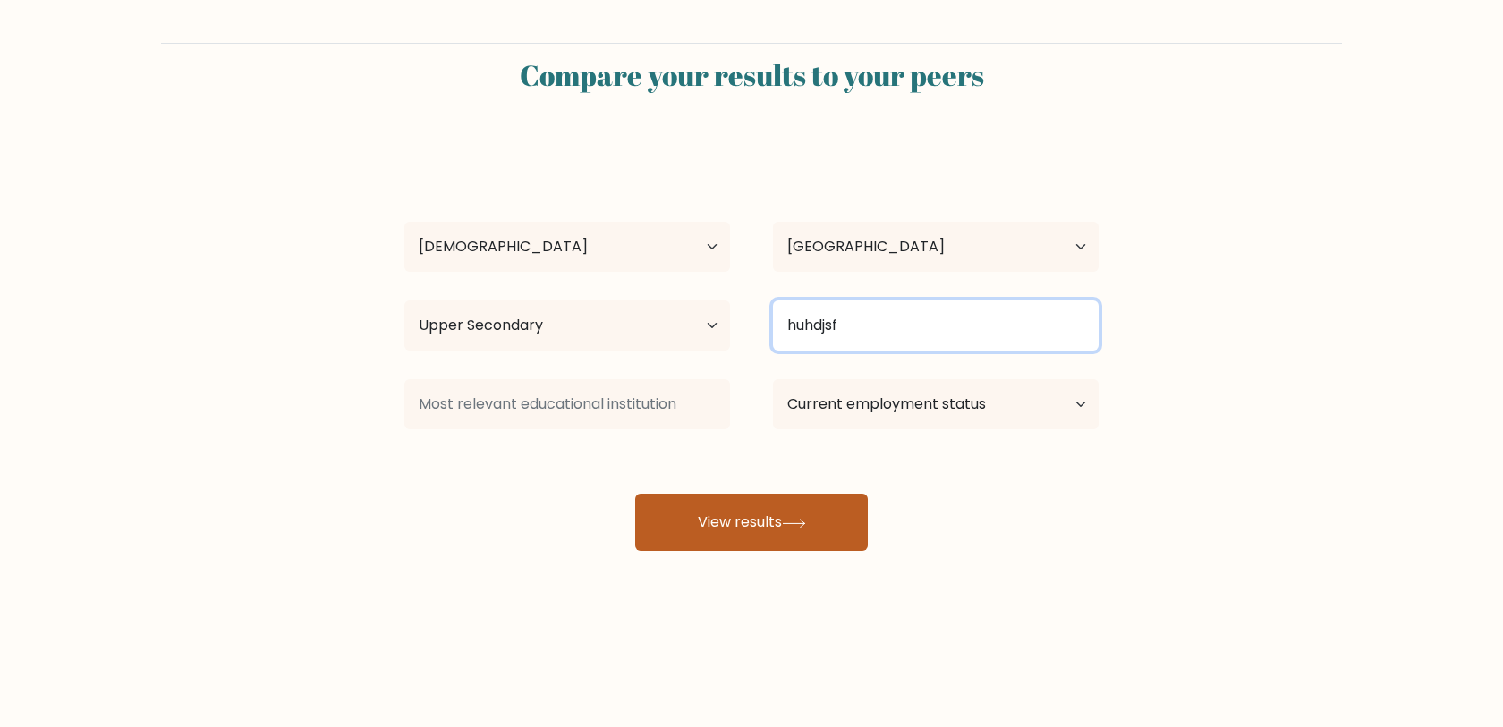
type input "huhdjsf"
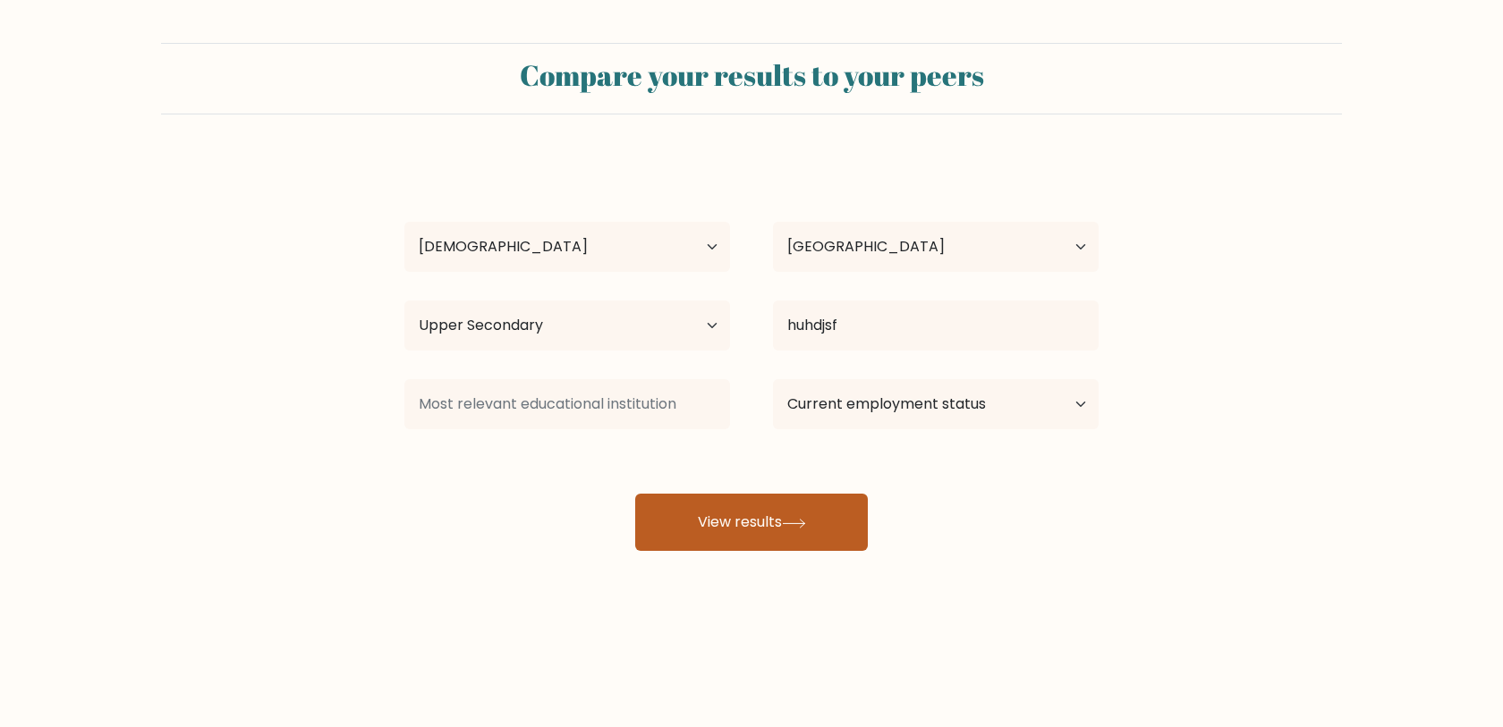
click at [794, 543] on button "View results" at bounding box center [751, 522] width 233 height 57
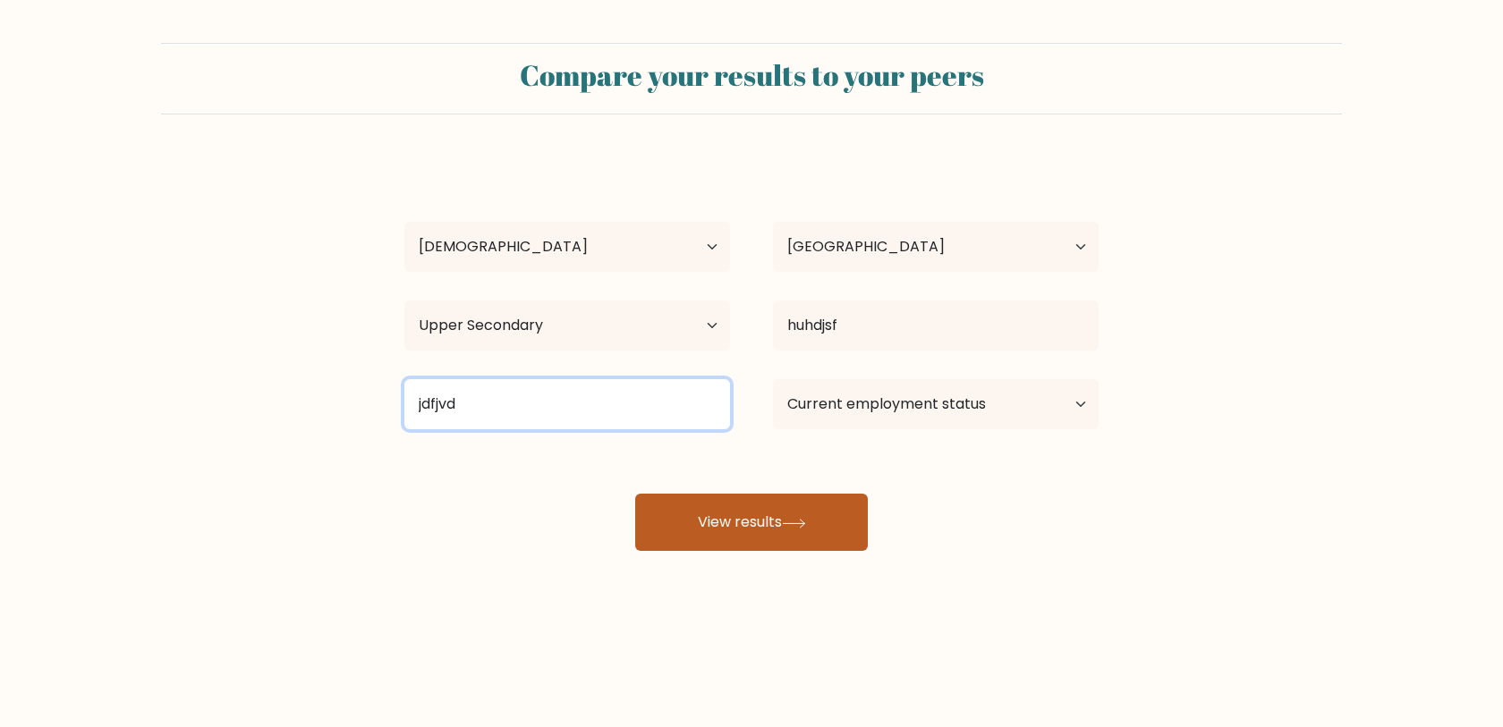
type input "jdfjvd"
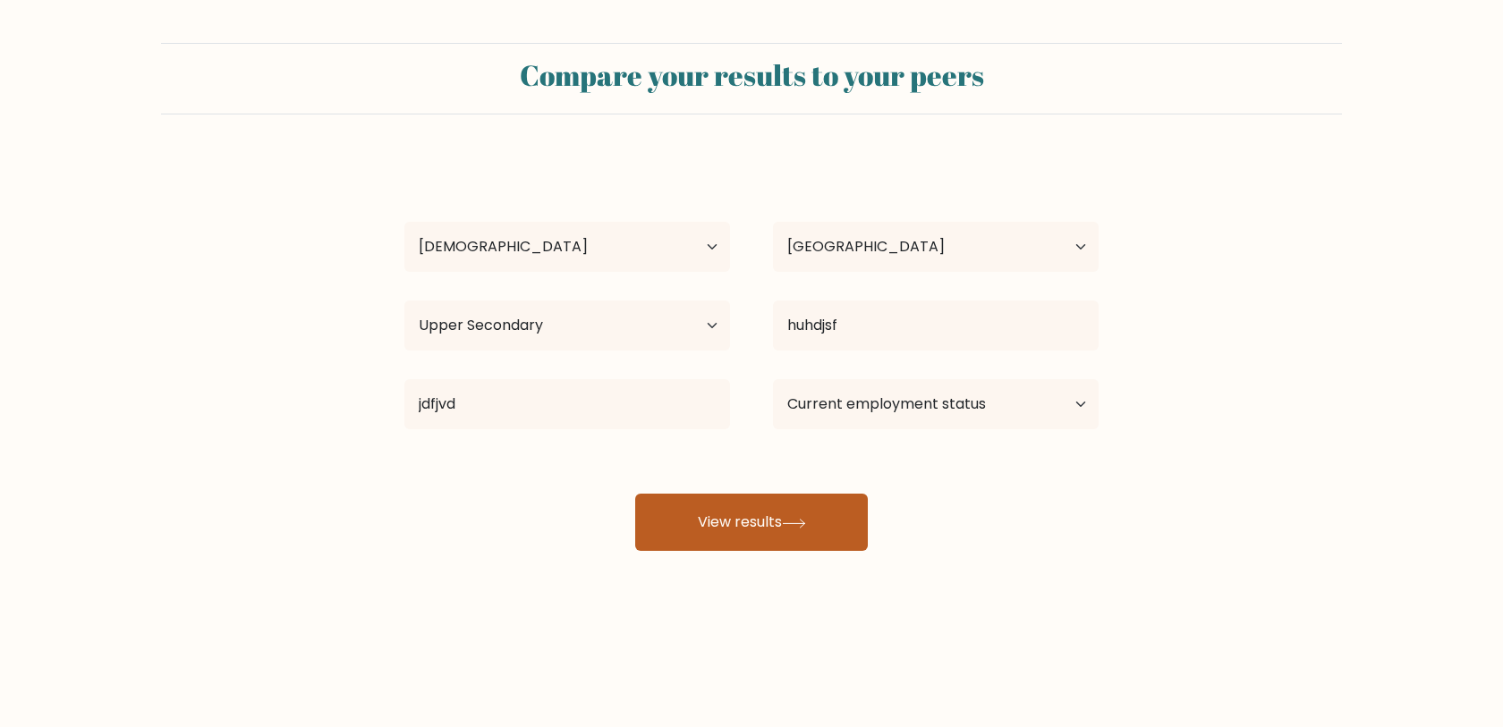
click at [732, 519] on button "View results" at bounding box center [751, 522] width 233 height 57
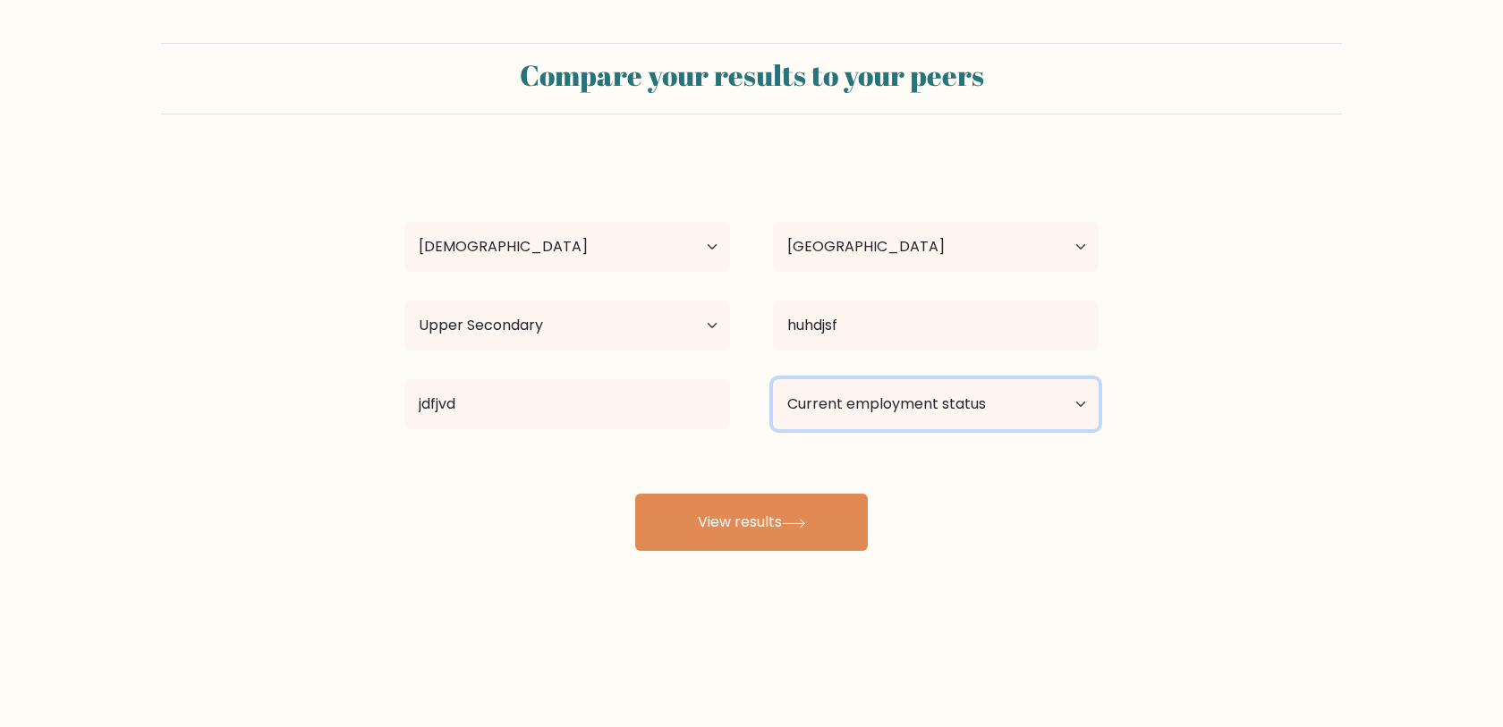
click at [886, 401] on select "Current employment status Employed Student Retired Other / prefer not to answer" at bounding box center [936, 404] width 326 height 50
select select "other"
click at [773, 379] on select "Current employment status Employed Student Retired Other / prefer not to answer" at bounding box center [936, 404] width 326 height 50
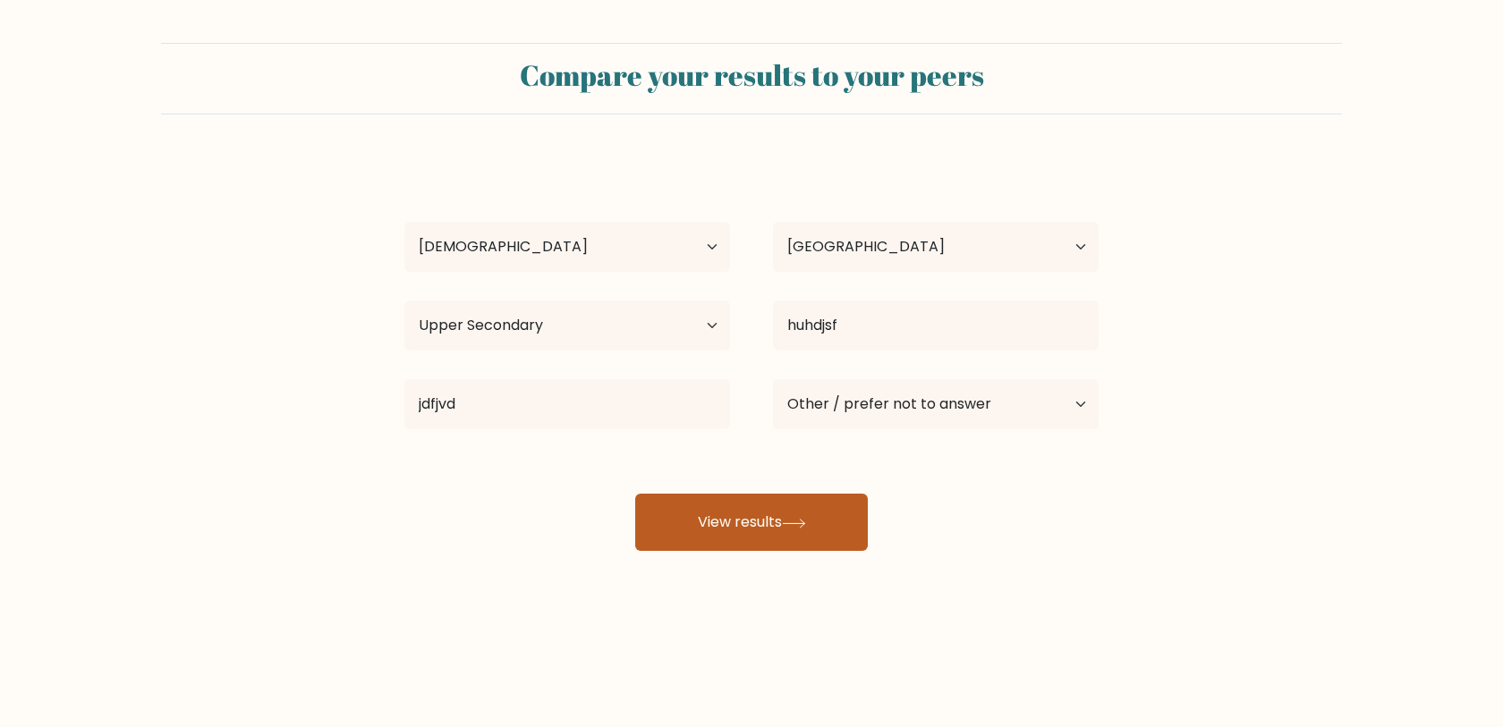
click at [800, 523] on icon at bounding box center [794, 524] width 24 height 10
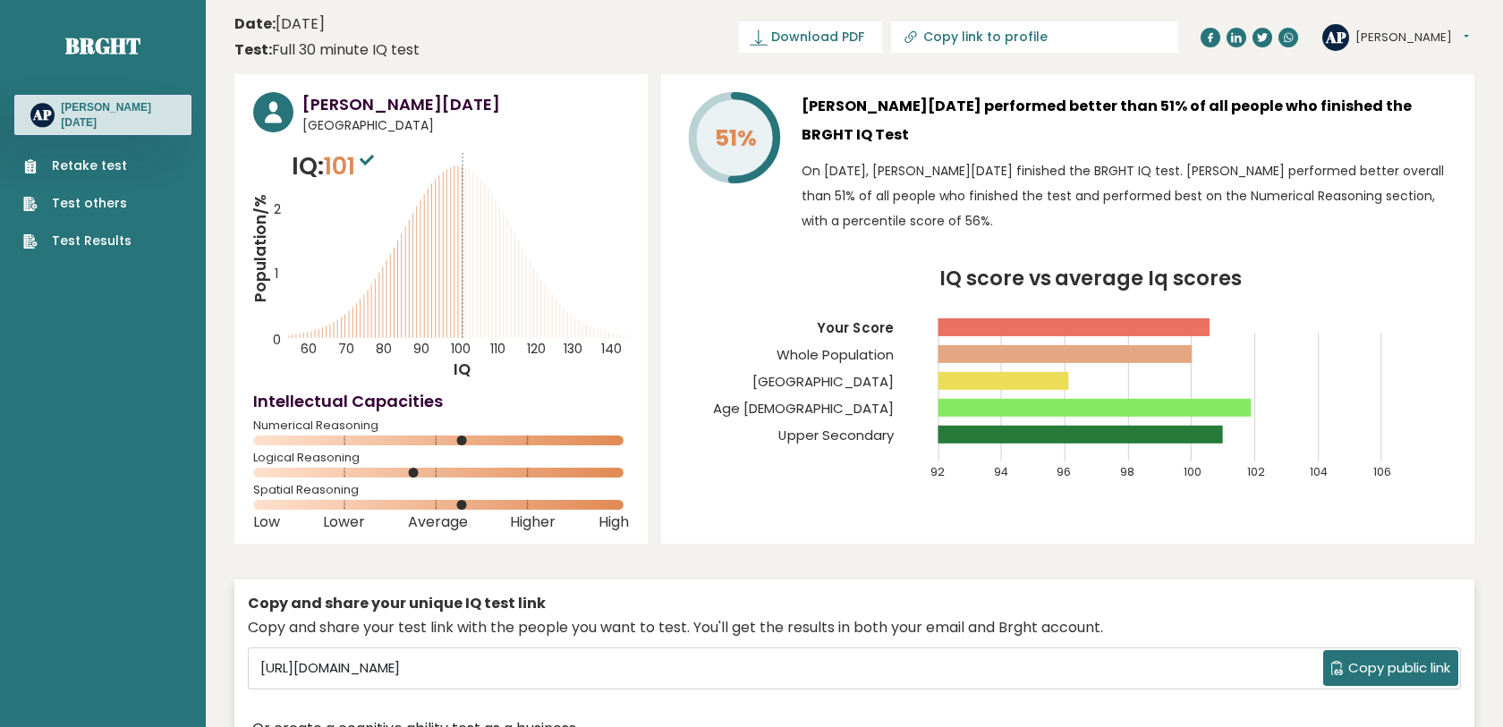
click at [92, 166] on link "Retake test" at bounding box center [77, 166] width 108 height 19
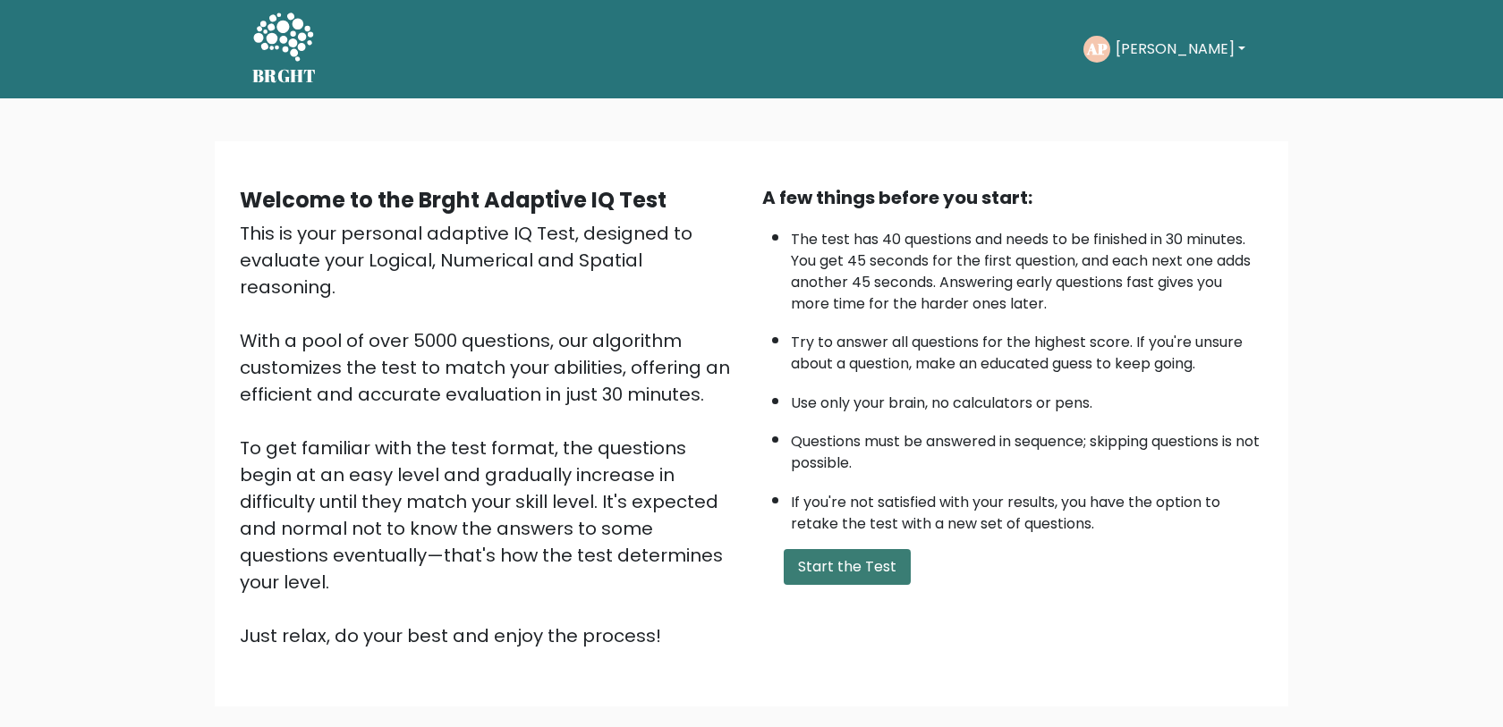
click at [831, 566] on button "Start the Test" at bounding box center [847, 567] width 127 height 36
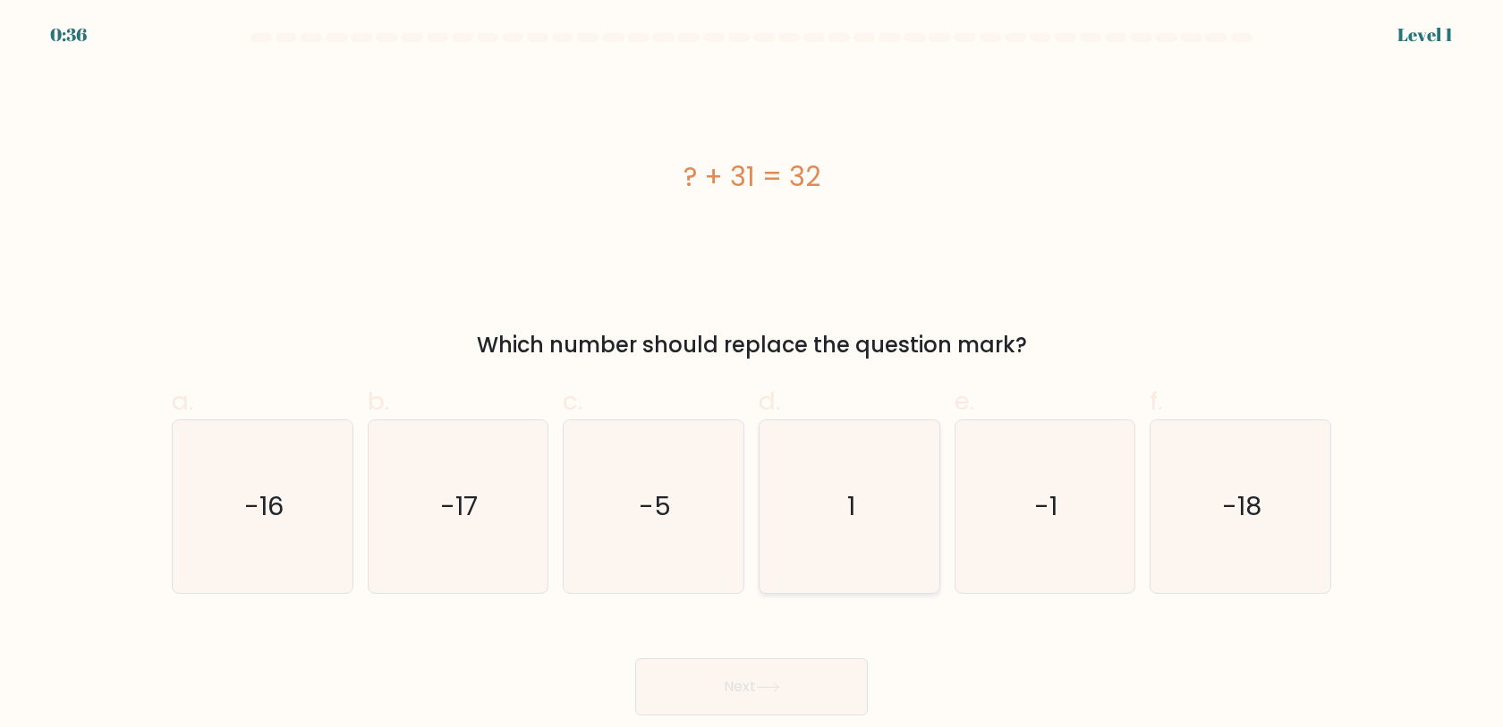
click at [877, 497] on icon "1" at bounding box center [849, 507] width 173 height 173
click at [753, 376] on input "d. 1" at bounding box center [752, 370] width 1 height 12
radio input "true"
click at [740, 685] on button "Next" at bounding box center [751, 687] width 233 height 57
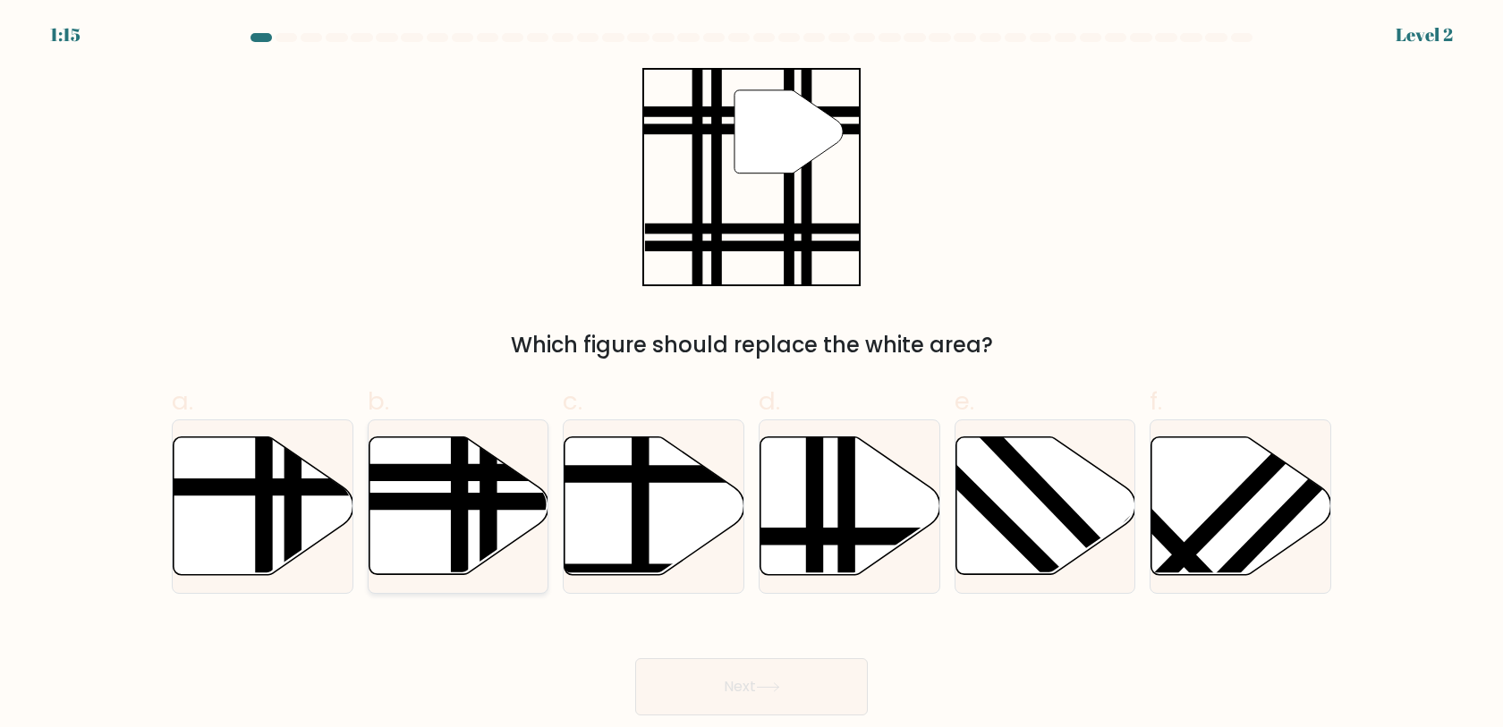
click at [470, 485] on icon at bounding box center [459, 507] width 180 height 138
click at [752, 376] on input "b." at bounding box center [752, 370] width 1 height 12
radio input "true"
click at [771, 672] on button "Next" at bounding box center [751, 687] width 233 height 57
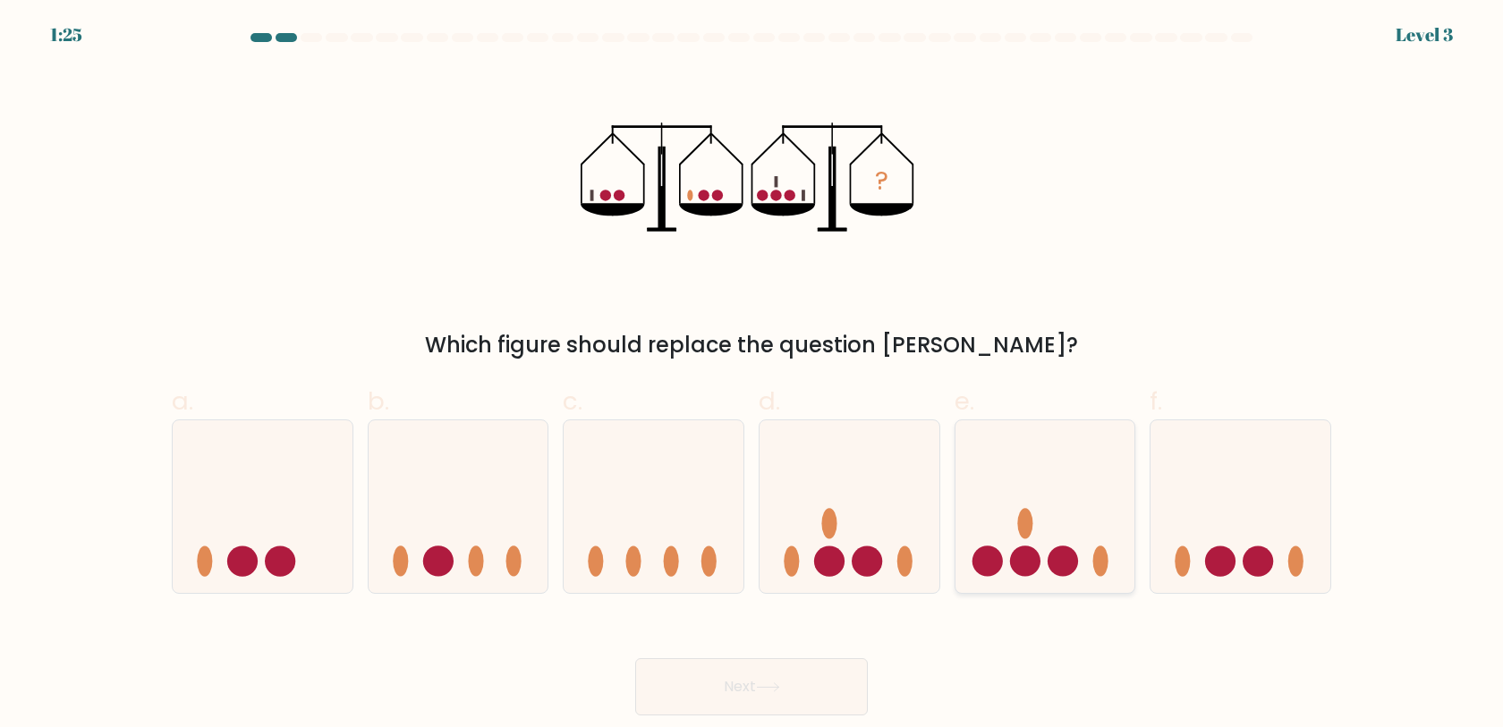
click at [1061, 505] on icon at bounding box center [1046, 507] width 180 height 149
click at [753, 376] on input "e." at bounding box center [752, 370] width 1 height 12
radio input "true"
click at [761, 678] on button "Next" at bounding box center [751, 687] width 233 height 57
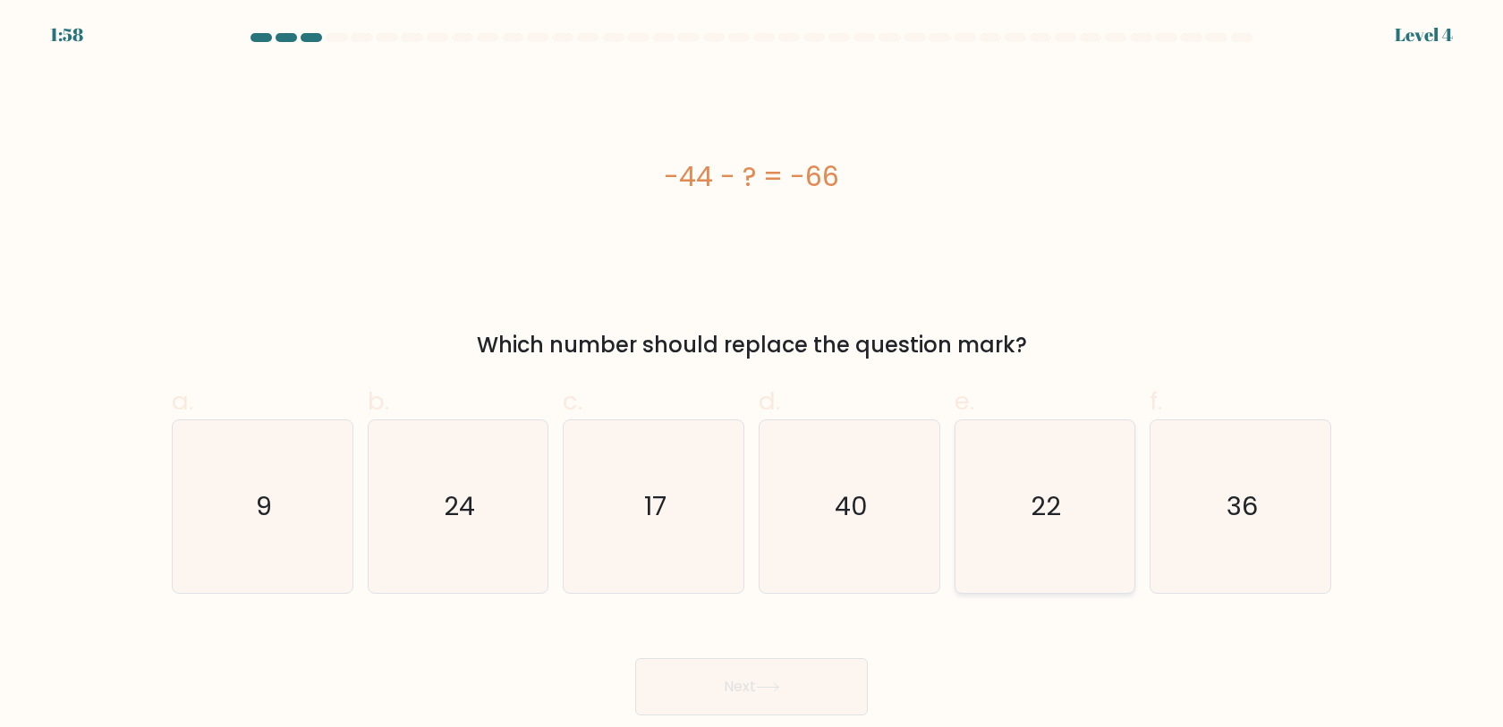
click at [1036, 512] on text "22" at bounding box center [1047, 507] width 30 height 36
click at [753, 376] on input "e. 22" at bounding box center [752, 370] width 1 height 12
radio input "true"
click at [773, 666] on button "Next" at bounding box center [751, 687] width 233 height 57
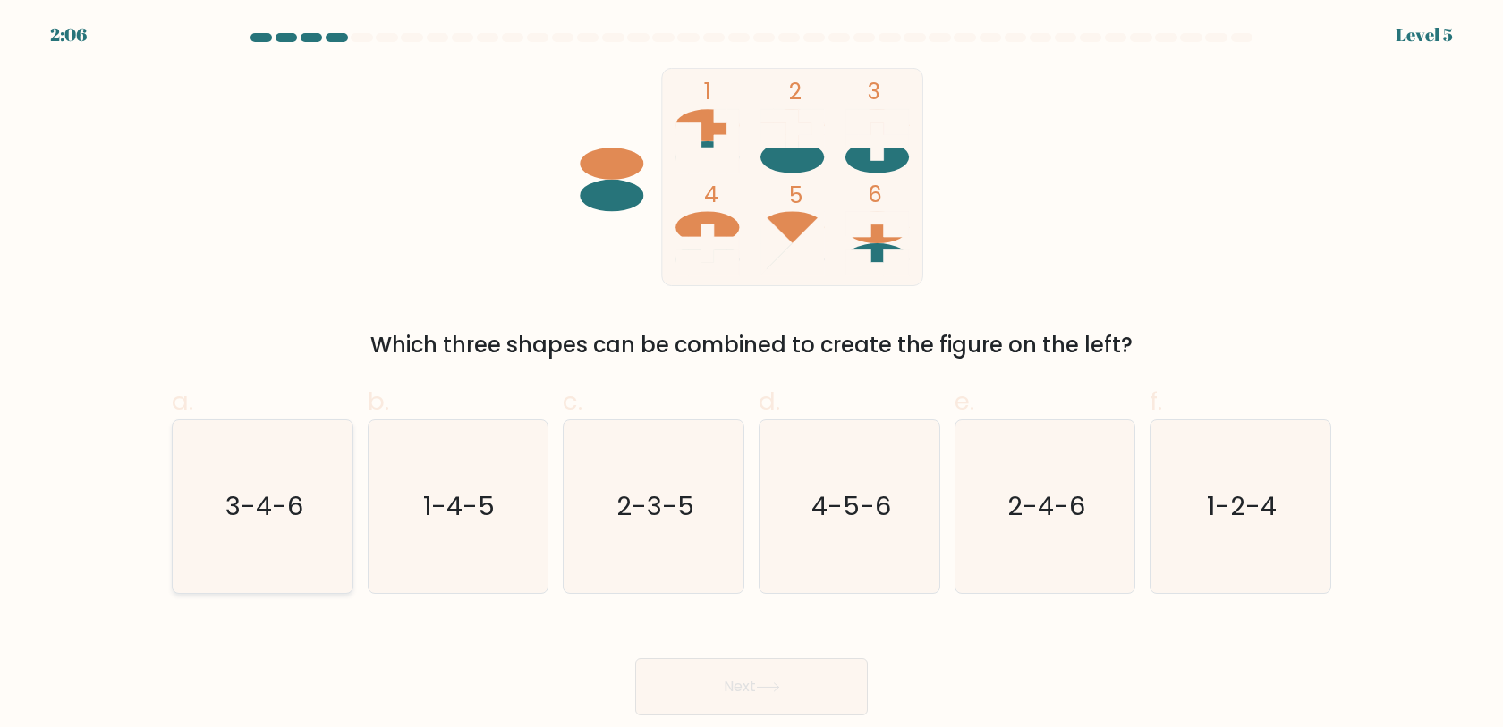
click at [217, 503] on icon "3-4-6" at bounding box center [262, 507] width 173 height 173
click at [752, 376] on input "a. 3-4-6" at bounding box center [752, 370] width 1 height 12
radio input "true"
click at [693, 686] on button "Next" at bounding box center [751, 687] width 233 height 57
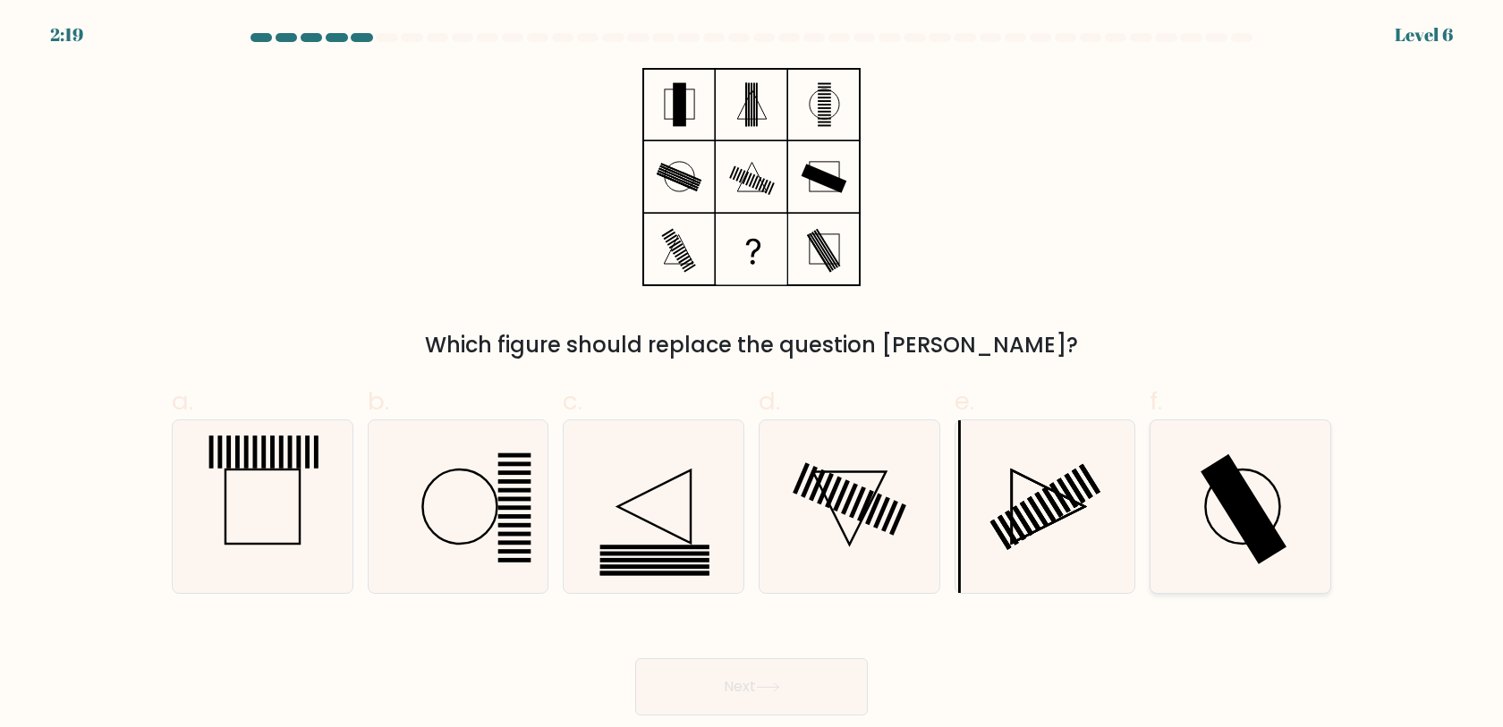
click at [1266, 504] on icon at bounding box center [1240, 507] width 173 height 173
click at [753, 376] on input "f." at bounding box center [752, 370] width 1 height 12
radio input "true"
click at [831, 682] on button "Next" at bounding box center [751, 687] width 233 height 57
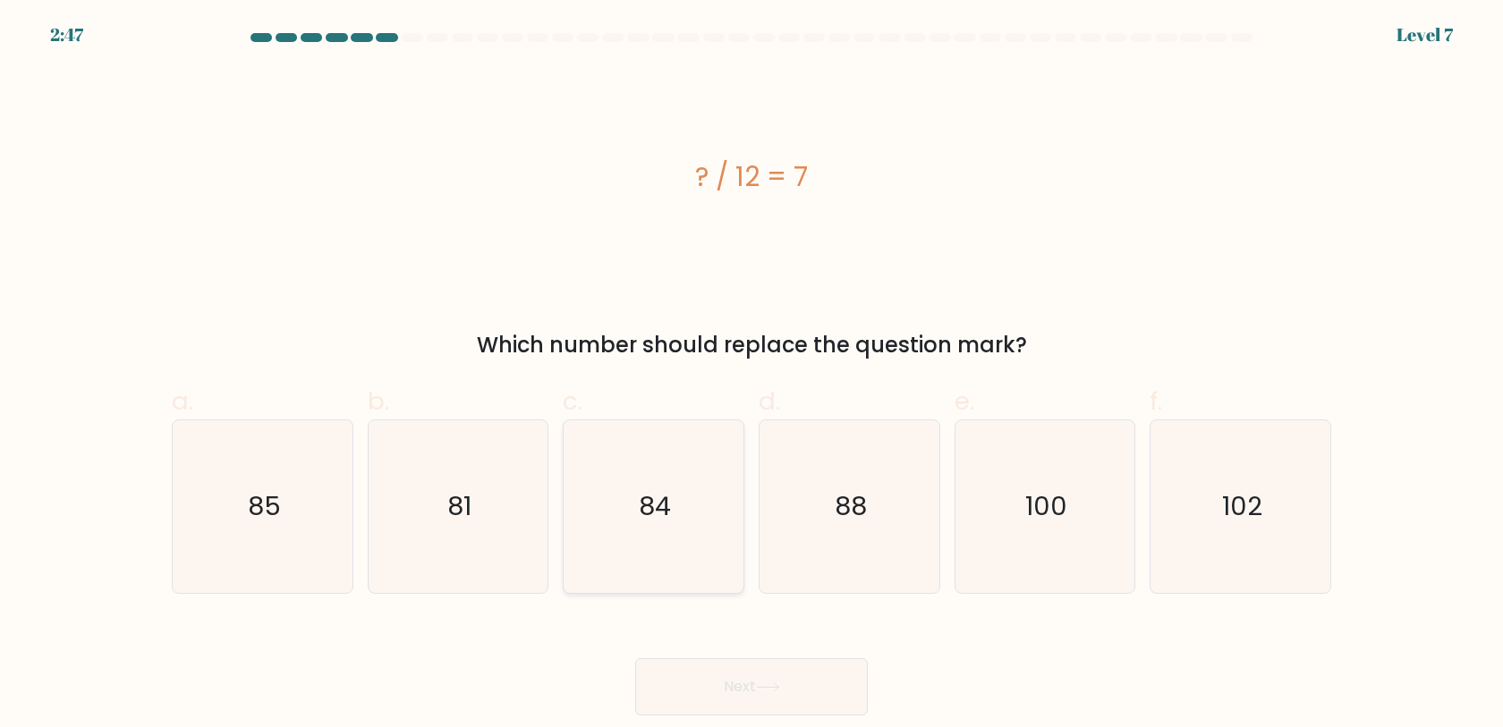
click at [686, 486] on icon "84" at bounding box center [653, 507] width 173 height 173
click at [752, 376] on input "c. 84" at bounding box center [752, 370] width 1 height 12
radio input "true"
click at [762, 679] on button "Next" at bounding box center [751, 687] width 233 height 57
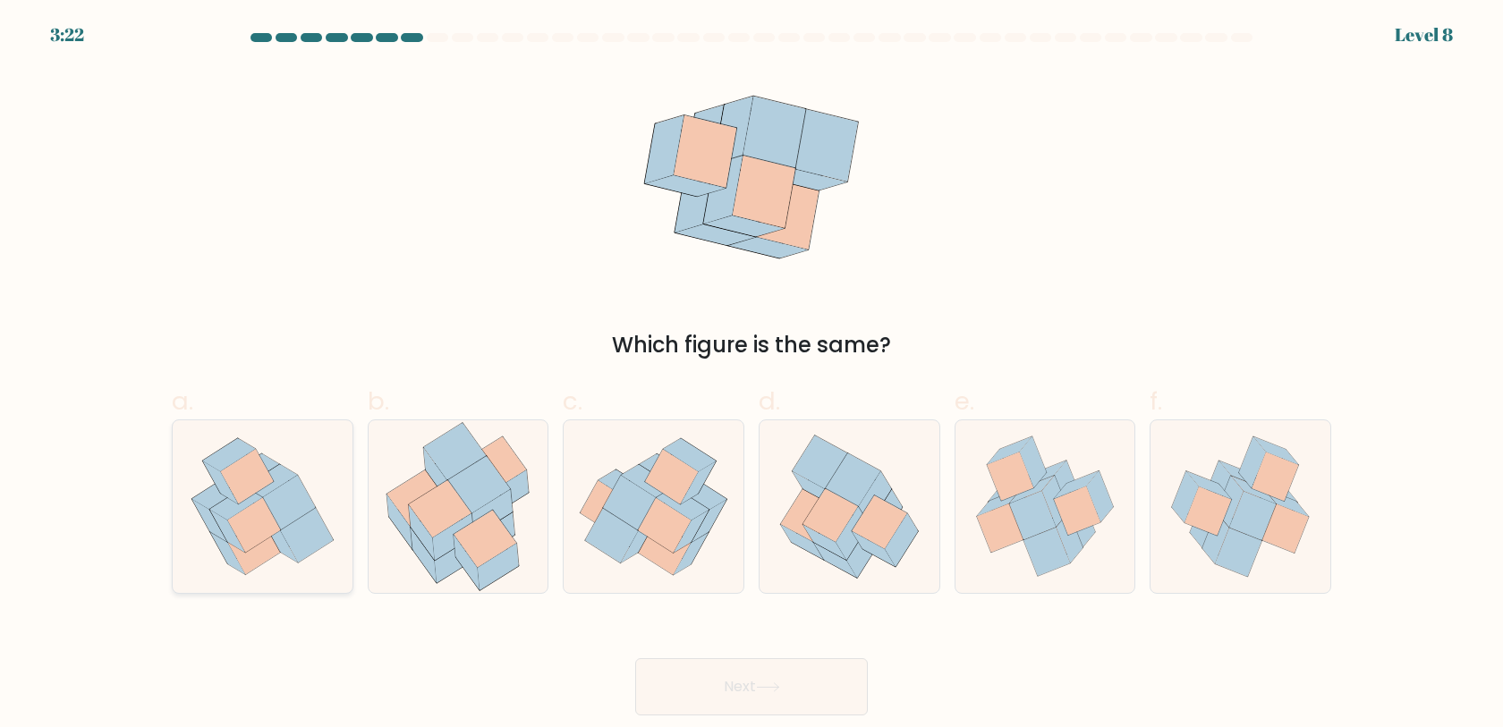
click at [302, 466] on icon at bounding box center [262, 507] width 171 height 173
click at [752, 376] on input "a." at bounding box center [752, 370] width 1 height 12
radio input "true"
click at [741, 696] on button "Next" at bounding box center [751, 687] width 233 height 57
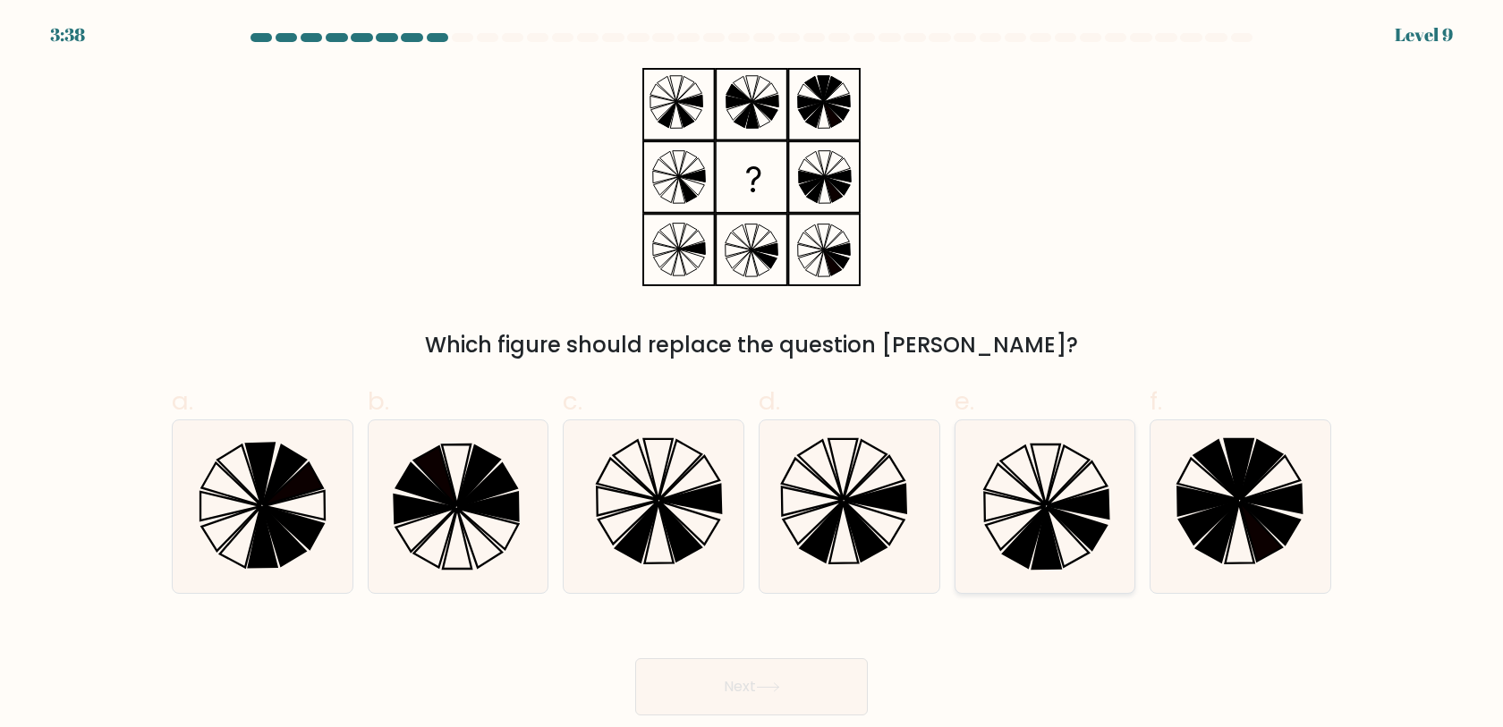
click at [1075, 556] on icon at bounding box center [1044, 507] width 173 height 173
click at [753, 376] on input "e." at bounding box center [752, 370] width 1 height 12
radio input "true"
click at [818, 686] on button "Next" at bounding box center [751, 687] width 233 height 57
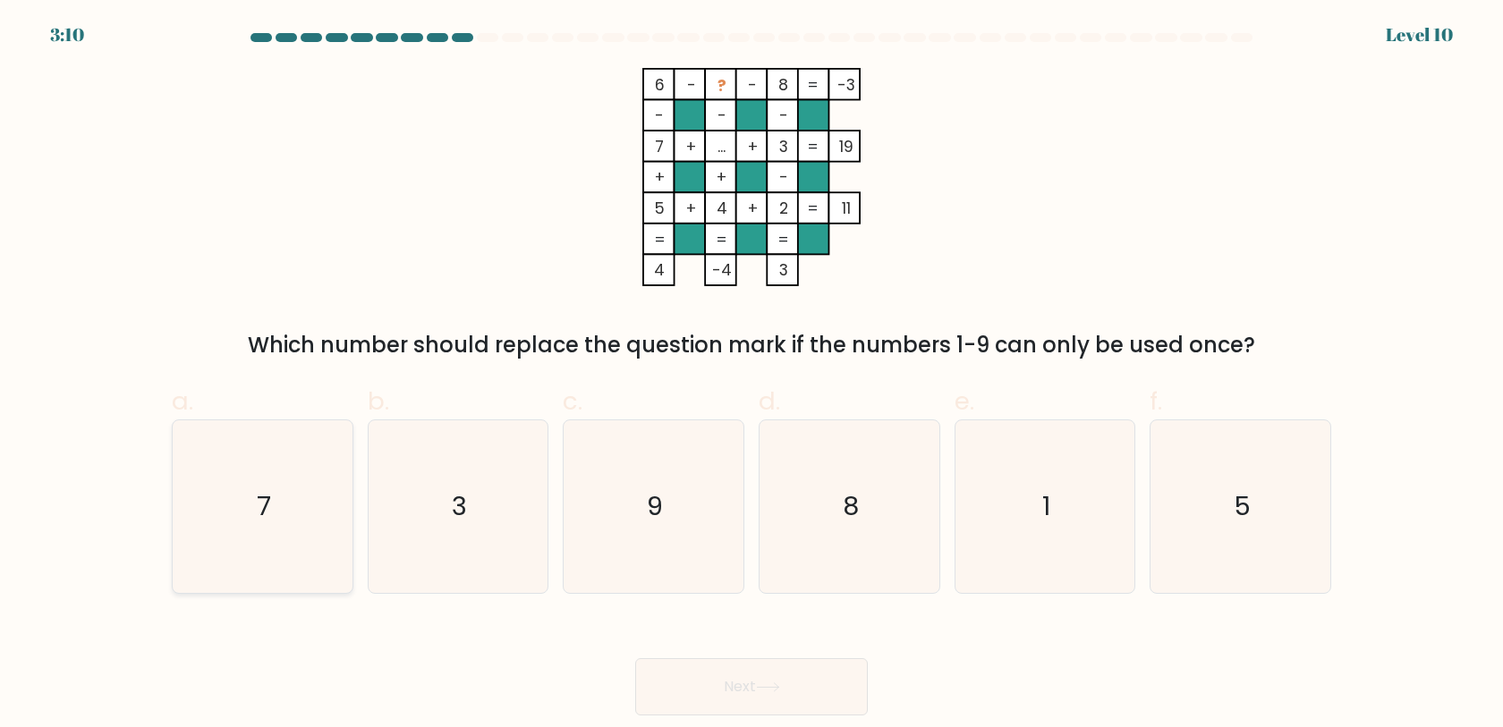
click at [285, 529] on icon "7" at bounding box center [262, 507] width 173 height 173
click at [752, 376] on input "a. 7" at bounding box center [752, 370] width 1 height 12
radio input "true"
click at [1099, 542] on icon "1" at bounding box center [1044, 507] width 173 height 173
click at [753, 376] on input "e. 1" at bounding box center [752, 370] width 1 height 12
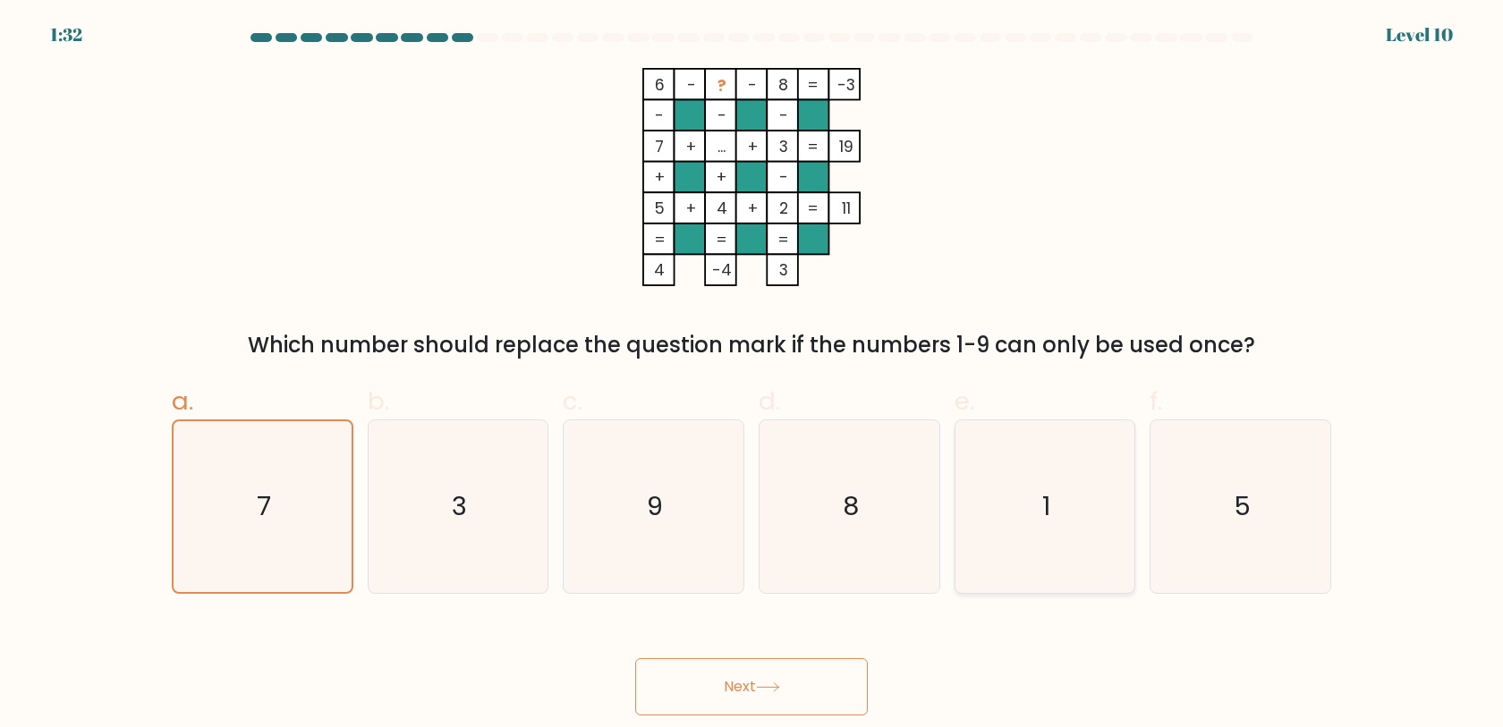
radio input "true"
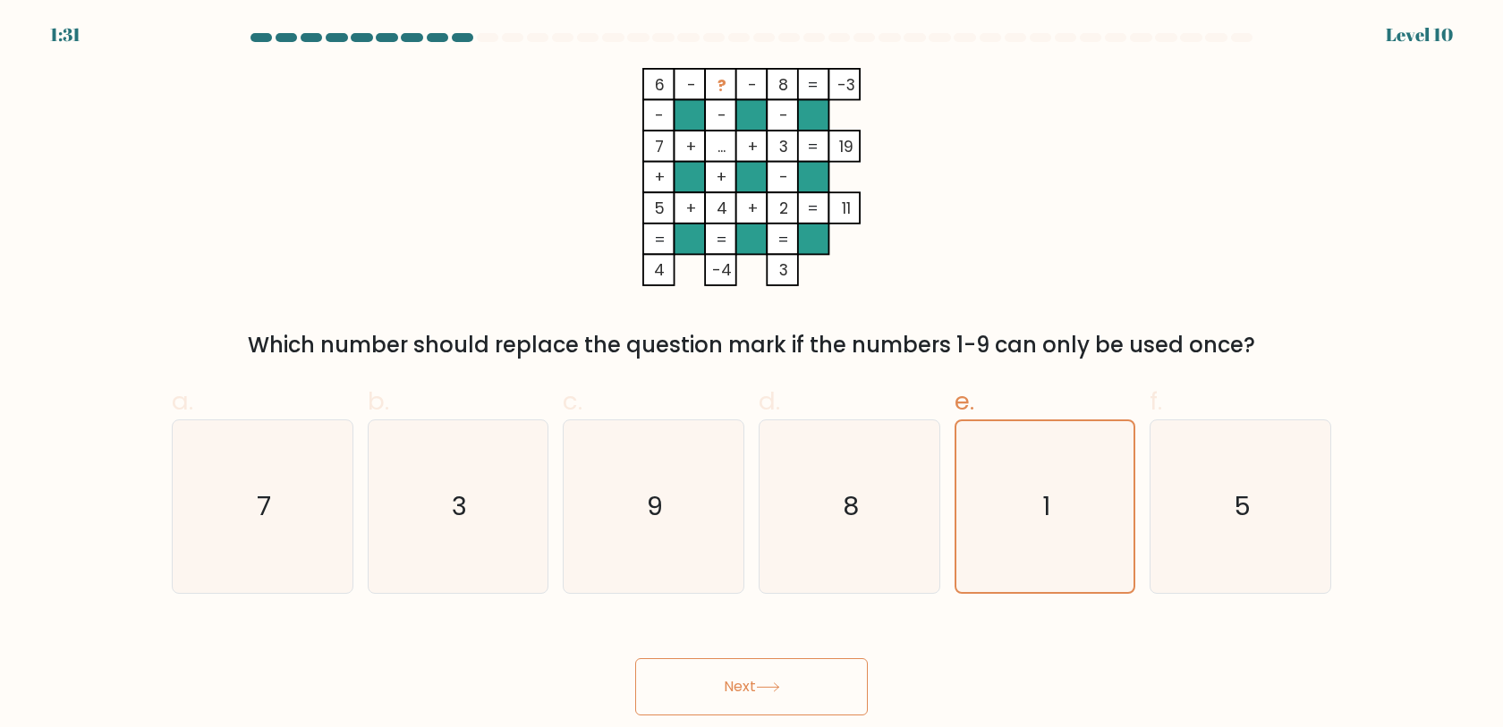
click at [763, 687] on icon at bounding box center [768, 688] width 24 height 10
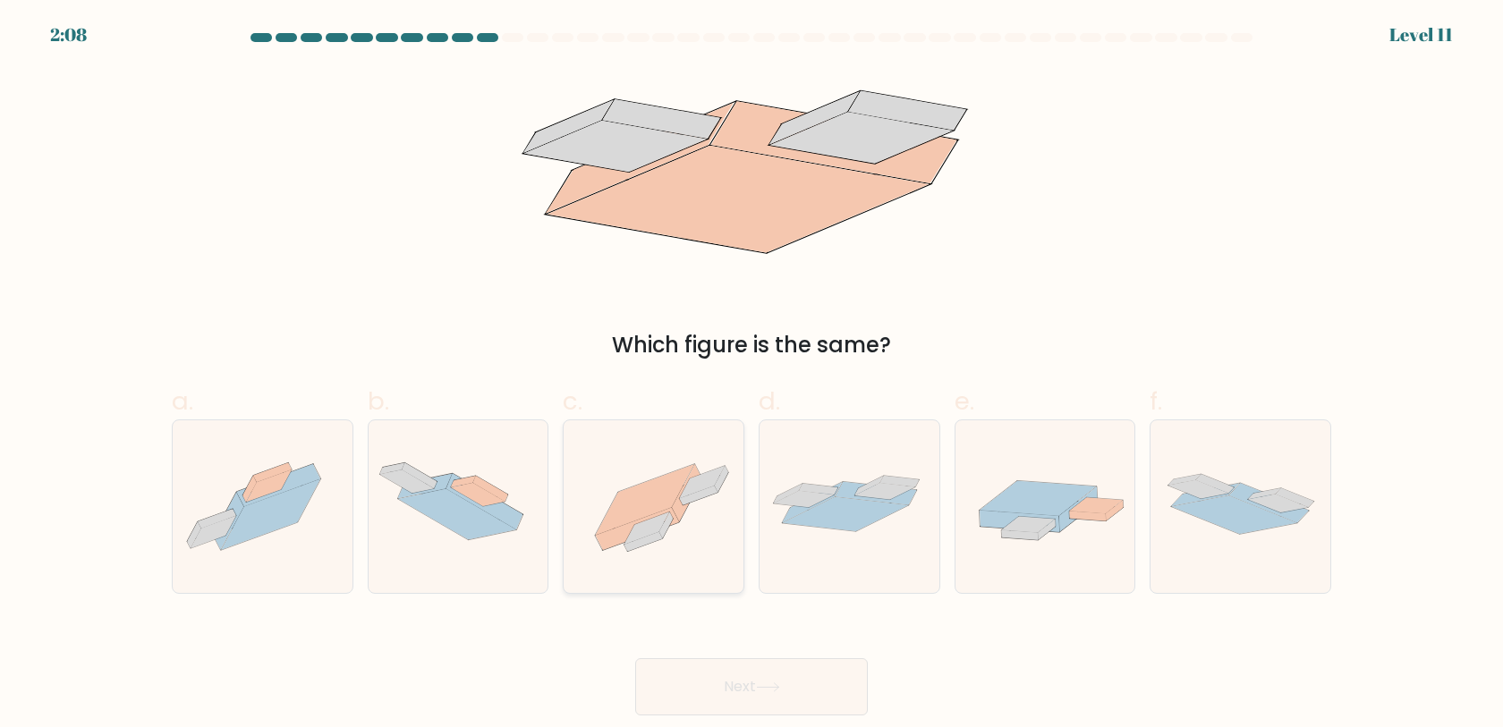
click at [631, 551] on icon at bounding box center [654, 507] width 180 height 134
click at [752, 376] on input "c." at bounding box center [752, 370] width 1 height 12
radio input "true"
click at [799, 675] on button "Next" at bounding box center [751, 687] width 233 height 57
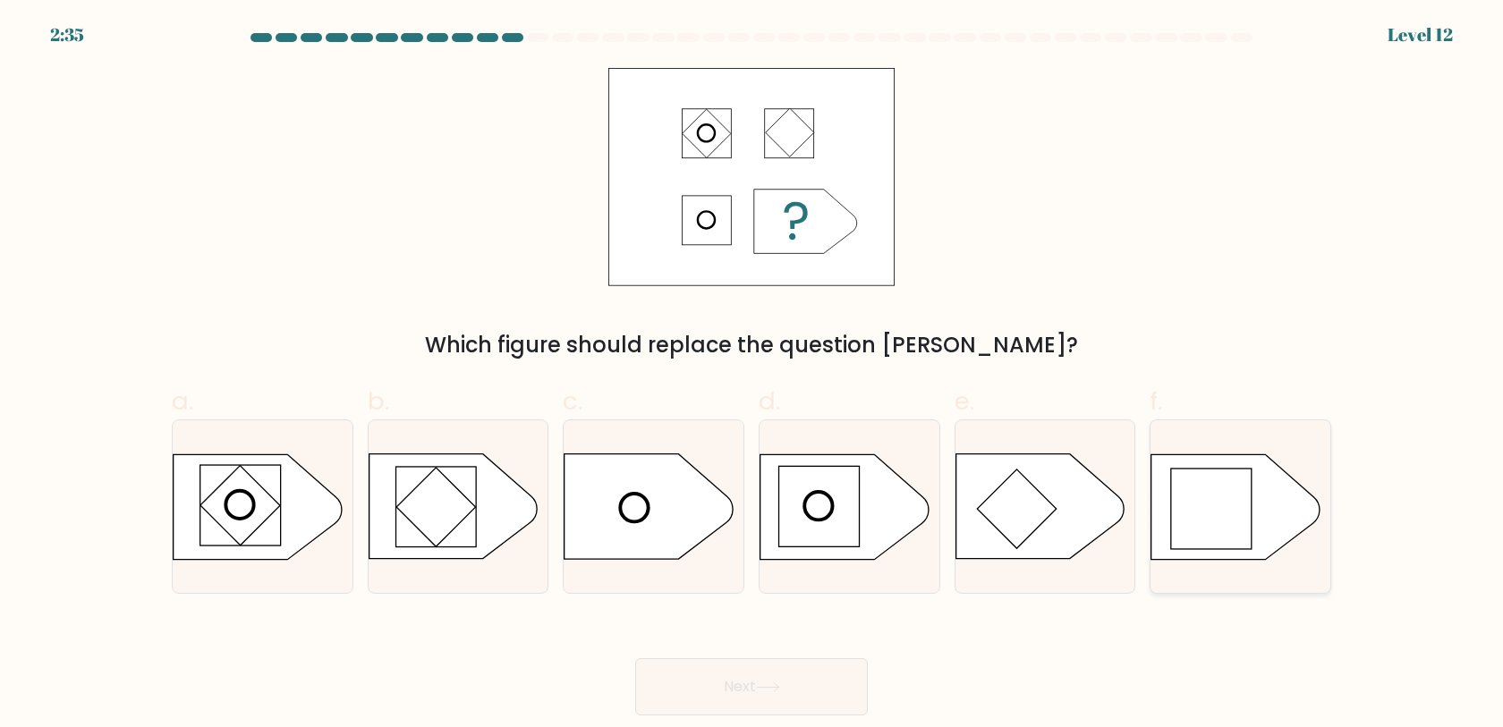
click at [1196, 508] on rect at bounding box center [1211, 509] width 81 height 81
click at [753, 376] on input "f." at bounding box center [752, 370] width 1 height 12
radio input "true"
click at [778, 675] on button "Next" at bounding box center [751, 687] width 233 height 57
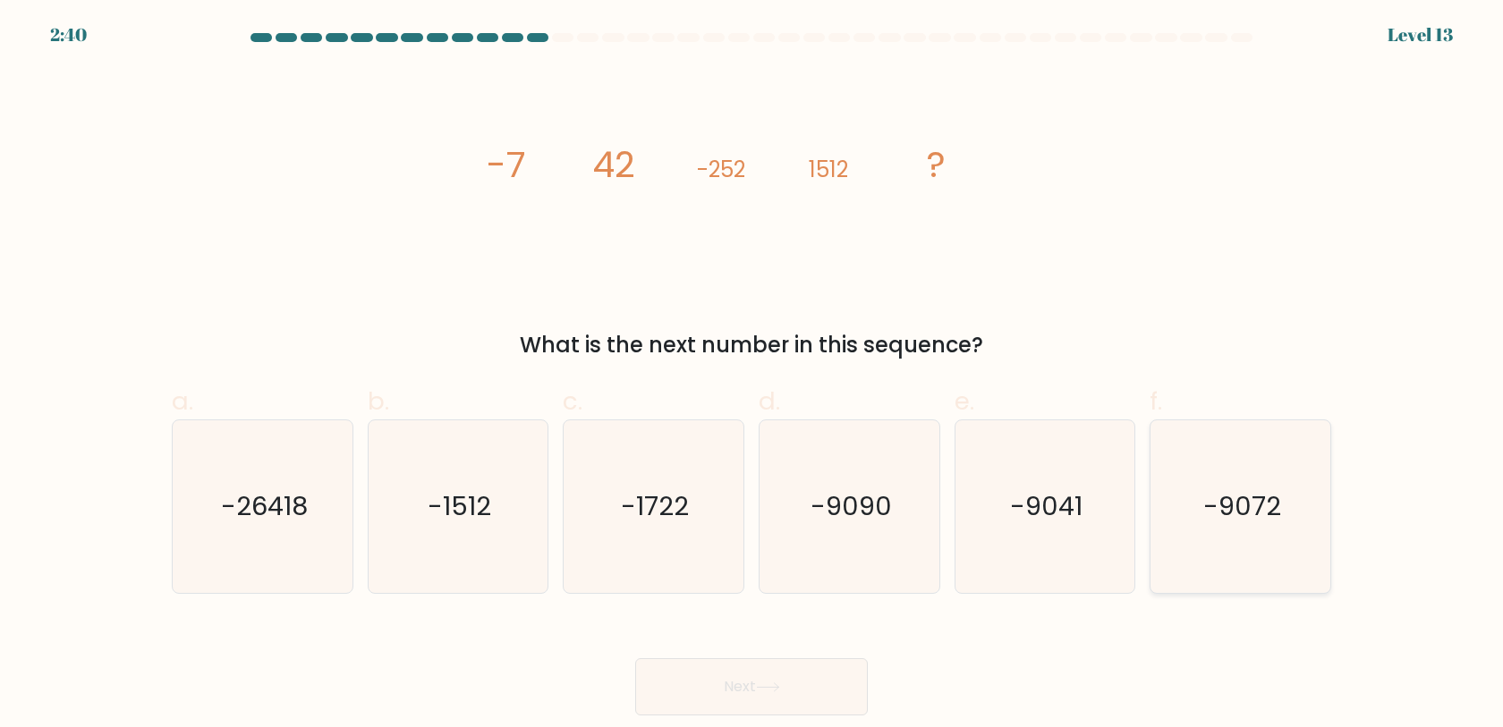
click at [1257, 538] on icon "-9072" at bounding box center [1240, 507] width 173 height 173
click at [753, 376] on input "f. -9072" at bounding box center [752, 370] width 1 height 12
radio input "true"
click at [744, 694] on button "Next" at bounding box center [751, 687] width 233 height 57
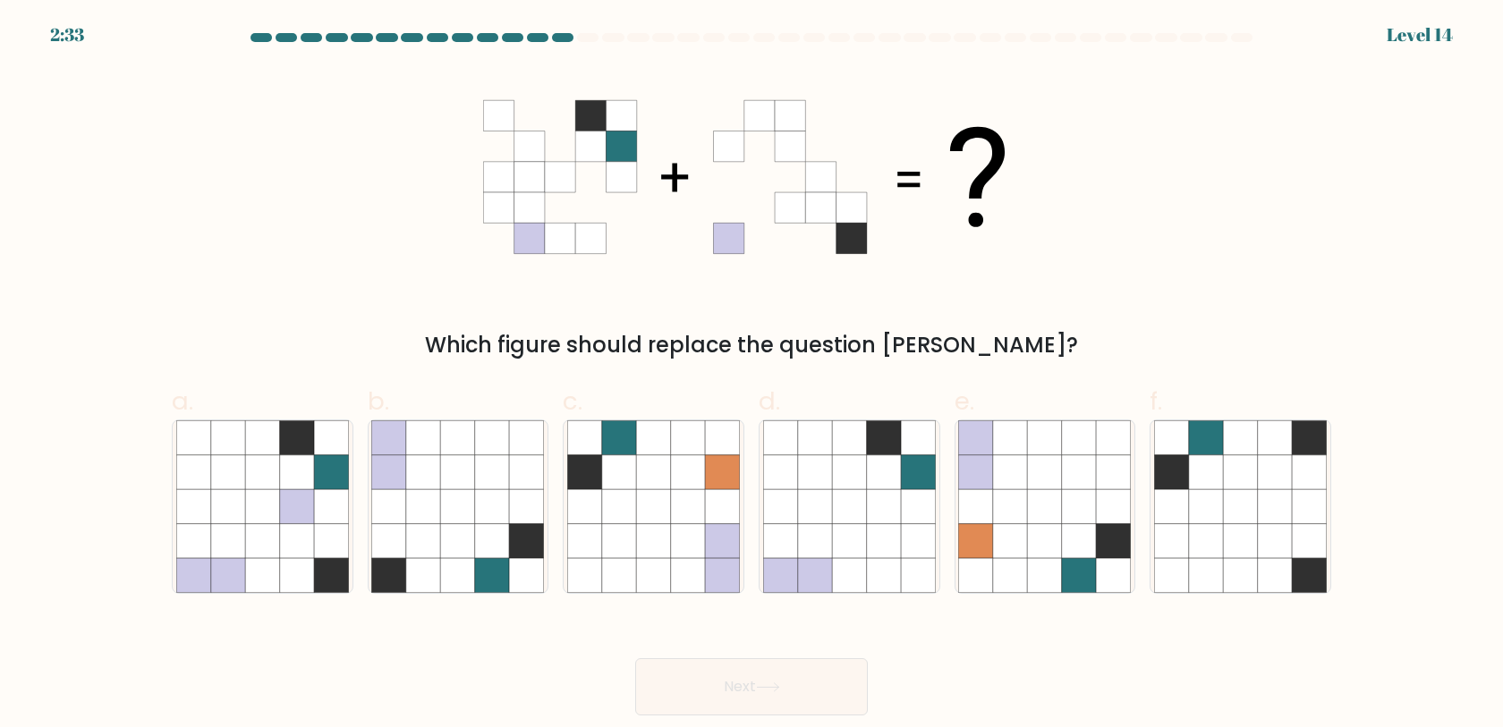
click at [557, 637] on div "Next" at bounding box center [751, 666] width 1181 height 100
click at [475, 514] on icon at bounding box center [492, 506] width 34 height 34
click at [752, 376] on input "b." at bounding box center [752, 370] width 1 height 12
radio input "true"
click at [748, 664] on button "Next" at bounding box center [751, 687] width 233 height 57
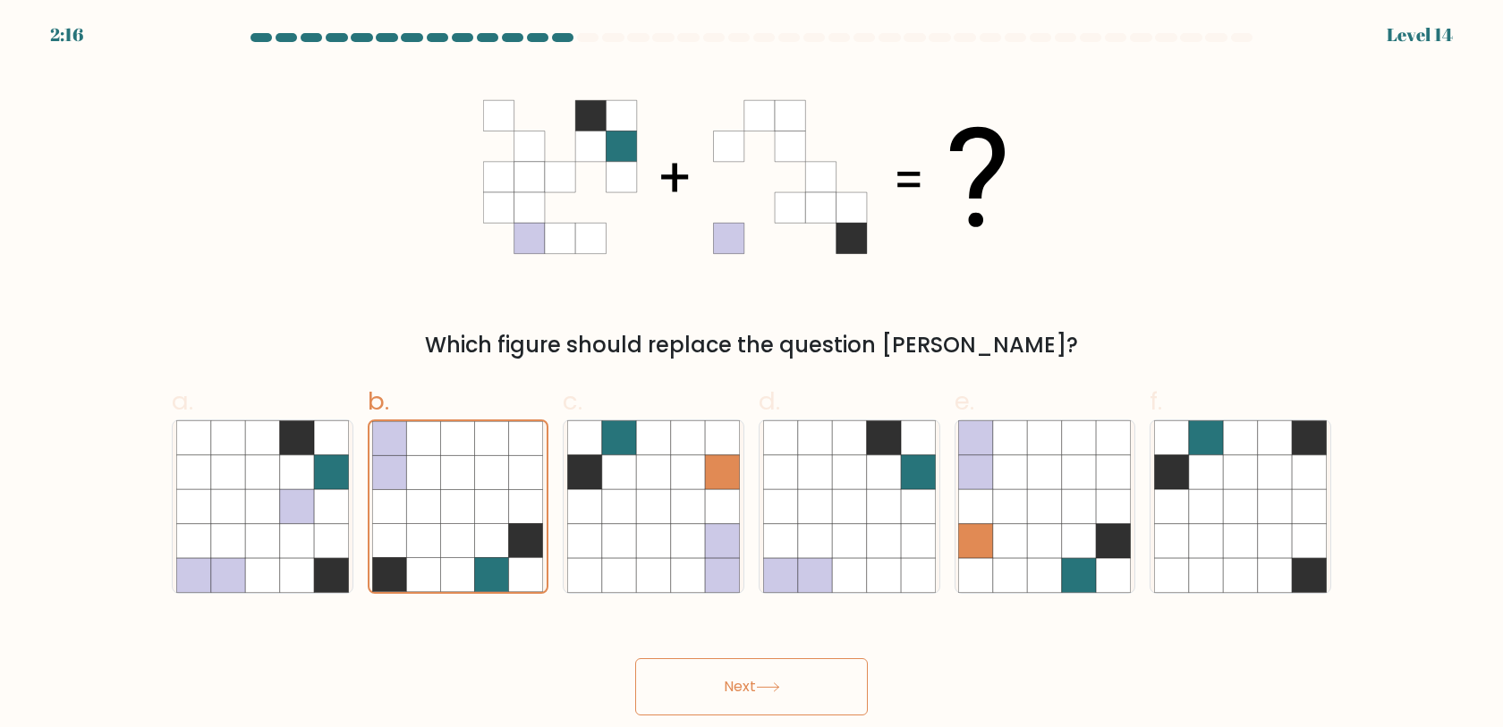
click at [787, 683] on button "Next" at bounding box center [751, 687] width 233 height 57
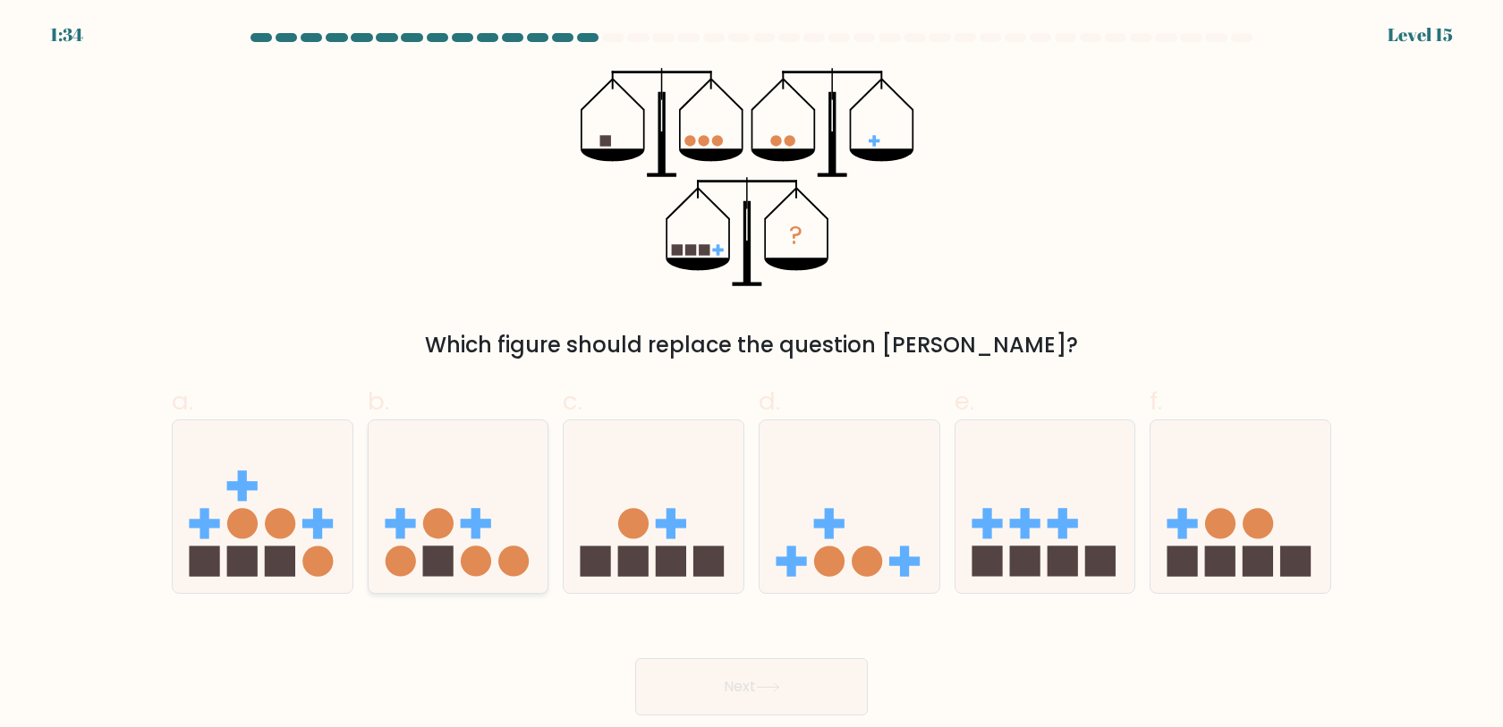
click at [429, 572] on rect at bounding box center [437, 561] width 30 height 30
click at [752, 376] on input "b." at bounding box center [752, 370] width 1 height 12
radio input "true"
click at [768, 689] on icon at bounding box center [768, 688] width 24 height 10
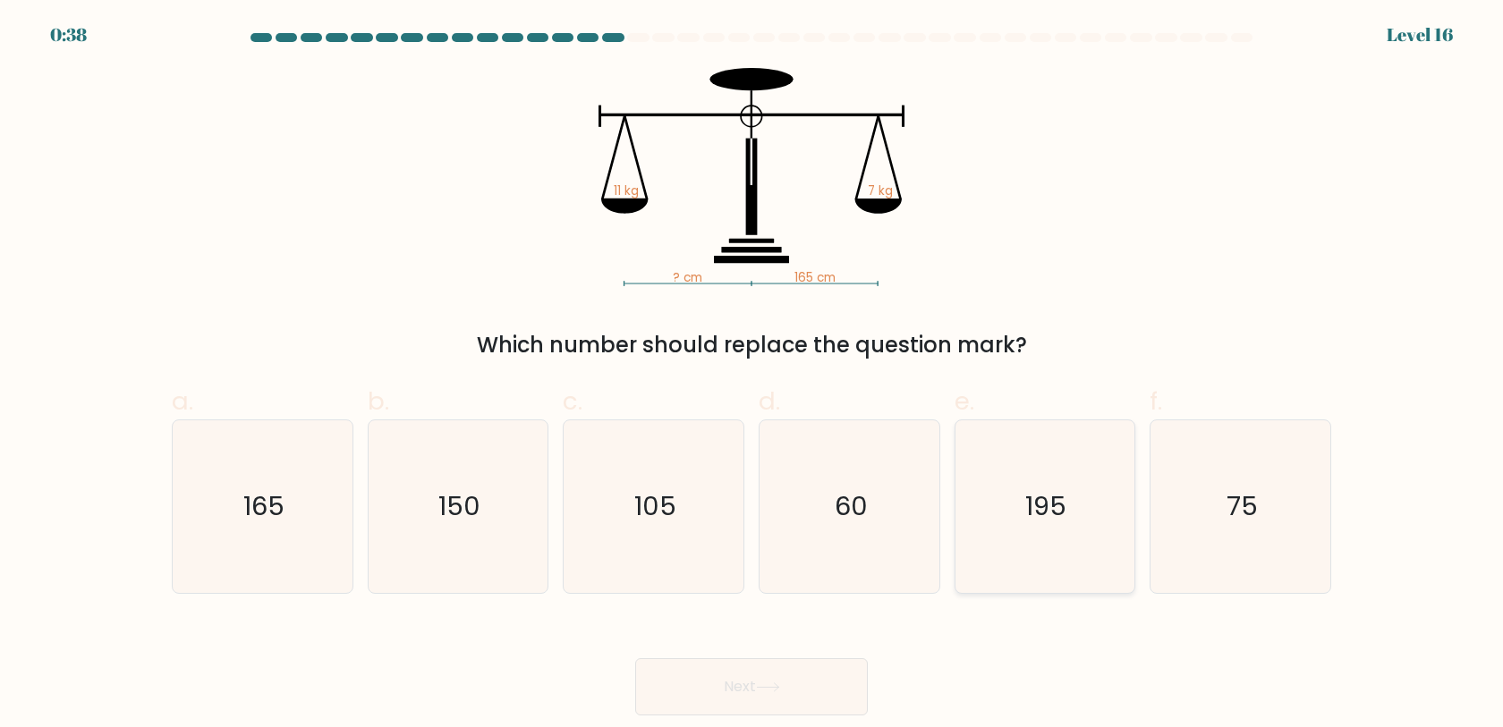
click at [1033, 514] on text "195" at bounding box center [1046, 507] width 41 height 36
click at [753, 376] on input "e. 195" at bounding box center [752, 370] width 1 height 12
radio input "true"
click at [795, 704] on button "Next" at bounding box center [751, 687] width 233 height 57
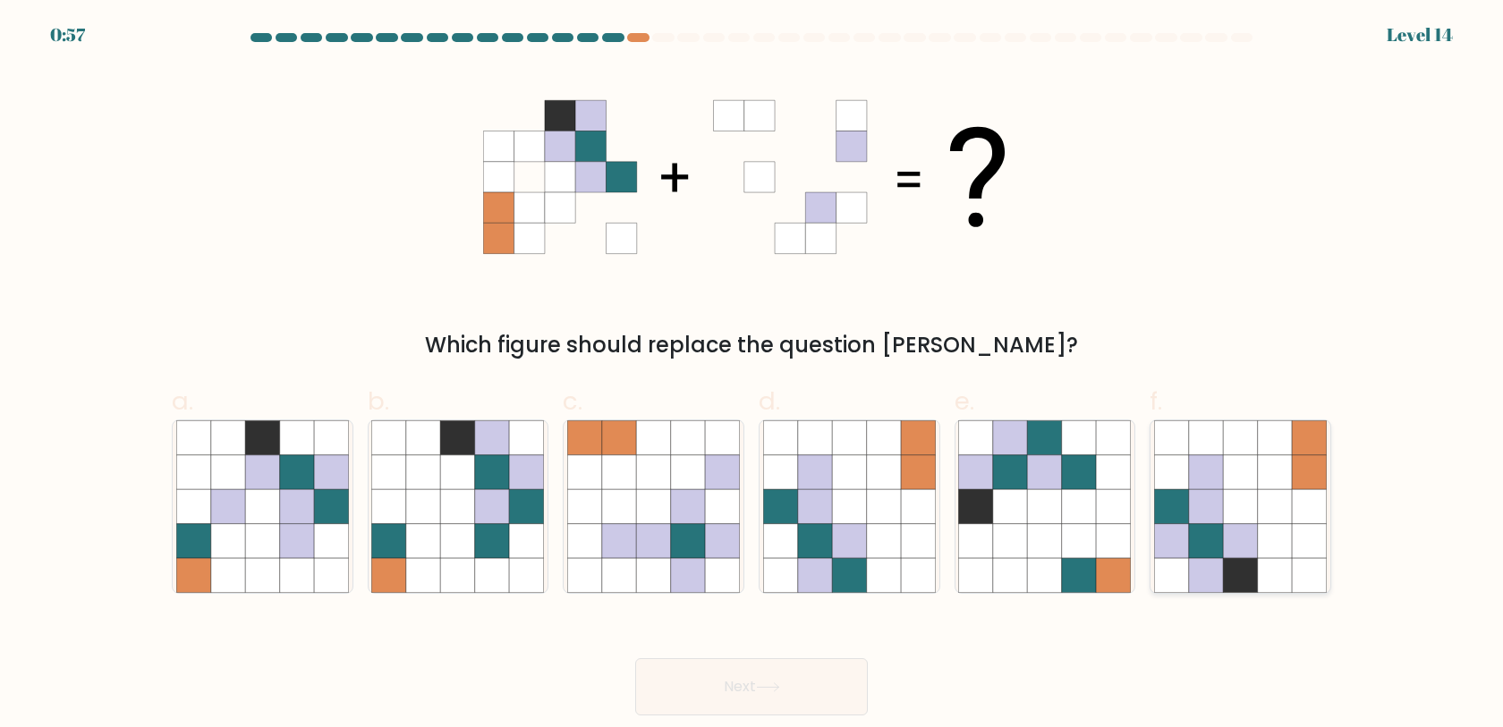
click at [1305, 566] on icon at bounding box center [1309, 575] width 34 height 34
click at [753, 376] on input "f." at bounding box center [752, 370] width 1 height 12
radio input "true"
click at [764, 672] on button "Next" at bounding box center [751, 687] width 233 height 57
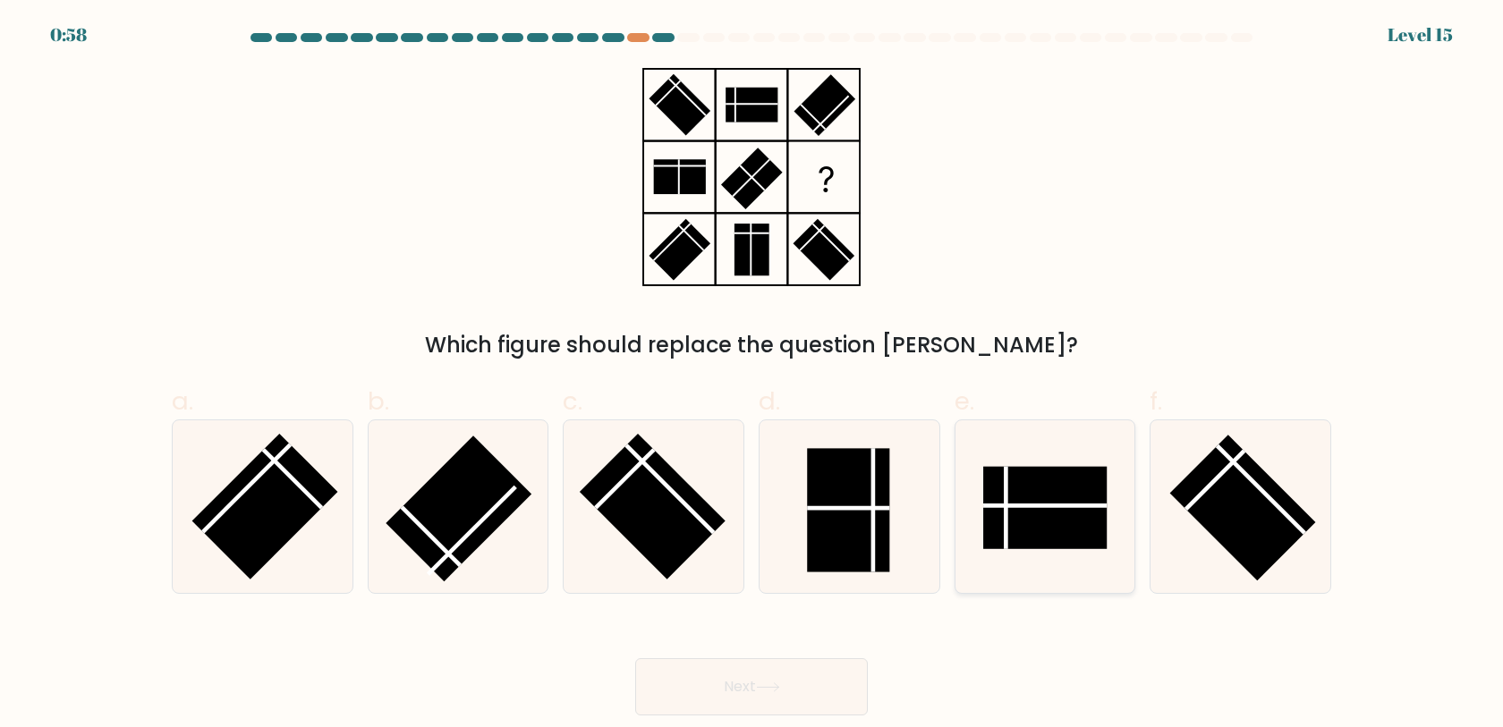
click at [1024, 488] on rect at bounding box center [1045, 508] width 123 height 82
click at [753, 376] on input "e." at bounding box center [752, 370] width 1 height 12
radio input "true"
click at [849, 684] on button "Next" at bounding box center [751, 687] width 233 height 57
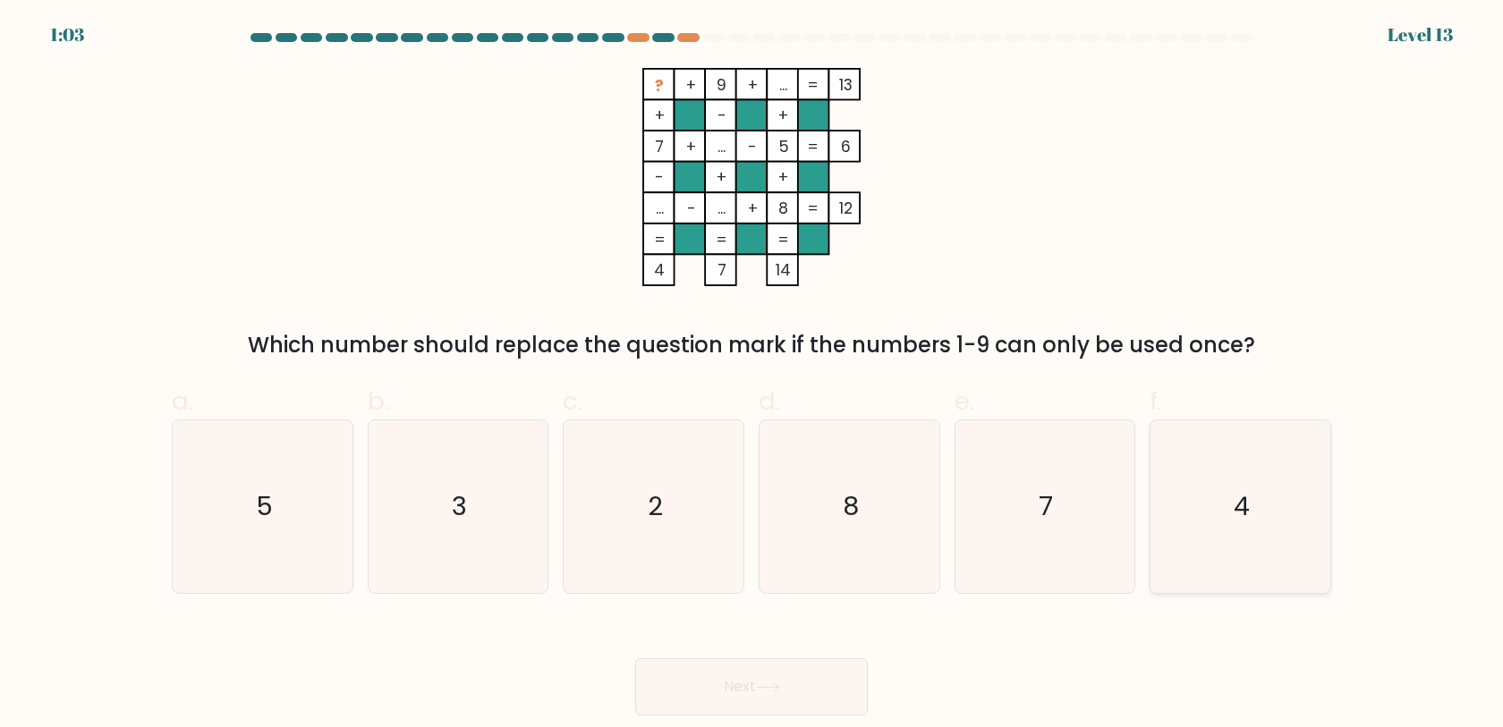
click at [1226, 540] on icon "4" at bounding box center [1240, 507] width 173 height 173
click at [753, 376] on input "f. 4" at bounding box center [752, 370] width 1 height 12
radio input "true"
click at [737, 669] on button "Next" at bounding box center [751, 687] width 233 height 57
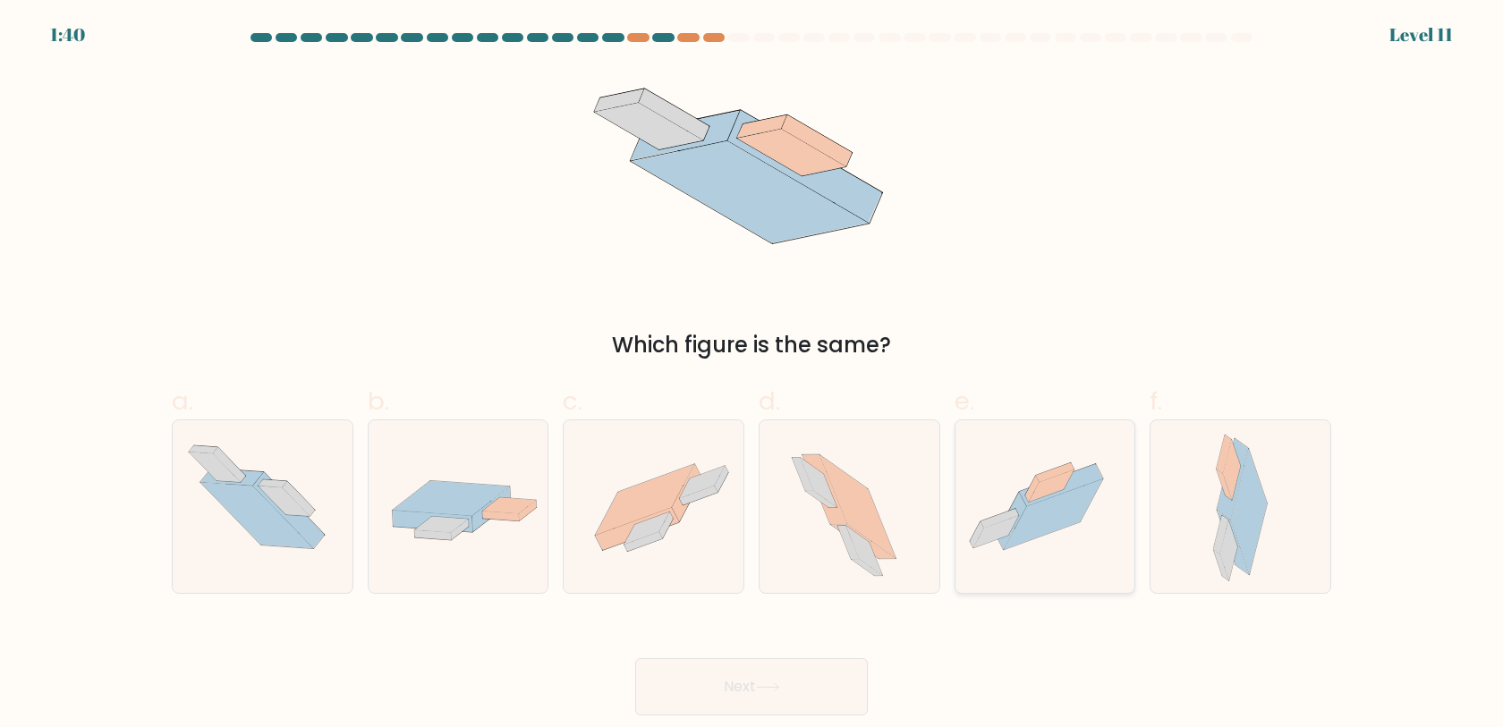
click at [974, 496] on icon at bounding box center [1046, 507] width 180 height 134
click at [753, 376] on input "e." at bounding box center [752, 370] width 1 height 12
radio input "true"
click at [790, 671] on button "Next" at bounding box center [751, 687] width 233 height 57
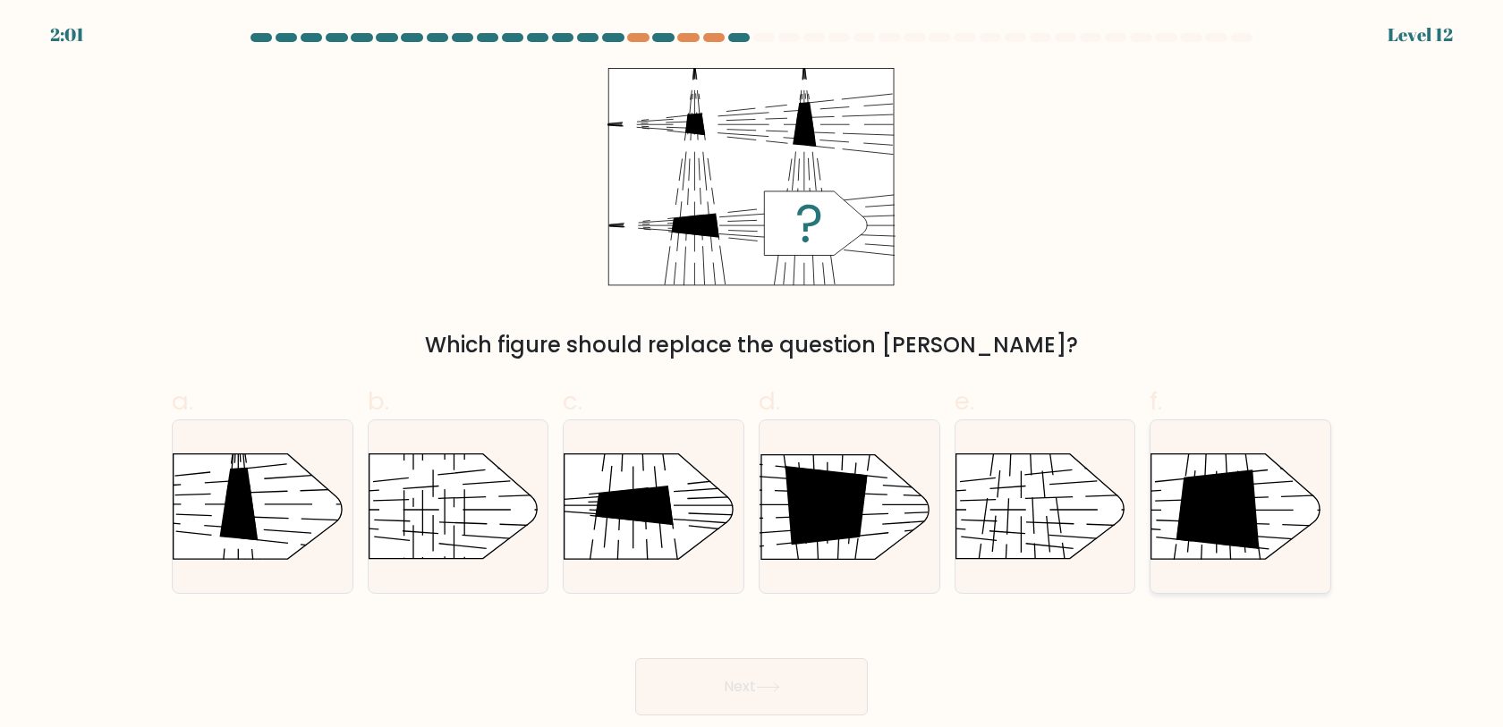
click at [1210, 501] on icon at bounding box center [1218, 511] width 83 height 80
click at [753, 376] on input "f." at bounding box center [752, 370] width 1 height 12
radio input "true"
click at [827, 667] on button "Next" at bounding box center [751, 687] width 233 height 57
